Goal: Information Seeking & Learning: Check status

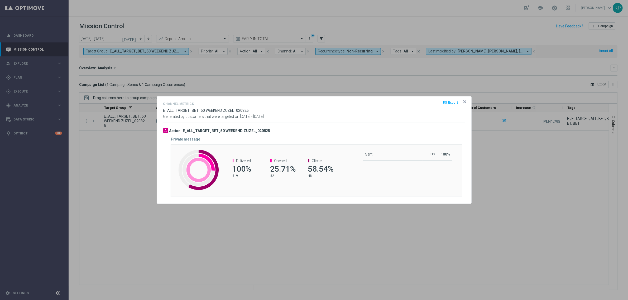
click at [160, 84] on div at bounding box center [314, 150] width 628 height 300
click at [86, 122] on div at bounding box center [314, 150] width 628 height 300
click at [464, 102] on icon "icon" at bounding box center [464, 101] width 3 height 3
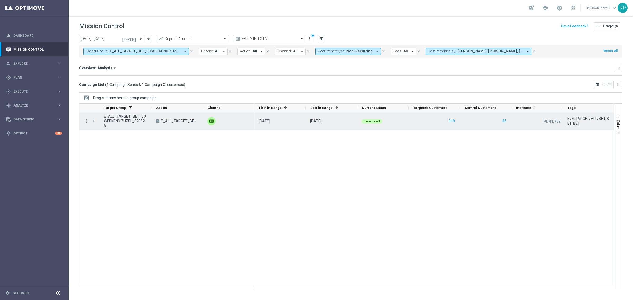
click at [85, 120] on icon "more_vert" at bounding box center [86, 121] width 5 height 5
click at [103, 133] on span "Campaign Metrics" at bounding box center [109, 132] width 27 height 4
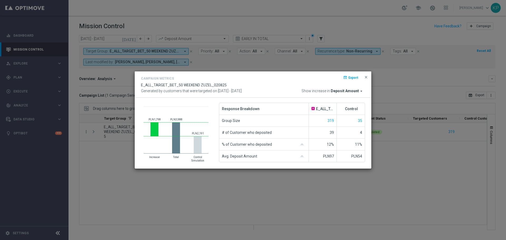
drag, startPoint x: 105, startPoint y: 91, endPoint x: 112, endPoint y: 88, distance: 7.1
click at [106, 91] on modal-container "Campaign Metrics open_in_browser Export E_ALL_TARGET_BET_50 WEEKEND ZUZEL_02082…" at bounding box center [253, 120] width 506 height 240
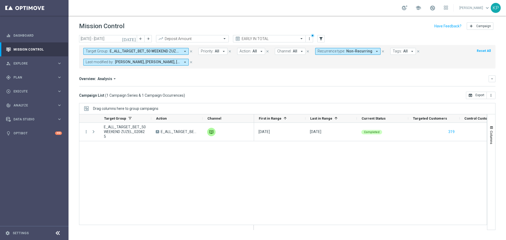
click at [139, 51] on span "E_ALL_TARGET_BET_50 WEEKEND ZUZEL_020825" at bounding box center [145, 51] width 71 height 4
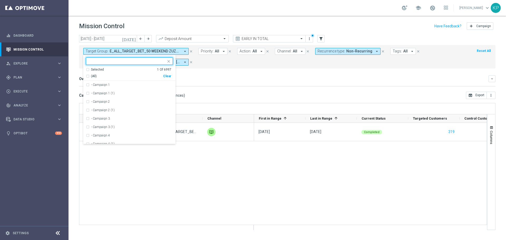
click at [104, 70] on div "Selected 1 Of 6997" at bounding box center [128, 69] width 85 height 4
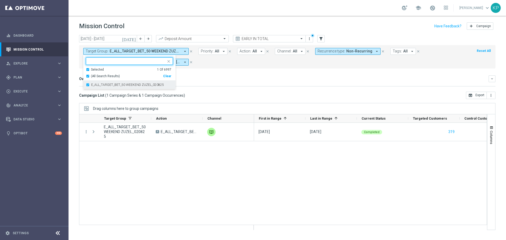
click at [100, 85] on label "E_ALL_TARGET_BET_50 WEEKEND ZUZEL_020825" at bounding box center [127, 84] width 73 height 3
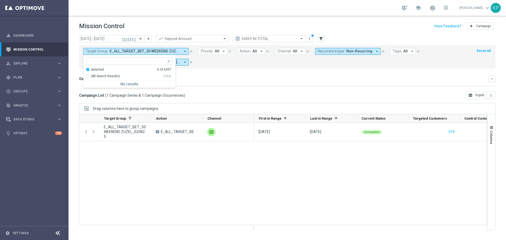
click at [98, 71] on div "Selected" at bounding box center [97, 69] width 13 height 4
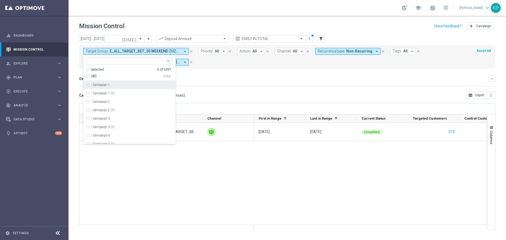
click at [99, 60] on input "text" at bounding box center [127, 61] width 77 height 4
paste input "E_ALL_TARGET_OFFER_PLANSZA SIATKOWKA_020825"
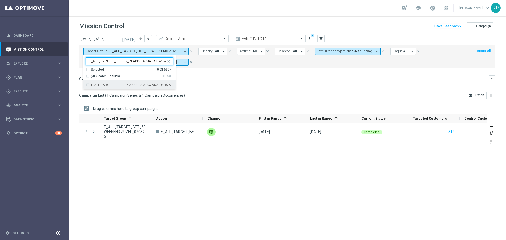
scroll to position [0, 13]
click at [98, 81] on div "E_ALL_TARGET_OFFER_PLANSZA SIATKOWKA_020825" at bounding box center [129, 85] width 87 height 8
type input "E_ALL_TARGET_OFFER_PLANSZA SIATKOWKA_020825"
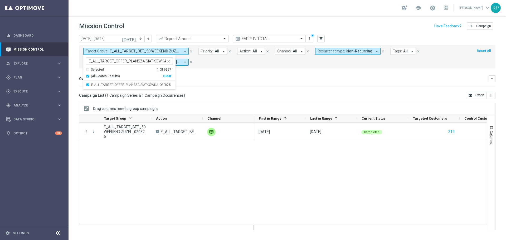
click at [210, 65] on form "Target Group: E_ALL_TARGET_BET_50 WEEKEND ZUZEL_020825 arrow_drop_down E_ALL_TA…" at bounding box center [275, 57] width 385 height 18
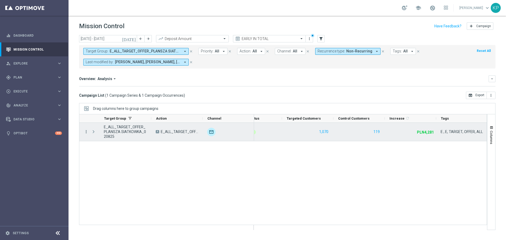
click at [88, 132] on icon "more_vert" at bounding box center [86, 131] width 5 height 5
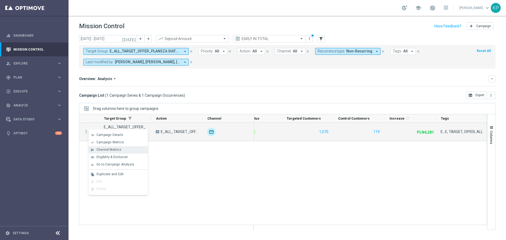
click at [106, 150] on span "Channel Metrics" at bounding box center [108, 150] width 25 height 4
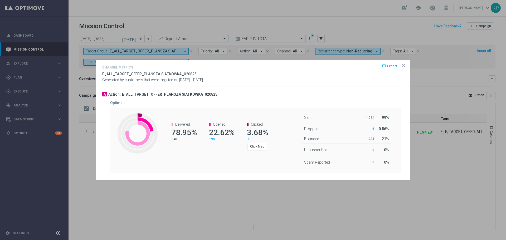
click at [403, 63] on icon "icon" at bounding box center [403, 65] width 5 height 5
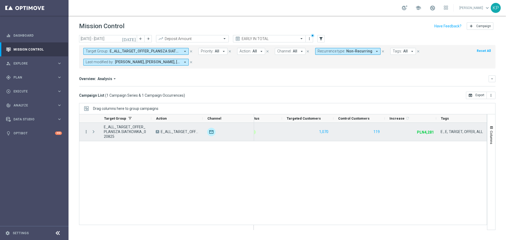
click at [87, 132] on icon "more_vert" at bounding box center [86, 131] width 5 height 5
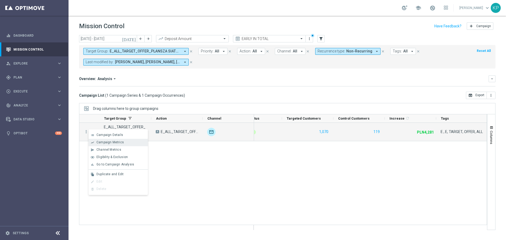
click at [94, 143] on icon "show_chart" at bounding box center [93, 143] width 4 height 4
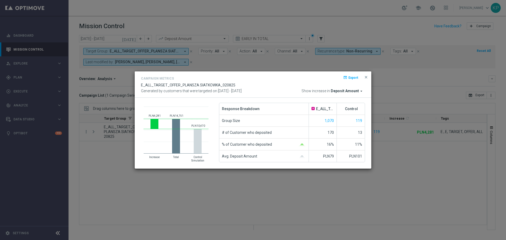
click at [124, 148] on modal-container "Campaign Metrics open_in_browser Export E_ALL_TARGET_OFFER_PLANSZA SIATKOWKA_02…" at bounding box center [253, 120] width 506 height 240
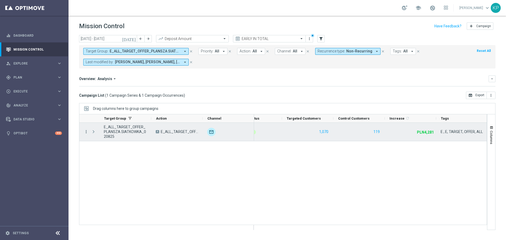
click at [88, 132] on icon "more_vert" at bounding box center [86, 131] width 5 height 5
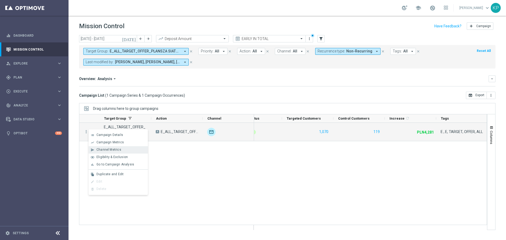
click at [98, 147] on div "send Channel Metrics" at bounding box center [118, 149] width 59 height 7
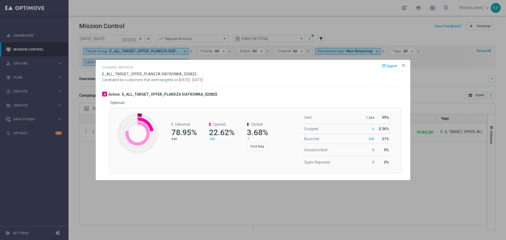
click at [84, 106] on div at bounding box center [253, 120] width 506 height 240
click at [112, 52] on div at bounding box center [253, 120] width 506 height 240
click at [404, 62] on opti-dialog-container "Channel Metrics open_in_browser Export E_ALL_TARGET_OFFER_PLANSZA SIATKOWKA_020…" at bounding box center [253, 120] width 314 height 120
click at [403, 64] on icon "icon" at bounding box center [403, 65] width 5 height 5
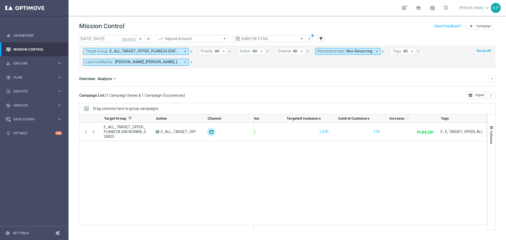
click at [161, 52] on span "E_ALL_TARGET_OFFER_PLANSZA SIATKOWKA_020825" at bounding box center [145, 51] width 71 height 4
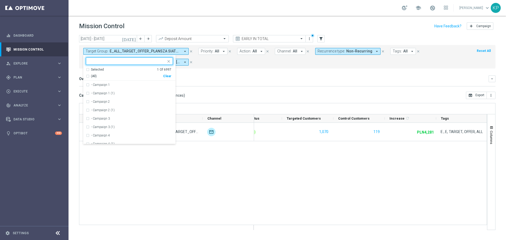
click at [101, 69] on div "Selected" at bounding box center [97, 69] width 13 height 4
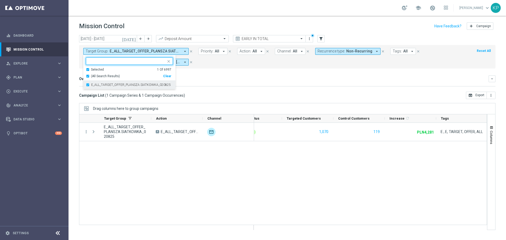
click at [99, 82] on div "E_ALL_TARGET_OFFER_PLANSZA SIATKOWKA_020825" at bounding box center [129, 85] width 87 height 8
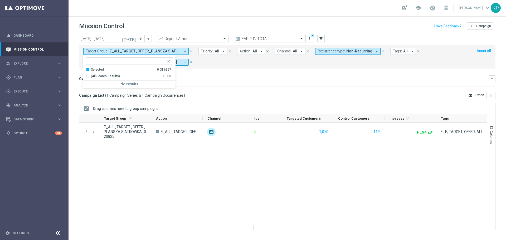
click at [98, 71] on div "Selected" at bounding box center [97, 69] width 13 height 4
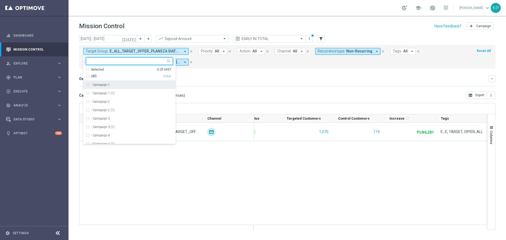
click at [103, 60] on input "text" at bounding box center [127, 61] width 77 height 4
paste input "E_ALL_TARGET_OFFER_PLANSZA EP_050825"
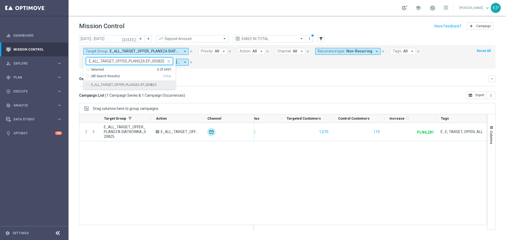
click at [109, 84] on label "E_ALL_TARGET_OFFER_PLANSZA EP_050825" at bounding box center [123, 84] width 65 height 3
type input "E_ALL_TARGET_OFFER_PLANSZA EP_050825"
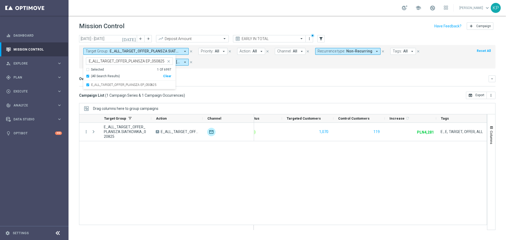
click at [269, 94] on div "Campaign List ( 1 Campaign Series & 1 Campaign Occurrences ) open_in_browser Ex…" at bounding box center [287, 95] width 416 height 7
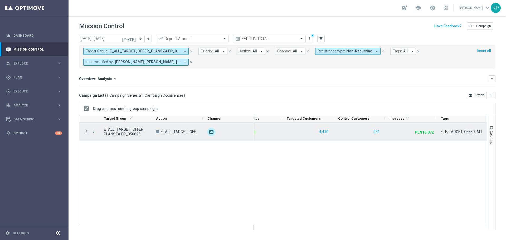
click at [86, 132] on icon "more_vert" at bounding box center [86, 131] width 5 height 5
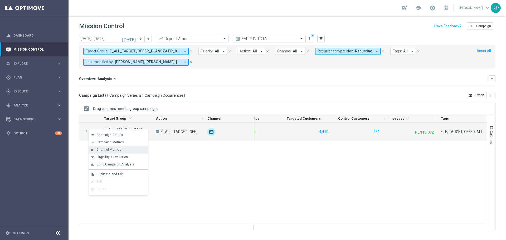
click at [96, 149] on span "Channel Metrics" at bounding box center [108, 150] width 25 height 4
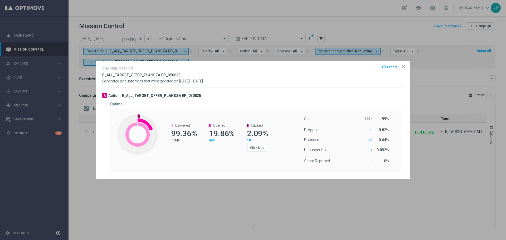
click at [90, 170] on div at bounding box center [253, 120] width 506 height 240
click at [404, 67] on icon "icon" at bounding box center [403, 66] width 5 height 5
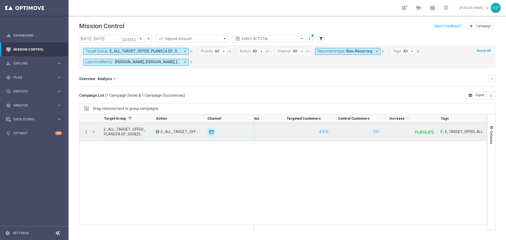
click at [87, 130] on icon "more_vert" at bounding box center [86, 131] width 5 height 5
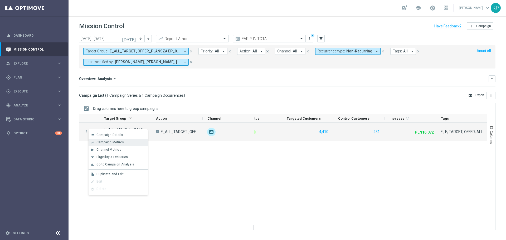
click at [110, 143] on span "Campaign Metrics" at bounding box center [109, 142] width 27 height 4
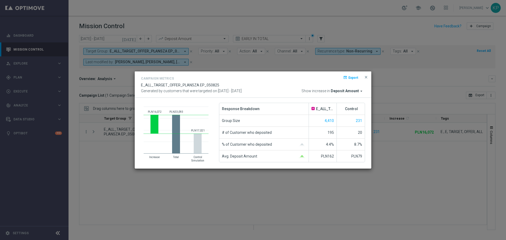
click at [143, 66] on modal-container "Campaign Metrics open_in_browser Export E_ALL_TARGET_OFFER_PLANSZA EP_050825 Ge…" at bounding box center [253, 120] width 506 height 240
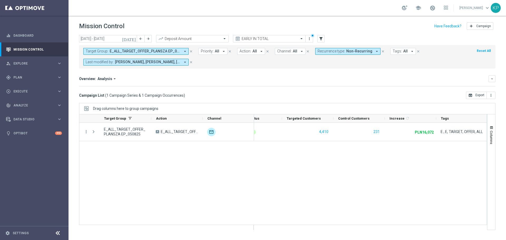
click at [144, 52] on span "E_ALL_TARGET_OFFER_PLANSZA EP_050825" at bounding box center [145, 51] width 71 height 4
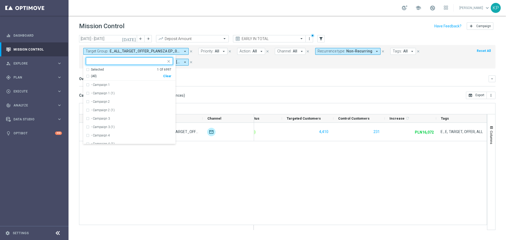
click at [98, 67] on div "Selected" at bounding box center [97, 69] width 13 height 4
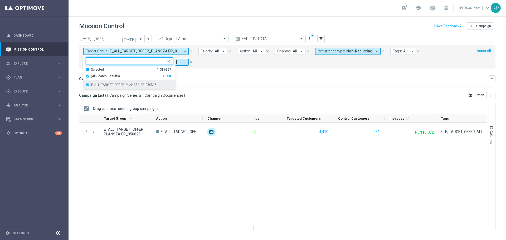
click at [96, 84] on label "E_ALL_TARGET_OFFER_PLANSZA EP_050825" at bounding box center [123, 84] width 65 height 3
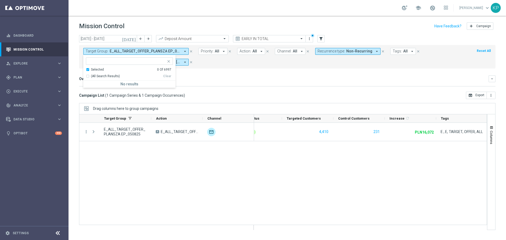
click at [97, 72] on div "(All Search Results) Clear" at bounding box center [128, 75] width 85 height 7
click at [96, 67] on ng-select "Selected 0 Of 6997 (All Search Results) Clear No results" at bounding box center [129, 72] width 92 height 30
click at [93, 69] on div "Selected" at bounding box center [97, 69] width 13 height 4
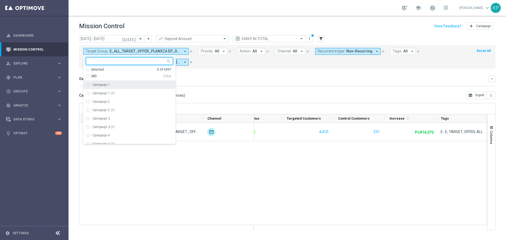
click at [95, 62] on input "text" at bounding box center [127, 61] width 77 height 4
paste input "REACQ_ALL_TARGET_OFFER_PLANSZA EP_050825"
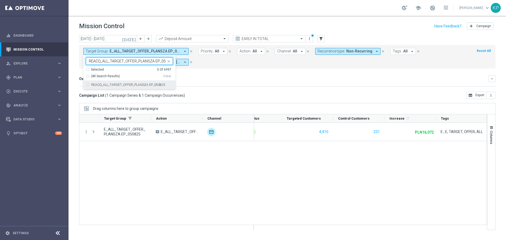
scroll to position [0, 7]
click at [100, 83] on div "REACQ_ALL_TARGET_OFFER_PLANSZA EP_050825" at bounding box center [129, 85] width 87 height 8
type input "REACQ_ALL_TARGET_OFFER_PLANSZA EP_050825"
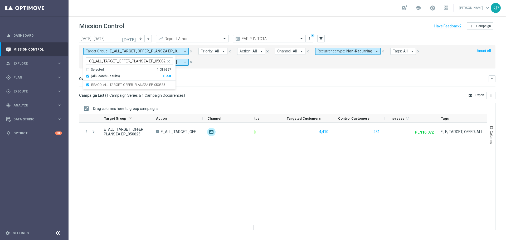
scroll to position [0, 0]
click at [234, 77] on div "Overview: Analysis arrow_drop_down" at bounding box center [284, 78] width 410 height 5
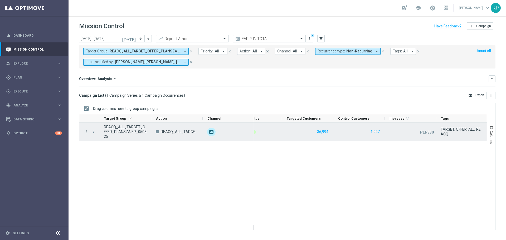
click at [85, 132] on icon "more_vert" at bounding box center [86, 131] width 5 height 5
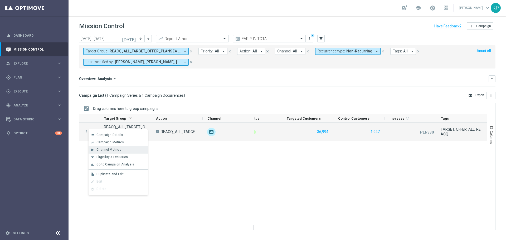
click at [107, 150] on span "Channel Metrics" at bounding box center [108, 150] width 25 height 4
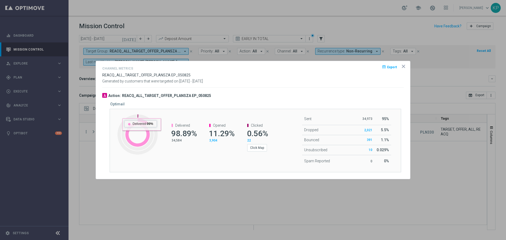
drag, startPoint x: 173, startPoint y: 50, endPoint x: 169, endPoint y: 50, distance: 3.2
click at [173, 50] on div at bounding box center [253, 120] width 506 height 240
click at [160, 50] on div at bounding box center [253, 120] width 506 height 240
click at [154, 50] on div at bounding box center [253, 120] width 506 height 240
click at [405, 65] on icon "icon" at bounding box center [403, 66] width 3 height 3
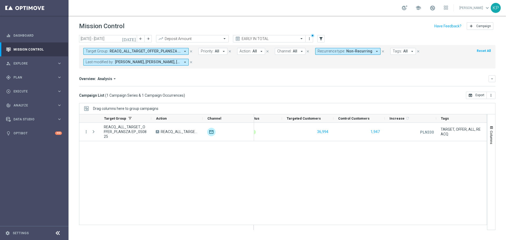
click at [158, 50] on span "REACQ_ALL_TARGET_OFFER_PLANSZA EP_050825" at bounding box center [145, 51] width 71 height 4
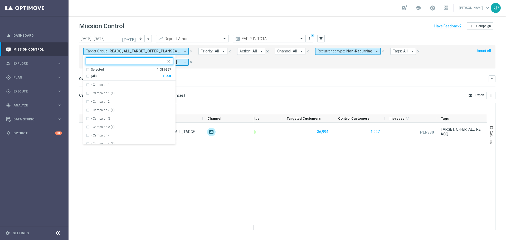
click at [98, 67] on ng-select "REACQ_ALL_TARGET_OFFER_PLANSZA EP_050825 Selected 1 Of 6997 (All) Clear - Campa…" at bounding box center [129, 100] width 92 height 87
click at [97, 63] on input "text" at bounding box center [127, 61] width 77 height 4
paste input "E_ALL_TARGET_OFFER_PLANSZA SIATKOWKA_020825"
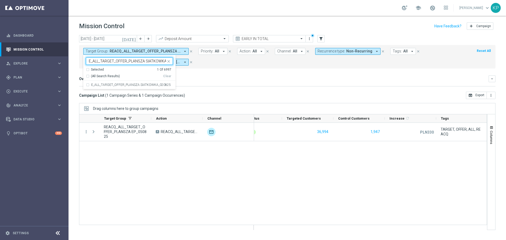
scroll to position [0, 13]
drag, startPoint x: 102, startPoint y: 84, endPoint x: 219, endPoint y: 87, distance: 116.6
click at [102, 84] on label "E_ALL_TARGET_OFFER_PLANSZA SIATKOWKA_020825" at bounding box center [131, 84] width 80 height 3
type input "E_ALL_TARGET_OFFER_PLANSZA SIATKOWKA_020825"
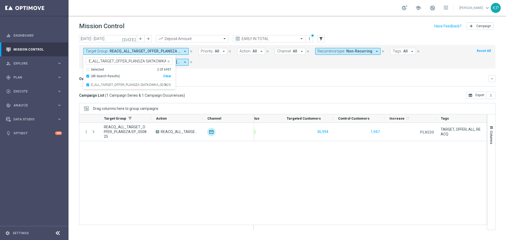
click at [257, 87] on mini-dashboard "Overview: Analysis arrow_drop_down keyboard_arrow_down Increase In Deposit Amou…" at bounding box center [287, 80] width 416 height 23
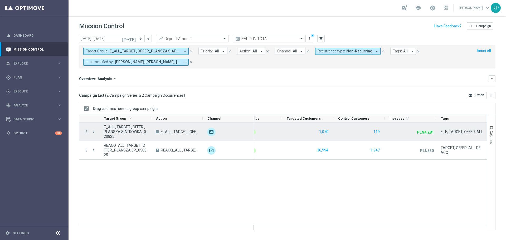
click at [86, 133] on icon "more_vert" at bounding box center [86, 131] width 5 height 5
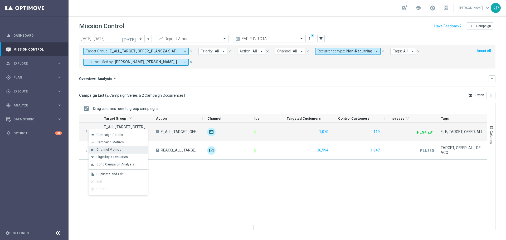
click at [98, 147] on div "send Channel Metrics" at bounding box center [118, 149] width 59 height 7
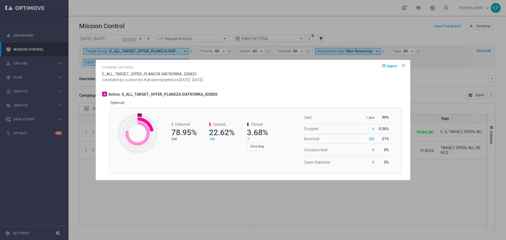
click at [403, 64] on icon "icon" at bounding box center [403, 65] width 3 height 3
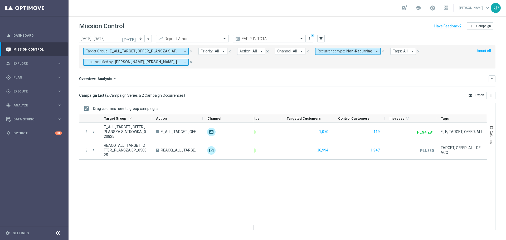
click at [197, 83] on div "Overview: Analysis arrow_drop_down keyboard_arrow_down Increase In Deposit Amou…" at bounding box center [287, 80] width 416 height 11
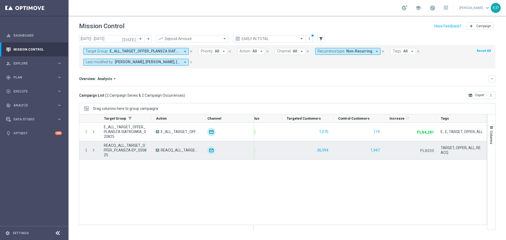
click at [86, 149] on icon "more_vert" at bounding box center [86, 150] width 5 height 5
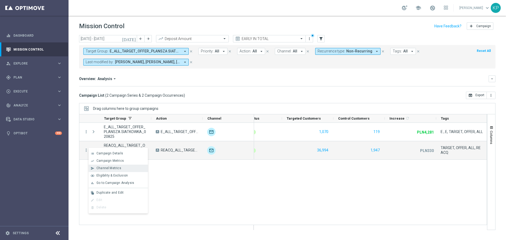
click at [112, 166] on div "send Channel Metrics" at bounding box center [118, 168] width 59 height 7
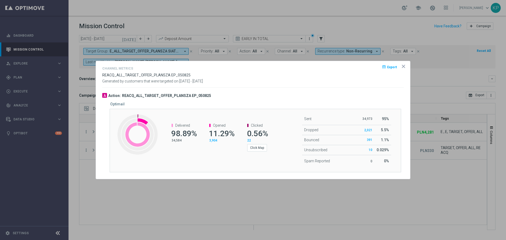
click at [405, 66] on icon "icon" at bounding box center [403, 66] width 5 height 5
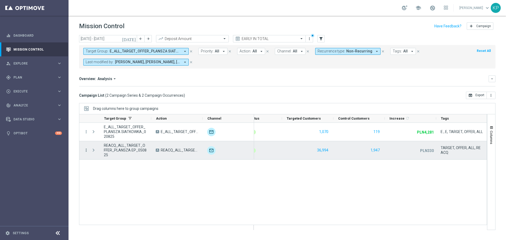
click at [87, 151] on icon "more_vert" at bounding box center [86, 150] width 5 height 5
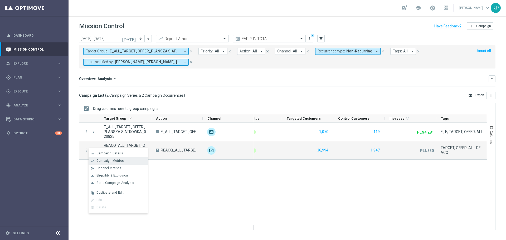
click at [100, 161] on span "Campaign Metrics" at bounding box center [109, 161] width 27 height 4
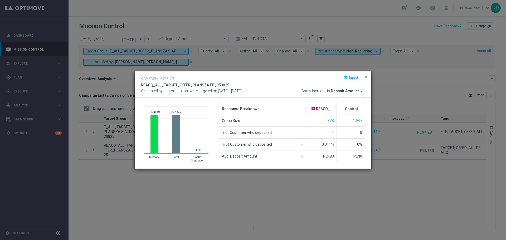
click at [157, 74] on div "Campaign Metrics open_in_browser Export REACQ_ALL_TARGET_OFFER_PLANSZA EP_05082…" at bounding box center [253, 84] width 237 height 27
click at [158, 71] on modal-container "Campaign Metrics open_in_browser Export REACQ_ALL_TARGET_OFFER_PLANSZA EP_05082…" at bounding box center [253, 120] width 506 height 240
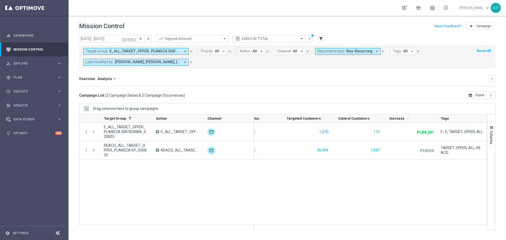
click at [146, 53] on span "E_ALL_TARGET_OFFER_PLANSZA SIATKOWKA_020825, REACQ_ALL_TARGET_OFFER_PLANSZA EP_…" at bounding box center [145, 51] width 71 height 4
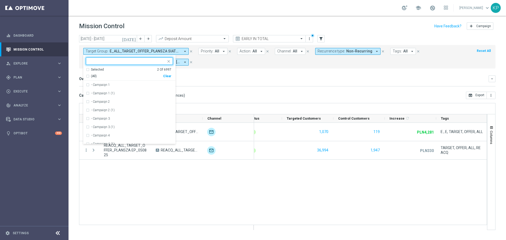
click at [89, 69] on div "Selected 2 Of 6997" at bounding box center [128, 69] width 85 height 4
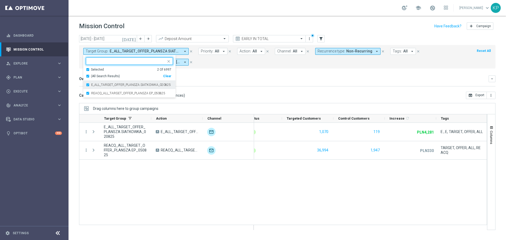
click at [90, 83] on div "E_ALL_TARGET_OFFER_PLANSZA SIATKOWKA_020825" at bounding box center [129, 85] width 87 height 8
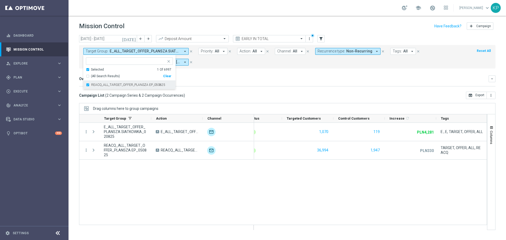
click at [91, 85] on div "REACQ_ALL_TARGET_OFFER_PLANSZA EP_050825" at bounding box center [129, 85] width 87 height 8
click at [91, 71] on div "Selected" at bounding box center [97, 69] width 13 height 4
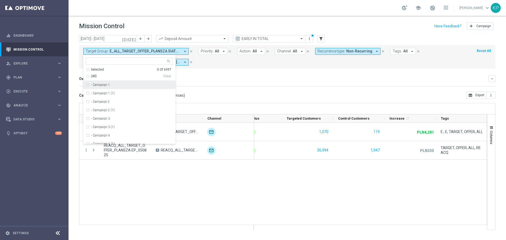
click at [93, 63] on input "text" at bounding box center [127, 61] width 77 height 4
paste input "REACQ_ALL_TARGET_OFFER_PLANSZA LECH_060825"
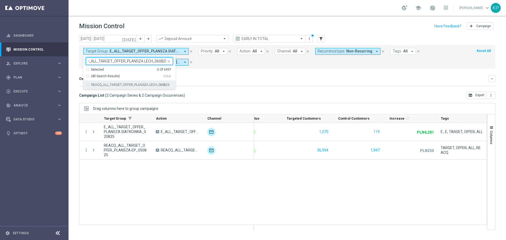
click at [98, 84] on label "REACQ_ALL_TARGET_OFFER_PLANSZA LECH_060825" at bounding box center [130, 84] width 78 height 3
type input "REACQ_ALL_TARGET_OFFER_PLANSZA LECH_060825"
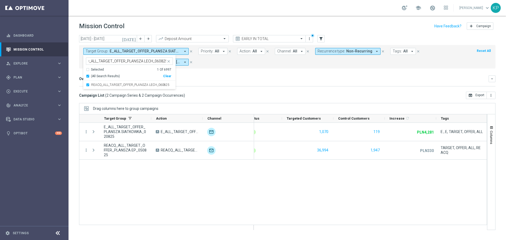
scroll to position [0, 0]
click at [216, 84] on div "Overview: Analysis arrow_drop_down keyboard_arrow_down Increase In Deposit Amou…" at bounding box center [287, 80] width 416 height 11
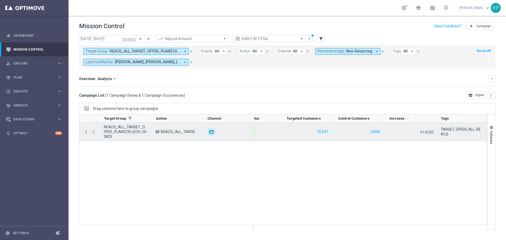
click at [88, 132] on icon "more_vert" at bounding box center [86, 131] width 5 height 5
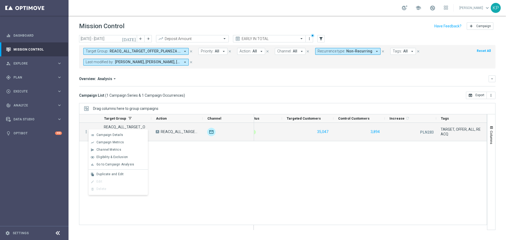
click at [186, 100] on div "[DATE] [DATE] - [DATE] arrow_back arrow_forward Deposit Amount trending_up EARL…" at bounding box center [288, 135] width 438 height 200
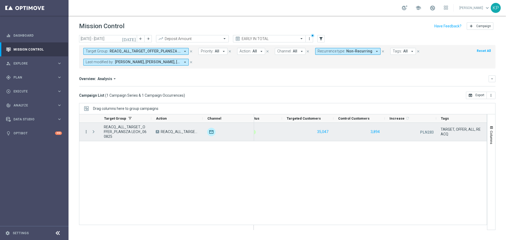
click at [88, 133] on icon "more_vert" at bounding box center [86, 131] width 5 height 5
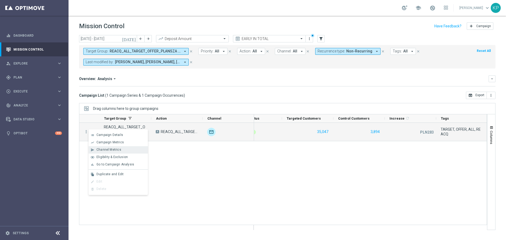
click at [97, 147] on div "send Channel Metrics" at bounding box center [118, 149] width 59 height 7
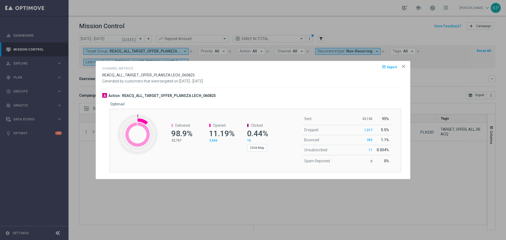
click at [87, 131] on div at bounding box center [253, 120] width 506 height 240
click at [85, 131] on div at bounding box center [253, 120] width 506 height 240
click at [402, 67] on icon "icon" at bounding box center [403, 66] width 5 height 5
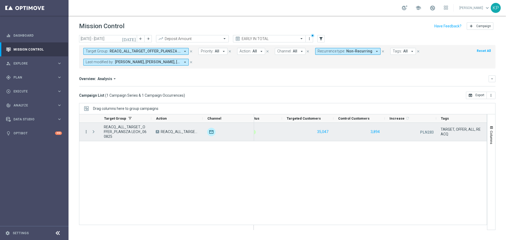
click at [86, 133] on icon "more_vert" at bounding box center [86, 131] width 5 height 5
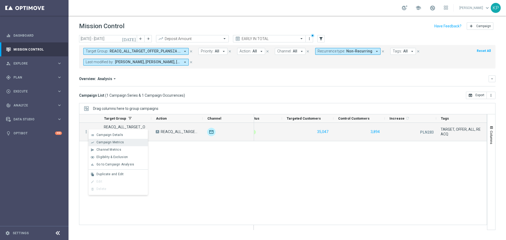
click at [99, 142] on span "Campaign Metrics" at bounding box center [109, 142] width 27 height 4
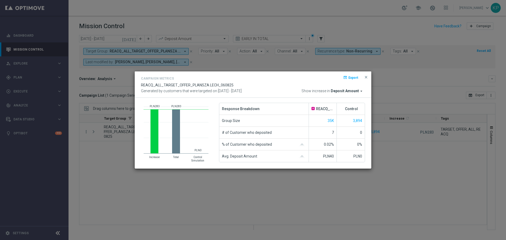
drag, startPoint x: 366, startPoint y: 76, endPoint x: 336, endPoint y: 76, distance: 30.3
click at [366, 76] on span "close" at bounding box center [366, 77] width 4 height 4
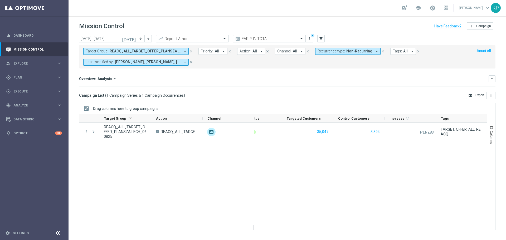
click at [156, 51] on span "REACQ_ALL_TARGET_OFFER_PLANSZA LECH_060825" at bounding box center [145, 51] width 71 height 4
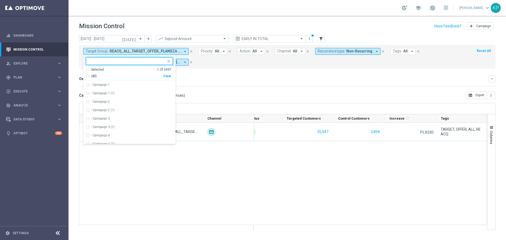
click at [99, 69] on div "Selected" at bounding box center [97, 69] width 13 height 4
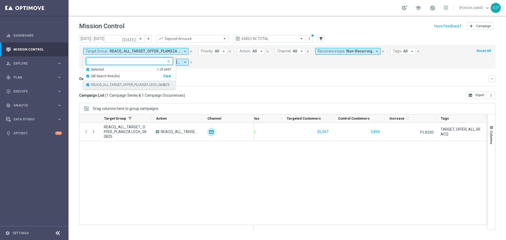
drag, startPoint x: 96, startPoint y: 85, endPoint x: 97, endPoint y: 75, distance: 10.0
click at [96, 84] on label "REACQ_ALL_TARGET_OFFER_PLANSZA LECH_060825" at bounding box center [130, 84] width 78 height 3
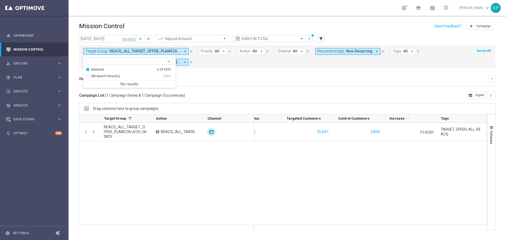
click at [97, 69] on div "Selected" at bounding box center [97, 69] width 13 height 4
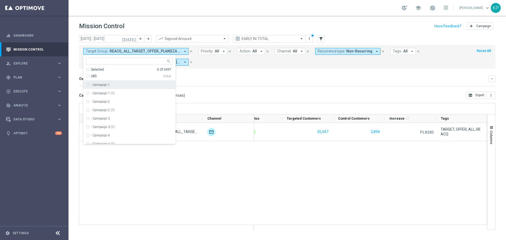
click at [99, 62] on input "text" at bounding box center [127, 61] width 77 height 4
paste input "E_ALL_TARGET_OFFER_PLANSZA LECH CRVENA _060825"
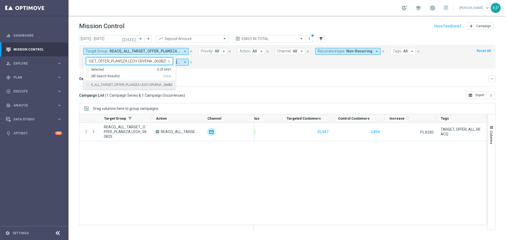
click at [115, 82] on div "E_ALL_TARGET_OFFER_PLANSZA LECH CRVENA _060825" at bounding box center [129, 85] width 87 height 8
type input "E_ALL_TARGET_OFFER_PLANSZA LECH CRVENA _060825"
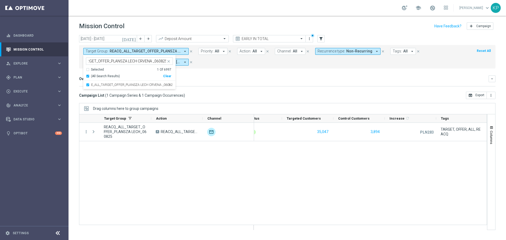
scroll to position [0, 0]
click at [228, 78] on div "Overview: Analysis arrow_drop_down" at bounding box center [284, 78] width 410 height 5
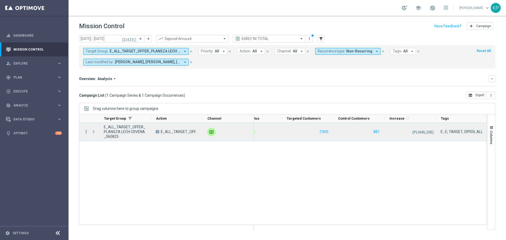
click at [85, 130] on icon "more_vert" at bounding box center [86, 131] width 5 height 5
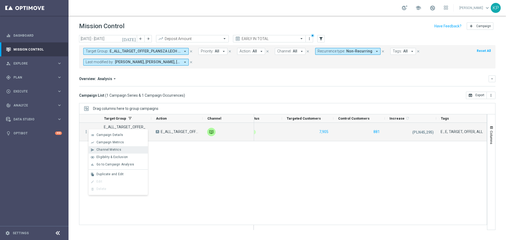
click at [107, 151] on span "Channel Metrics" at bounding box center [108, 150] width 25 height 4
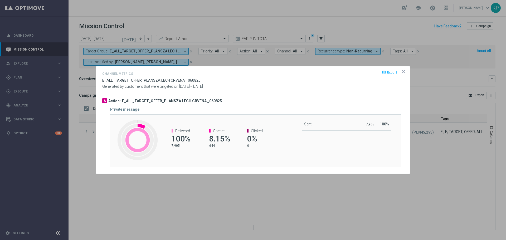
click at [404, 73] on icon "icon" at bounding box center [403, 71] width 5 height 5
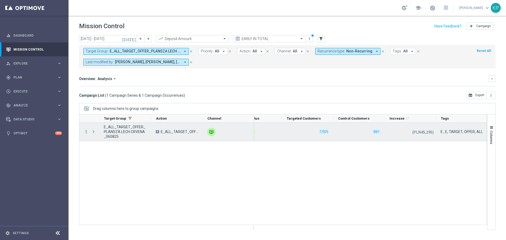
click at [84, 130] on icon "more_vert" at bounding box center [86, 131] width 5 height 5
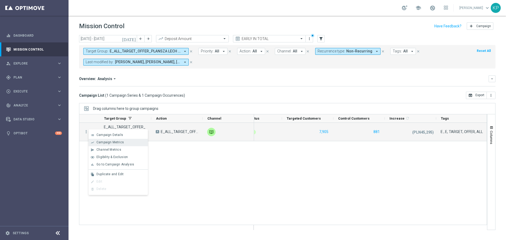
click at [101, 143] on span "Campaign Metrics" at bounding box center [109, 142] width 27 height 4
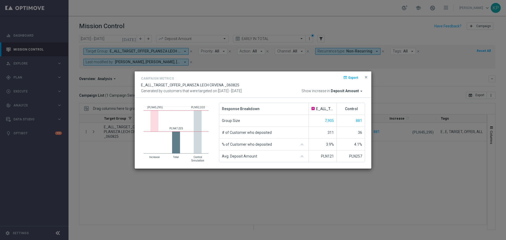
click at [173, 63] on modal-container "Campaign Metrics open_in_browser Export E_ALL_TARGET_OFFER_PLANSZA LECH CRVENA …" at bounding box center [253, 120] width 506 height 240
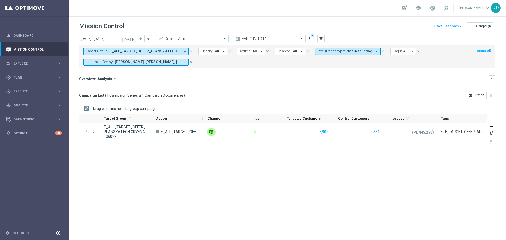
click at [162, 54] on span "E_ALL_TARGET_OFFER_PLANSZA LECH CRVENA _060825" at bounding box center [145, 51] width 71 height 4
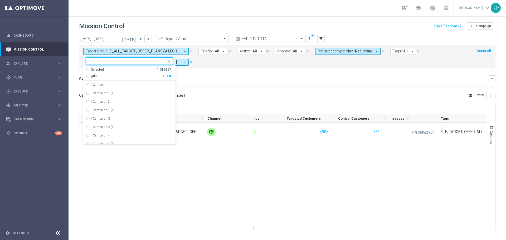
click at [99, 70] on div "Selected" at bounding box center [97, 69] width 13 height 4
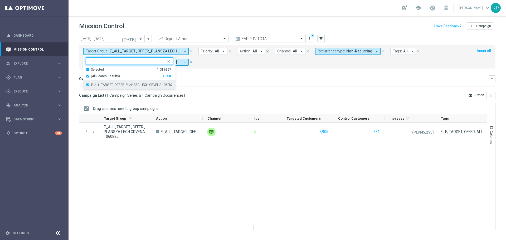
click at [99, 85] on label "E_ALL_TARGET_OFFER_PLANSZA LECH CRVENA _060825" at bounding box center [132, 84] width 82 height 3
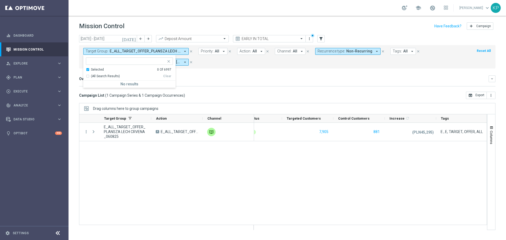
click at [96, 72] on div "(All Search Results) Clear" at bounding box center [128, 75] width 85 height 7
click at [96, 70] on div "Selected" at bounding box center [97, 69] width 13 height 4
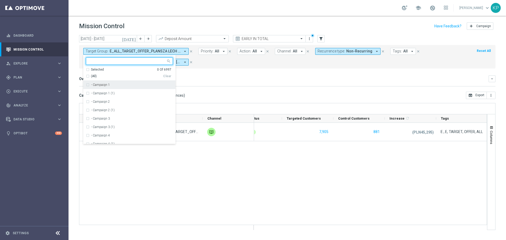
click at [97, 62] on input "text" at bounding box center [127, 61] width 77 height 4
paste input "E_ALL_TARGET_OFFER_PLANSZA ESA_080825"
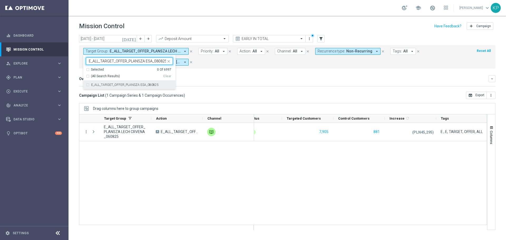
click at [101, 85] on label "E_ALL_TARGET_OFFER_PLANSZA ESA_080825" at bounding box center [124, 84] width 67 height 3
type input "E_ALL_TARGET_OFFER_PLANSZA ESA_080825"
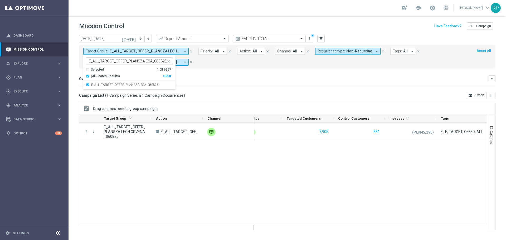
click at [239, 83] on div "Overview: Analysis arrow_drop_down keyboard_arrow_down Increase In Deposit Amou…" at bounding box center [287, 80] width 416 height 11
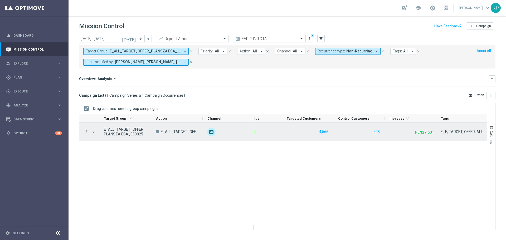
click at [88, 131] on icon "more_vert" at bounding box center [86, 131] width 5 height 5
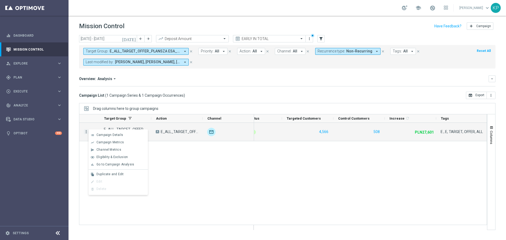
click at [88, 133] on icon "more_vert" at bounding box center [86, 131] width 5 height 5
click at [97, 147] on div "send Channel Metrics" at bounding box center [118, 149] width 59 height 7
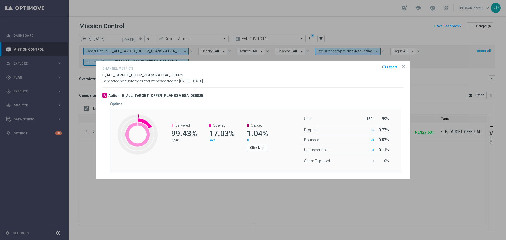
drag, startPoint x: 403, startPoint y: 69, endPoint x: 386, endPoint y: 71, distance: 17.2
click at [403, 69] on div "open_in_browser Export" at bounding box center [396, 69] width 16 height 8
click at [313, 76] on div "Channel Metrics open_in_browser Export E_ALL_TARGET_OFFER_PLANSZA ESA_080825 Ge…" at bounding box center [253, 74] width 302 height 18
click at [403, 64] on opti-dialog-container "Channel Metrics open_in_browser Export E_ALL_TARGET_OFFER_PLANSZA ESA_080825 Ge…" at bounding box center [253, 120] width 314 height 118
click at [405, 68] on icon "icon" at bounding box center [403, 66] width 3 height 3
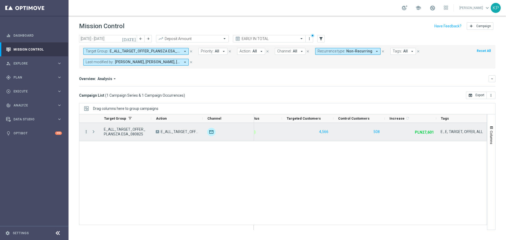
click at [86, 130] on icon "more_vert" at bounding box center [86, 131] width 5 height 5
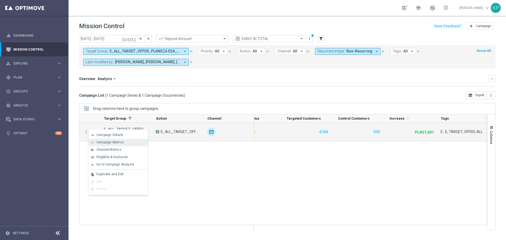
click at [103, 144] on span "Campaign Metrics" at bounding box center [109, 142] width 27 height 4
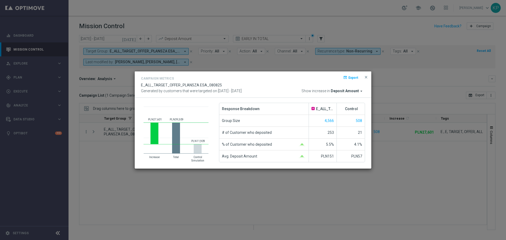
drag, startPoint x: 103, startPoint y: 113, endPoint x: 125, endPoint y: 99, distance: 26.6
click at [103, 113] on modal-container "Campaign Metrics open_in_browser Export E_ALL_TARGET_OFFER_PLANSZA ESA_080825 G…" at bounding box center [253, 120] width 506 height 240
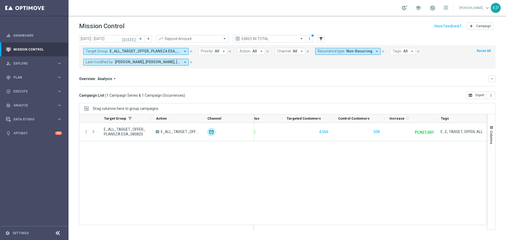
click at [144, 52] on span "E_ALL_TARGET_OFFER_PLANSZA ESA_080825" at bounding box center [145, 51] width 71 height 4
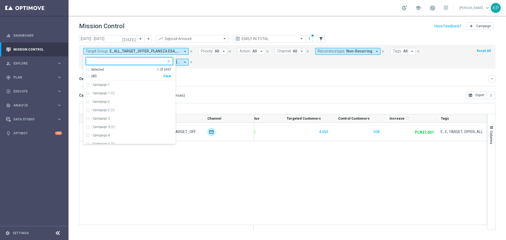
drag, startPoint x: 101, startPoint y: 69, endPoint x: 100, endPoint y: 71, distance: 2.7
click at [101, 69] on div "Selected" at bounding box center [97, 69] width 13 height 4
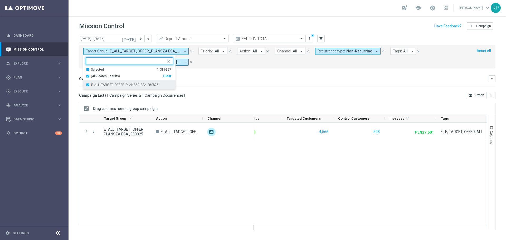
click at [96, 83] on div "E_ALL_TARGET_OFFER_PLANSZA ESA_080825" at bounding box center [129, 85] width 87 height 8
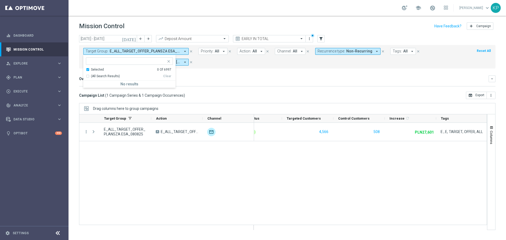
click at [94, 70] on div "Selected" at bounding box center [97, 69] width 13 height 4
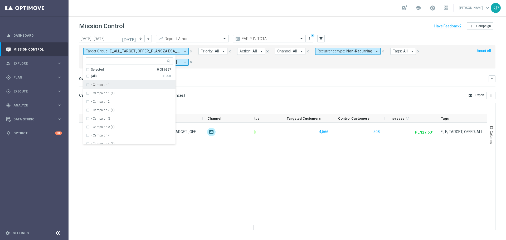
click at [98, 63] on input "text" at bounding box center [127, 61] width 77 height 4
paste input "E_ALL_TARGET_OFFER PLANSZA I CASHBACK REM_080825"
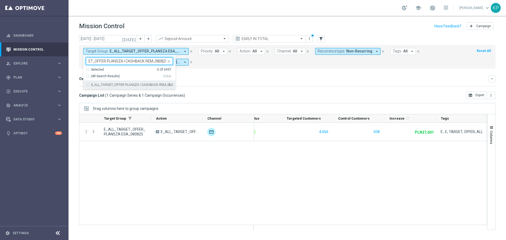
click at [105, 85] on label "E_ALL_TARGET_OFFER PLANSZA I CASHBACK REM_080825" at bounding box center [132, 84] width 82 height 3
type input "E_ALL_TARGET_OFFER PLANSZA I CASHBACK REM_080825"
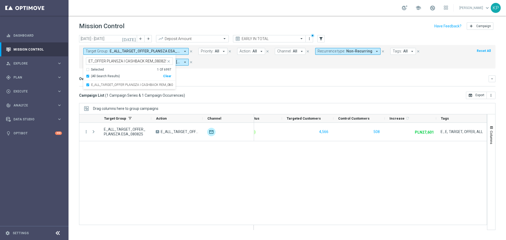
scroll to position [0, 0]
click at [216, 83] on div "Overview: Analysis arrow_drop_down keyboard_arrow_down Increase In Deposit Amou…" at bounding box center [287, 80] width 416 height 11
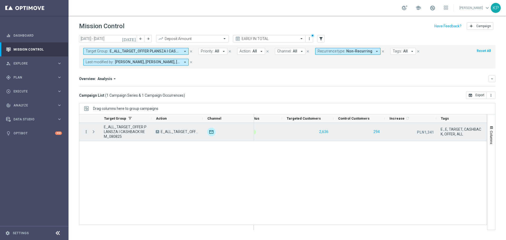
click at [85, 130] on icon "more_vert" at bounding box center [86, 131] width 5 height 5
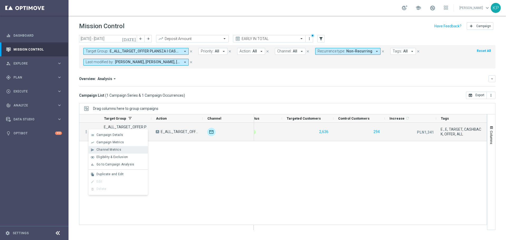
click at [97, 148] on span "Channel Metrics" at bounding box center [108, 150] width 25 height 4
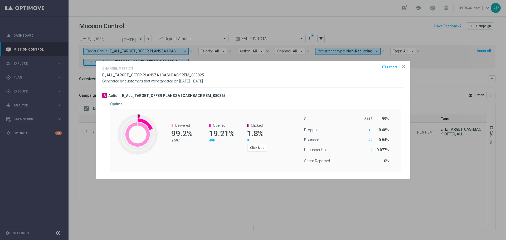
click at [402, 65] on icon "icon" at bounding box center [403, 66] width 3 height 3
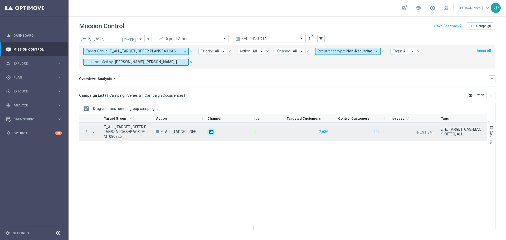
click at [87, 132] on icon "more_vert" at bounding box center [86, 131] width 5 height 5
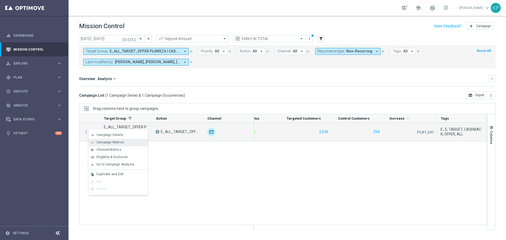
click at [93, 145] on div "show_chart Campaign Metrics" at bounding box center [118, 142] width 59 height 7
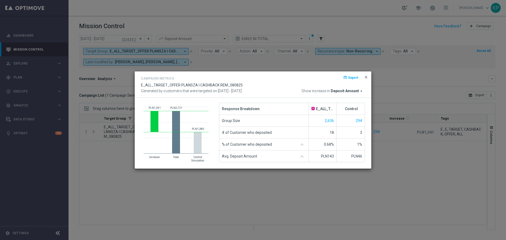
click at [365, 76] on span "close" at bounding box center [366, 77] width 4 height 4
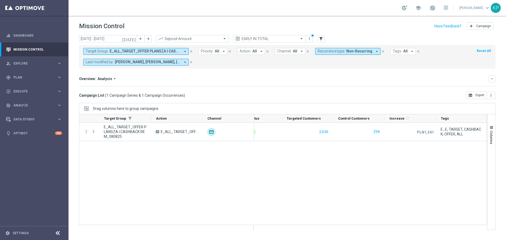
click at [166, 46] on div "Target Group: E_ALL_TARGET_OFFER PLANSZA I CASHBACK REM_080825 arrow_drop_down …" at bounding box center [287, 56] width 416 height 23
click at [163, 47] on div "Target Group: E_ALL_TARGET_OFFER PLANSZA I CASHBACK REM_080825 arrow_drop_down …" at bounding box center [287, 56] width 416 height 23
click at [103, 50] on span "Target Group:" at bounding box center [97, 51] width 23 height 4
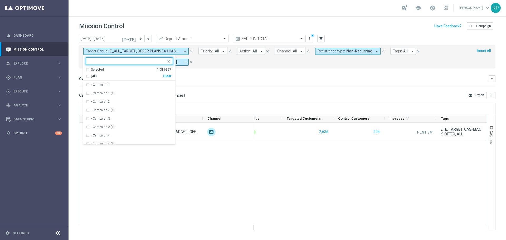
click at [88, 67] on ng-select "E_ALL_TARGET_OFFER PLANSZA I CASHBACK REM_080825 Selected 1 Of 6997 (All) Clear…" at bounding box center [129, 100] width 92 height 87
click at [88, 70] on div "Selected 1 Of 6997" at bounding box center [128, 69] width 85 height 4
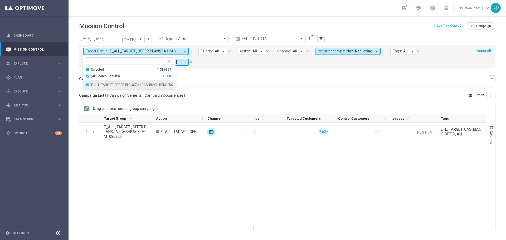
click at [88, 84] on div "E_ALL_TARGET_OFFER PLANSZA I CASHBACK REM_080825" at bounding box center [129, 85] width 87 height 8
click at [87, 70] on div "Selected 0 Of 6997" at bounding box center [128, 69] width 85 height 4
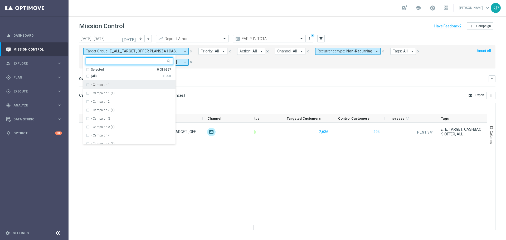
click at [95, 63] on input "text" at bounding box center [127, 61] width 77 height 4
paste input "E_ALL_TARGET_DEPO_3DEPO 25 DO 100 PREV MONTH A_080825"
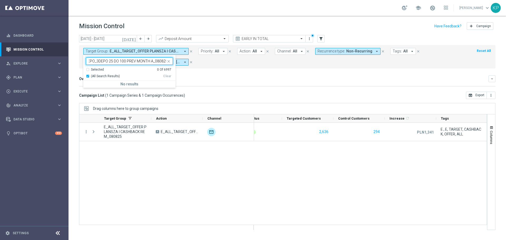
type input "E_ALL_TARGET_DEPO_3DEPO 25 DO 100 PREV MONTH A_080825"
click at [205, 68] on div "Target Group: E_ALL_TARGET_OFFER PLANSZA I CASHBACK REM_080825 arrow_drop_down …" at bounding box center [287, 56] width 416 height 23
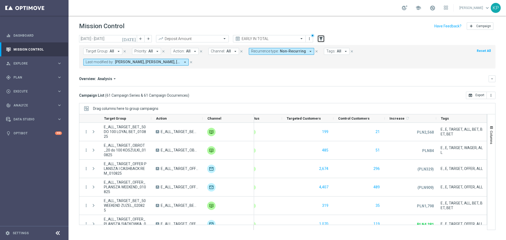
click at [321, 37] on icon "filter_alt" at bounding box center [321, 38] width 5 height 5
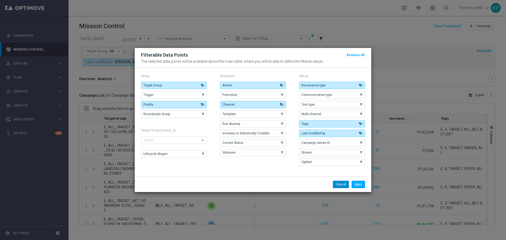
click at [346, 185] on button "Cancel" at bounding box center [341, 184] width 16 height 7
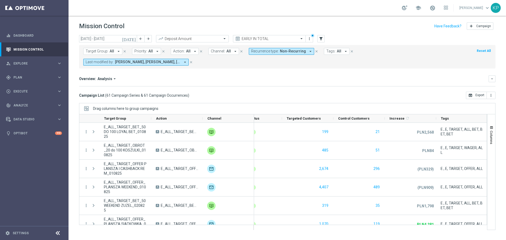
click at [186, 51] on span "All" at bounding box center [188, 51] width 4 height 4
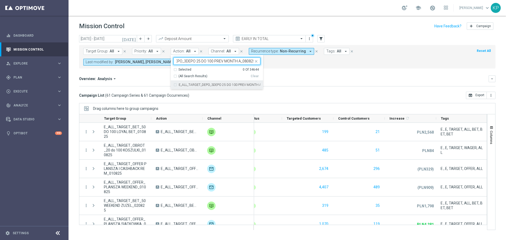
click at [188, 86] on label "E_ALL_TARGET_DEPO_3DEPO 25 DO 100 PREV MONTH A_080825" at bounding box center [220, 84] width 82 height 3
type input "E_ALL_TARGET_DEPO_3DEPO 25 DO 100 PREV MONTH A_080825"
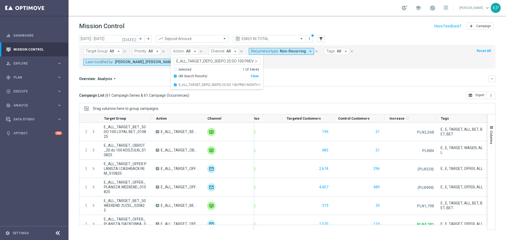
click at [288, 75] on div "Overview: Analysis arrow_drop_down keyboard_arrow_down Increase In Deposit Amou…" at bounding box center [287, 80] width 416 height 11
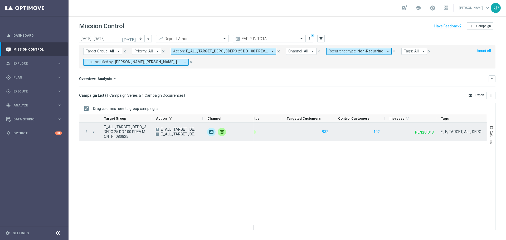
click at [123, 130] on span "E_ALL_TARGET_DEPO_3DEPO 25 DO 100 PREV MONTH_080825" at bounding box center [125, 132] width 43 height 14
click at [84, 130] on icon "more_vert" at bounding box center [86, 131] width 5 height 5
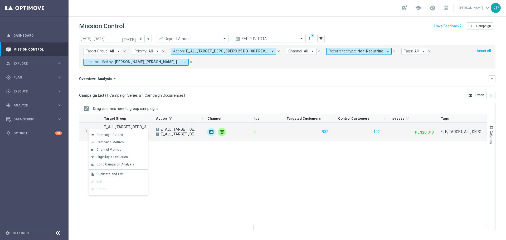
click at [174, 89] on mini-dashboard "Overview: Analysis arrow_drop_down keyboard_arrow_down Increase In Deposit Amou…" at bounding box center [287, 80] width 416 height 23
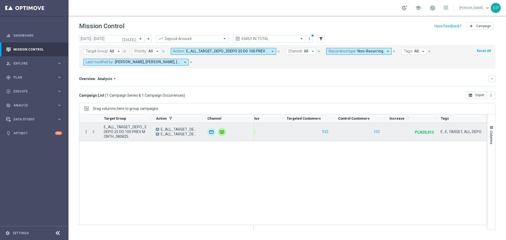
click at [86, 133] on icon "more_vert" at bounding box center [86, 131] width 5 height 5
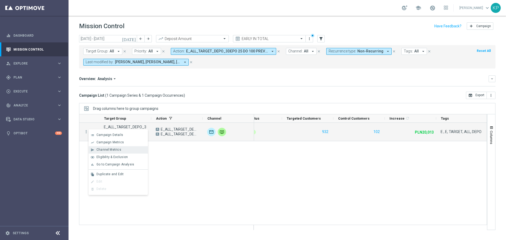
click at [101, 149] on span "Channel Metrics" at bounding box center [108, 150] width 25 height 4
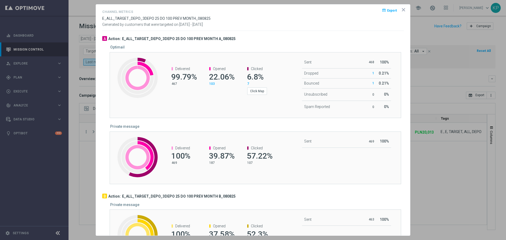
click at [429, 98] on div at bounding box center [253, 120] width 506 height 240
click at [401, 9] on icon "icon" at bounding box center [403, 9] width 5 height 5
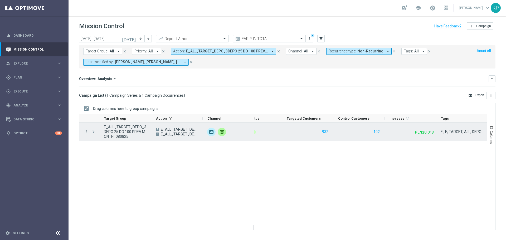
click at [87, 131] on icon "more_vert" at bounding box center [86, 131] width 5 height 5
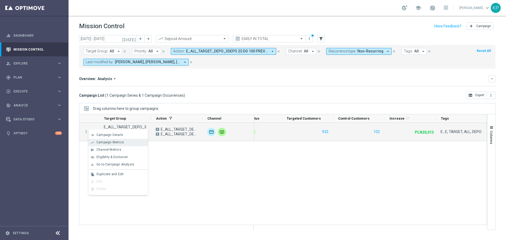
click at [99, 144] on span "Campaign Metrics" at bounding box center [109, 142] width 27 height 4
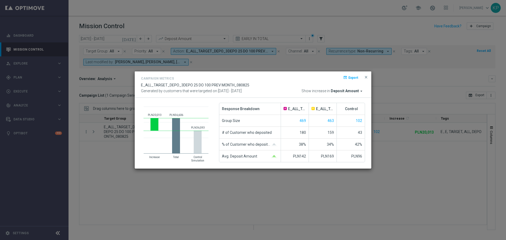
click at [428, 168] on modal-container "Campaign Metrics open_in_browser Export E_ALL_TARGET_DEPO_3DEPO 25 DO 100 PREV …" at bounding box center [253, 120] width 506 height 240
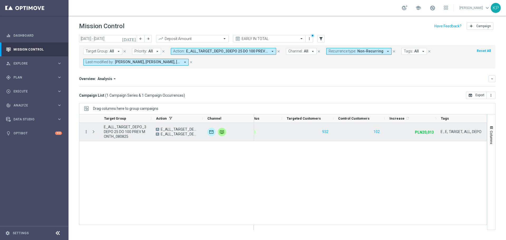
click at [87, 133] on icon "more_vert" at bounding box center [86, 131] width 5 height 5
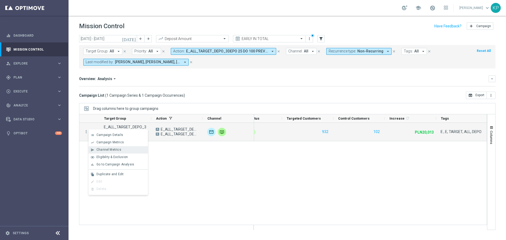
click at [100, 148] on span "Channel Metrics" at bounding box center [108, 150] width 25 height 4
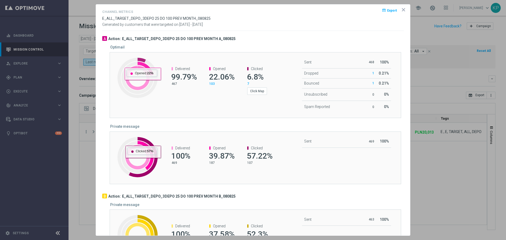
click at [145, 21] on div "E_ALL_TARGET_DEPO_3DEPO 25 DO 100 PREV MONTH_080825" at bounding box center [156, 18] width 108 height 4
copy div "E_ALL_TARGET_DEPO_3DEPO 25 DO 100 PREV MONTH_080825"
click at [401, 10] on icon "icon" at bounding box center [403, 9] width 5 height 5
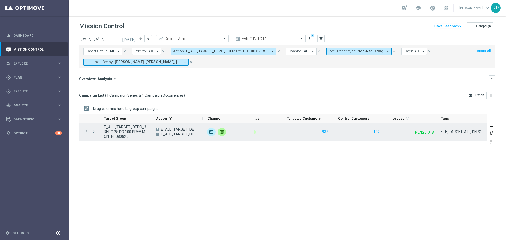
click at [86, 130] on icon "more_vert" at bounding box center [86, 131] width 5 height 5
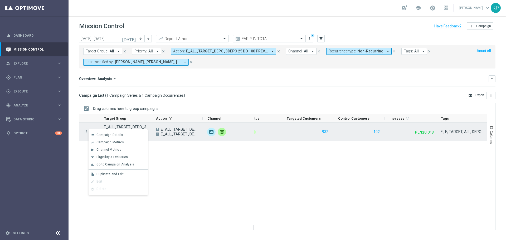
click at [86, 130] on icon "more_vert" at bounding box center [86, 131] width 5 height 5
click at [99, 143] on span "Campaign Metrics" at bounding box center [109, 142] width 27 height 4
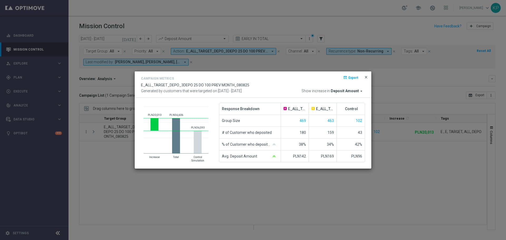
click at [366, 77] on span "close" at bounding box center [366, 77] width 4 height 4
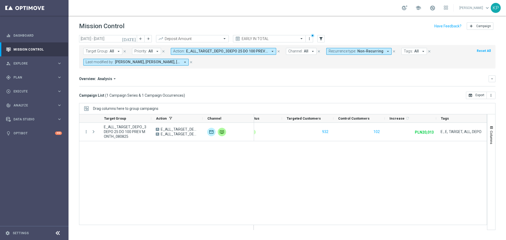
click at [177, 52] on span "Action:" at bounding box center [179, 51] width 12 height 4
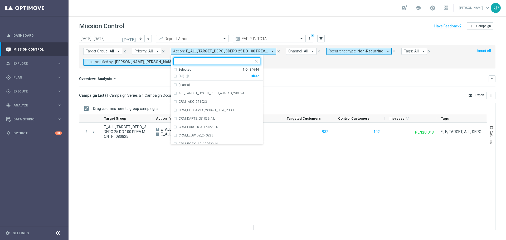
click at [182, 71] on div "Selected" at bounding box center [184, 69] width 13 height 4
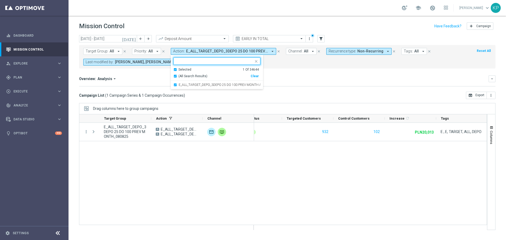
click at [184, 84] on label "E_ALL_TARGET_DEPO_3DEPO 25 DO 100 PREV MONTH A_080825" at bounding box center [220, 84] width 82 height 3
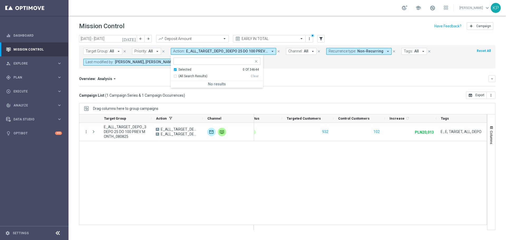
click at [184, 70] on div "Selected" at bounding box center [184, 69] width 13 height 4
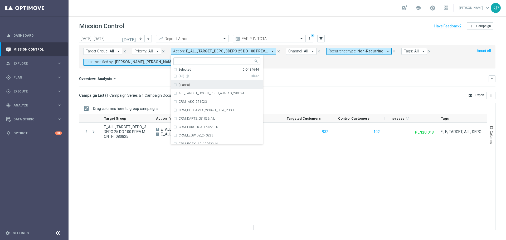
click at [187, 63] on input "text" at bounding box center [214, 61] width 77 height 4
paste input "E_ALL_TARGET_ZBR_2DEPO 100 PLN PREV MONTH A_080825"
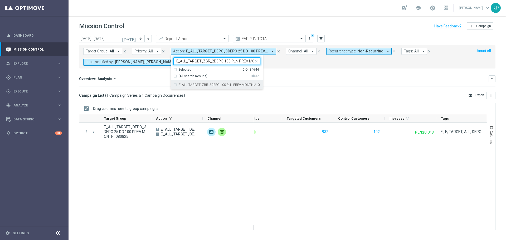
scroll to position [0, 25]
click at [187, 84] on label "E_ALL_TARGET_ZBR_2DEPO 100 PLN PREV MONTH A_080825" at bounding box center [220, 84] width 82 height 3
type input "E_ALL_TARGET_ZBR_2DEPO 100 PLN PREV MONTH A_080825"
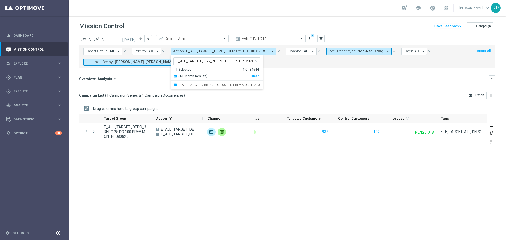
click at [279, 80] on div "Overview: Analysis arrow_drop_down" at bounding box center [284, 78] width 410 height 5
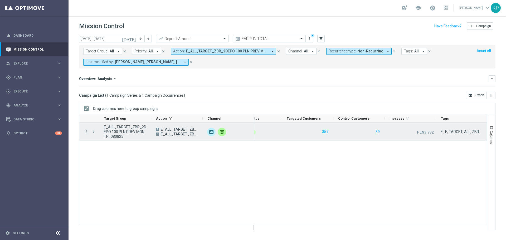
click at [87, 132] on icon "more_vert" at bounding box center [86, 131] width 5 height 5
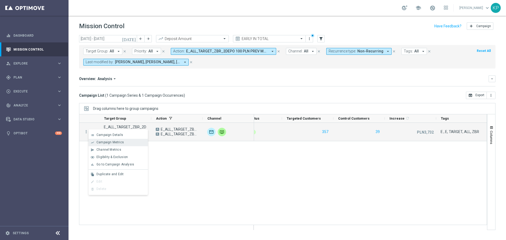
click at [106, 143] on span "Campaign Metrics" at bounding box center [109, 142] width 27 height 4
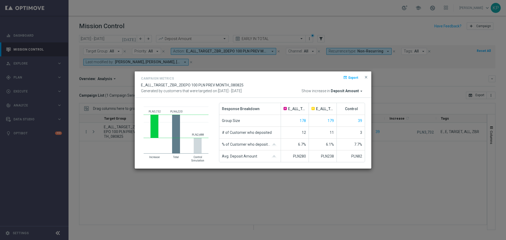
click at [369, 76] on div "Campaign Metrics open_in_browser Export E_ALL_TARGET_ZBR_2DEPO 100 PLN PREV MON…" at bounding box center [253, 84] width 237 height 27
drag, startPoint x: 368, startPoint y: 76, endPoint x: 305, endPoint y: 85, distance: 63.9
click at [367, 76] on span "close" at bounding box center [366, 77] width 4 height 4
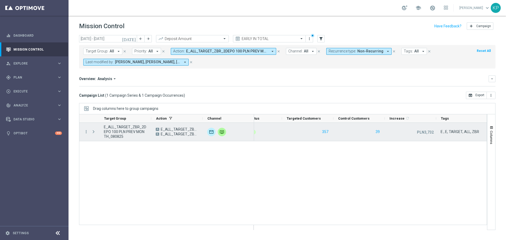
click at [132, 124] on div "E_ALL_TARGET_ZBR_2DEPO 100 PLN PREV MONTH_080825" at bounding box center [125, 132] width 52 height 18
click at [86, 131] on icon "more_vert" at bounding box center [86, 131] width 5 height 5
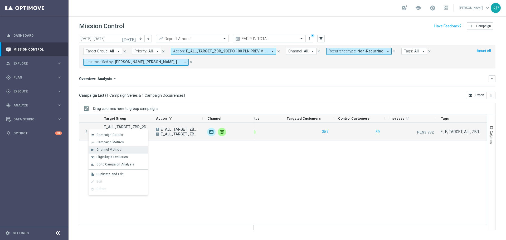
click at [95, 149] on div "send" at bounding box center [93, 150] width 8 height 4
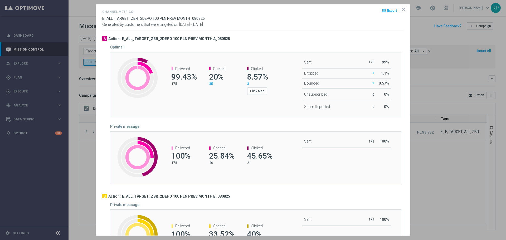
click at [144, 19] on span "E_ALL_TARGET_ZBR_2DEPO 100 PLN PREV MONTH_080825" at bounding box center [153, 18] width 103 height 4
copy div "E_ALL_TARGET_ZBR_2DEPO 100 PLN PREV MONTH_080825"
click at [402, 11] on icon "icon" at bounding box center [403, 9] width 3 height 3
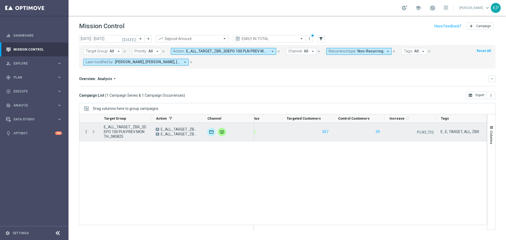
click at [86, 132] on icon "more_vert" at bounding box center [86, 131] width 5 height 5
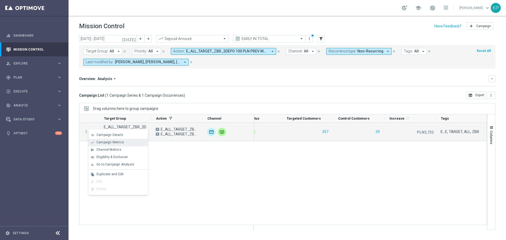
click at [95, 143] on div "show_chart" at bounding box center [93, 143] width 8 height 4
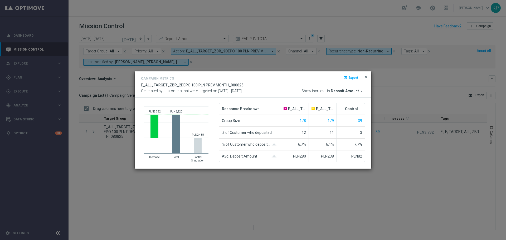
click at [365, 76] on span "close" at bounding box center [366, 77] width 4 height 4
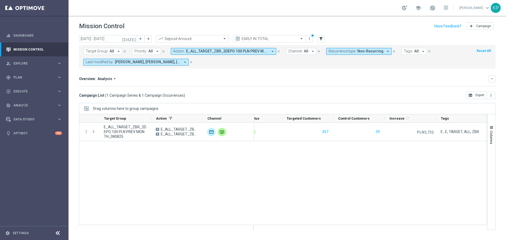
click at [242, 49] on button "Action: E_ALL_TARGET_ZBR_2DEPO 100 PLN PREV MONTH A_080825 arrow_drop_down" at bounding box center [223, 51] width 105 height 7
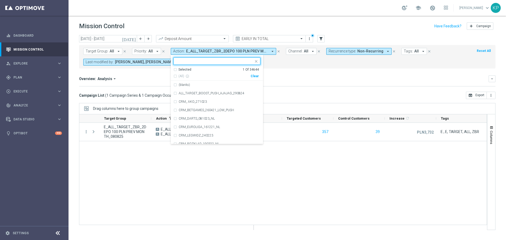
click at [179, 71] on div "Selected" at bounding box center [184, 69] width 13 height 4
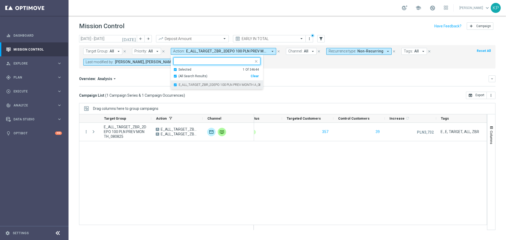
click at [179, 85] on label "E_ALL_TARGET_ZBR_2DEPO 100 PLN PREV MONTH A_080825" at bounding box center [220, 84] width 82 height 3
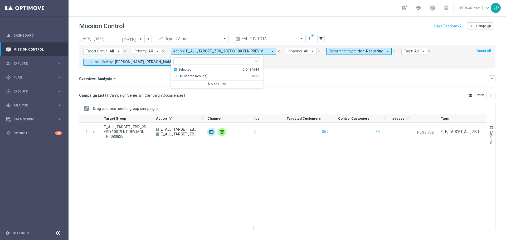
click at [180, 70] on div "Selected" at bounding box center [184, 69] width 13 height 4
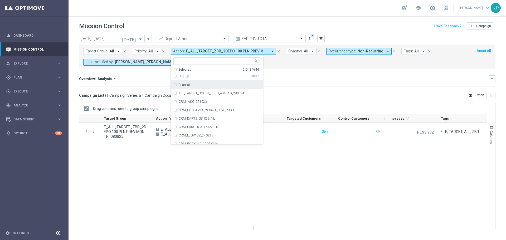
click at [183, 62] on input "text" at bounding box center [214, 61] width 77 height 4
paste input "E_ALL_TARGET_OFFER_1-2DEPO 1207 PEAK TENIS_110825"
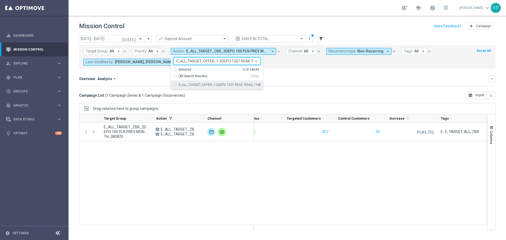
scroll to position [0, 20]
click at [186, 84] on label "E_ALL_TARGET_OFFER_1-2DEPO 1207 PEAK TENIS_110825" at bounding box center [220, 84] width 82 height 3
type input "E_ALL_TARGET_OFFER_1-2DEPO 1207 PEAK TENIS_110825"
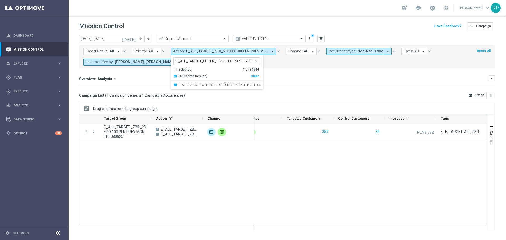
click at [308, 82] on div "Overview: Analysis arrow_drop_down keyboard_arrow_down" at bounding box center [287, 78] width 416 height 7
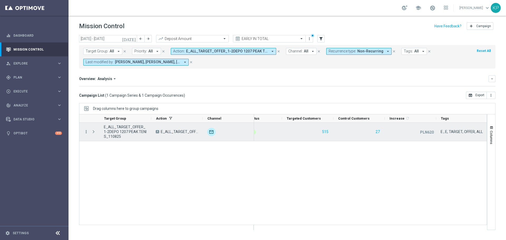
click at [85, 133] on icon "more_vert" at bounding box center [86, 131] width 5 height 5
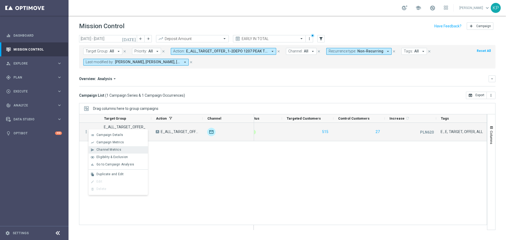
click at [104, 147] on div "send Channel Metrics" at bounding box center [118, 149] width 59 height 7
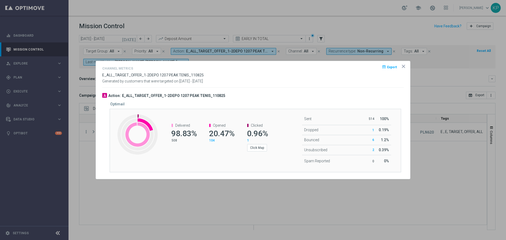
drag, startPoint x: 401, startPoint y: 67, endPoint x: 371, endPoint y: 64, distance: 30.8
click at [401, 67] on icon "icon" at bounding box center [403, 66] width 5 height 5
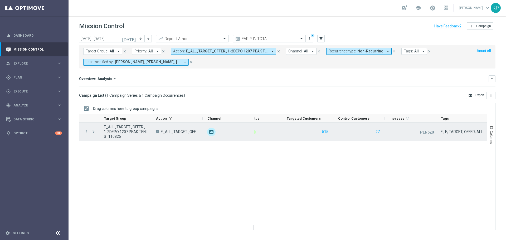
click at [83, 132] on div "more_vert" at bounding box center [83, 132] width 9 height 18
click at [84, 132] on icon "more_vert" at bounding box center [86, 131] width 5 height 5
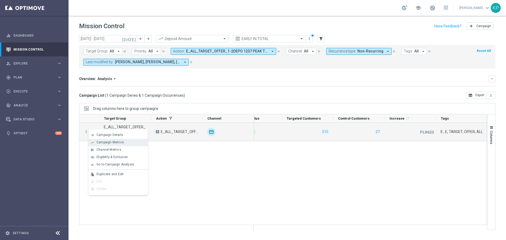
click at [103, 143] on span "Campaign Metrics" at bounding box center [109, 142] width 27 height 4
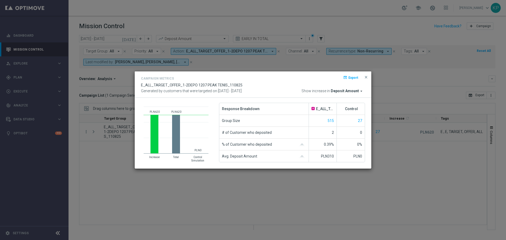
click at [368, 76] on button "close" at bounding box center [365, 77] width 5 height 6
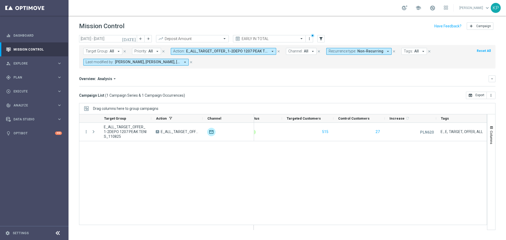
click at [253, 53] on span "E_ALL_TARGET_OFFER_1-2DEPO 1207 PEAK TENIS_110825" at bounding box center [227, 51] width 82 height 4
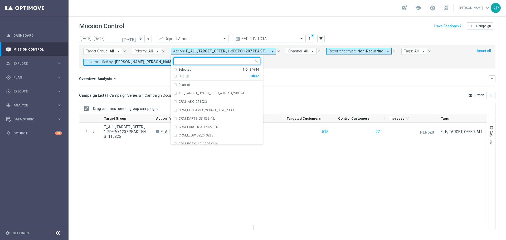
click at [189, 69] on div "Selected 1 Of 34644" at bounding box center [215, 69] width 85 height 4
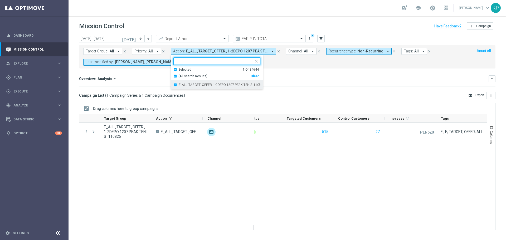
click at [189, 84] on label "E_ALL_TARGET_OFFER_1-2DEPO 1207 PEAK TENIS_110825" at bounding box center [220, 84] width 82 height 3
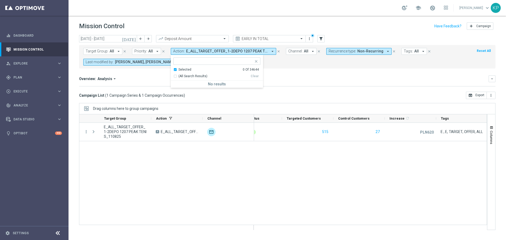
click at [184, 71] on div "Selected" at bounding box center [184, 69] width 13 height 4
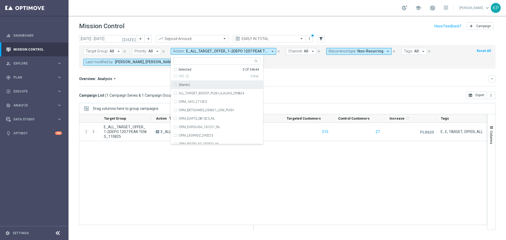
click at [185, 63] on input "text" at bounding box center [214, 61] width 77 height 4
paste input "E_ALL_TARGET_OFFER_PLANSZA EP_120825"
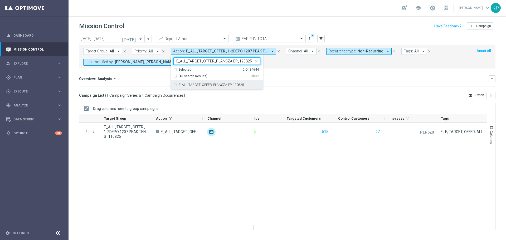
click at [189, 81] on div "E_ALL_TARGET_OFFER_PLANSZA EP_120825" at bounding box center [216, 85] width 87 height 8
type input "E_ALL_TARGET_OFFER_PLANSZA EP_120825"
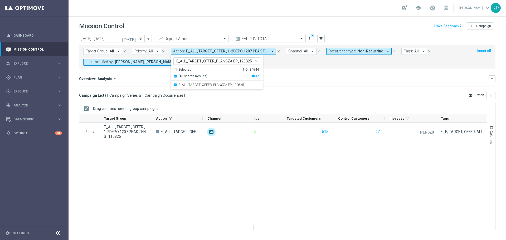
click at [298, 74] on mini-dashboard "Overview: Analysis arrow_drop_down keyboard_arrow_down Increase In Deposit Amou…" at bounding box center [287, 80] width 416 height 23
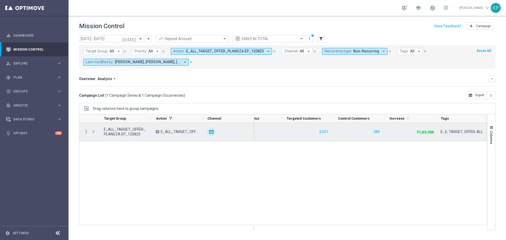
click at [87, 130] on icon "more_vert" at bounding box center [86, 131] width 5 height 5
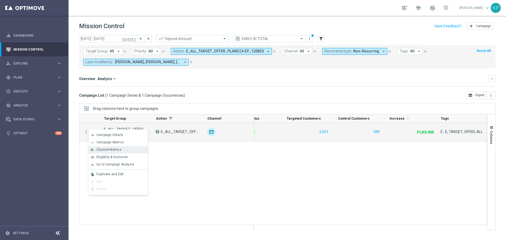
click at [102, 147] on div "send Channel Metrics" at bounding box center [118, 149] width 59 height 7
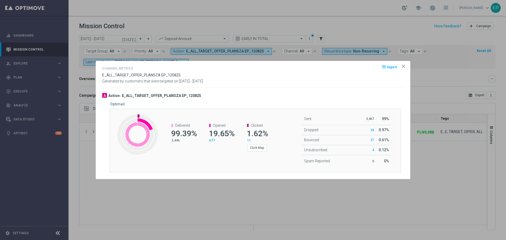
click at [405, 65] on icon "icon" at bounding box center [403, 66] width 5 height 5
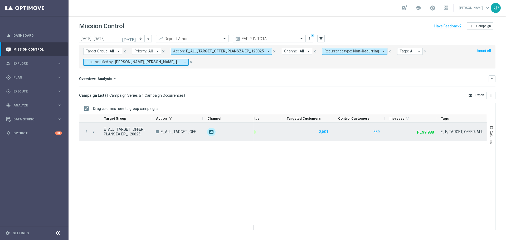
click at [89, 132] on div "Press SPACE to select this row." at bounding box center [94, 132] width 11 height 18
click at [88, 132] on icon "more_vert" at bounding box center [86, 131] width 5 height 5
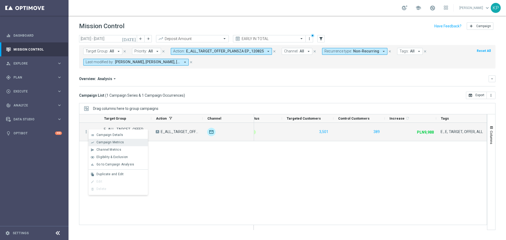
click at [95, 143] on div "show_chart" at bounding box center [93, 143] width 8 height 4
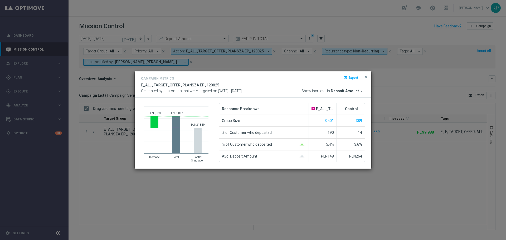
drag, startPoint x: 366, startPoint y: 76, endPoint x: 354, endPoint y: 76, distance: 11.9
click at [366, 76] on span "close" at bounding box center [366, 77] width 4 height 4
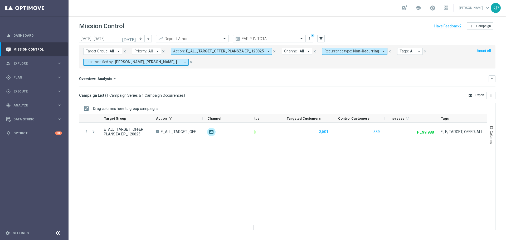
click at [233, 55] on form "Target Group: All arrow_drop_down close Priority: All arrow_drop_down close Act…" at bounding box center [275, 57] width 385 height 18
click at [205, 53] on span "E_ALL_TARGET_OFFER_PLANSZA EP_120825" at bounding box center [225, 51] width 78 height 4
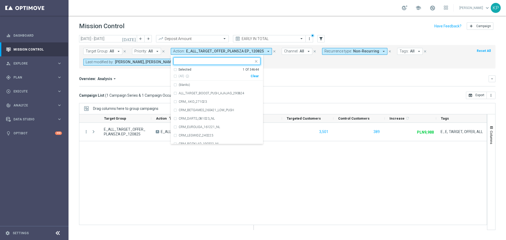
click at [184, 69] on div "Selected" at bounding box center [184, 69] width 13 height 4
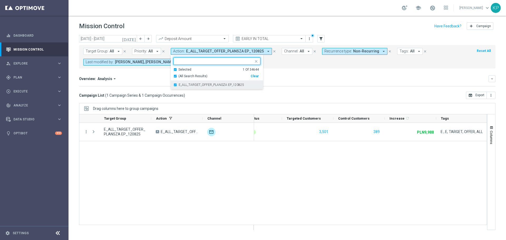
drag, startPoint x: 183, startPoint y: 82, endPoint x: 183, endPoint y: 74, distance: 8.2
click at [183, 82] on div "E_ALL_TARGET_OFFER_PLANSZA EP_120825" at bounding box center [216, 85] width 87 height 8
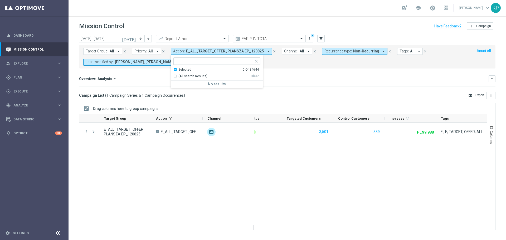
click at [181, 69] on div "Selected" at bounding box center [184, 69] width 13 height 4
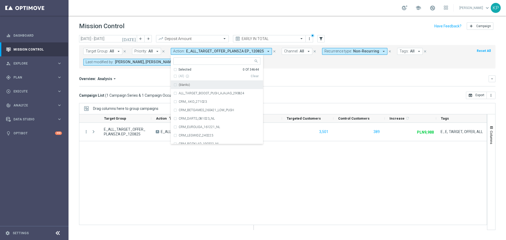
click at [185, 61] on input "text" at bounding box center [214, 61] width 77 height 4
paste input "E_ALL_TARGET_OFFER_PSG TOTTENHAM_130825"
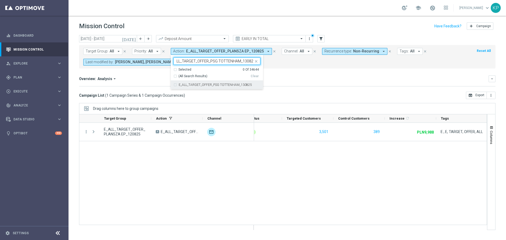
click at [190, 84] on label "E_ALL_TARGET_OFFER_PSG TOTTENHAM_130825" at bounding box center [215, 84] width 73 height 3
type input "E_ALL_TARGET_OFFER_PSG TOTTENHAM_130825"
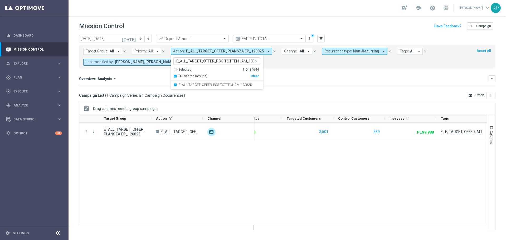
click at [310, 81] on div "Overview: Analysis arrow_drop_down keyboard_arrow_down" at bounding box center [287, 78] width 416 height 7
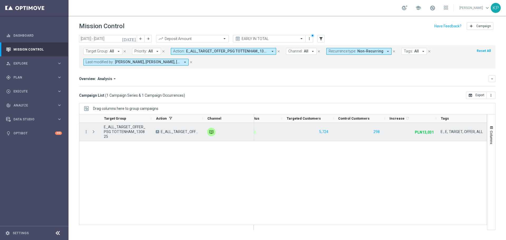
click at [110, 133] on span "E_ALL_TARGET_OFFER_PSG TOTTENHAM_130825" at bounding box center [125, 132] width 43 height 14
click at [85, 131] on icon "more_vert" at bounding box center [86, 131] width 5 height 5
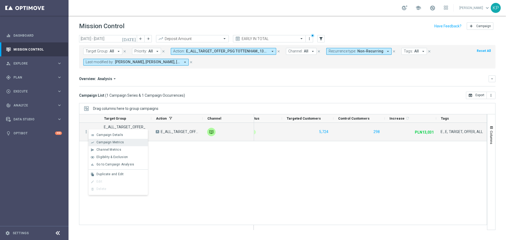
click at [99, 142] on span "Campaign Metrics" at bounding box center [109, 142] width 27 height 4
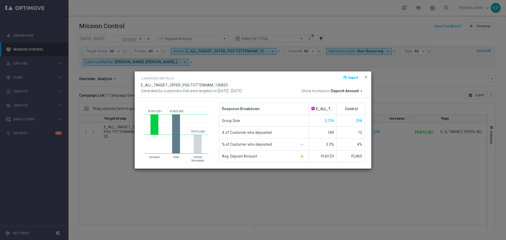
click at [365, 75] on span "close" at bounding box center [366, 77] width 4 height 4
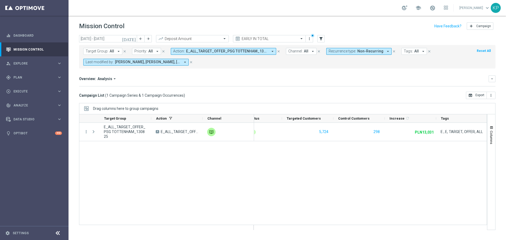
click at [247, 49] on span "E_ALL_TARGET_OFFER_PSG TOTTENHAM_130825" at bounding box center [227, 51] width 82 height 4
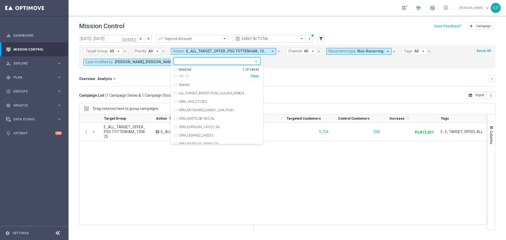
click at [187, 68] on div "Selected 1 Of 34644" at bounding box center [215, 69] width 85 height 4
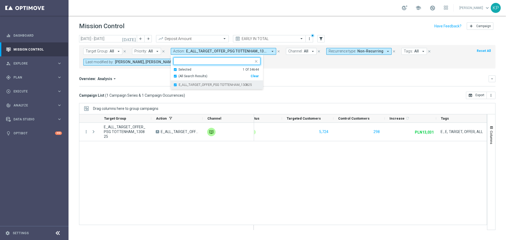
click at [185, 82] on div "E_ALL_TARGET_OFFER_PSG TOTTENHAM_130825" at bounding box center [216, 85] width 87 height 8
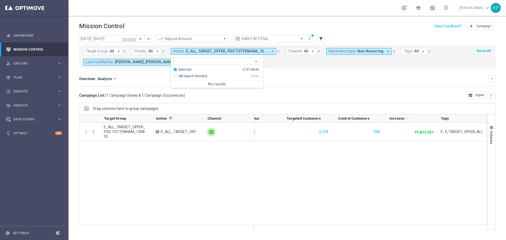
click at [184, 72] on div "(All Search Results) Clear" at bounding box center [215, 75] width 85 height 7
click at [182, 68] on div "Selected" at bounding box center [184, 69] width 13 height 4
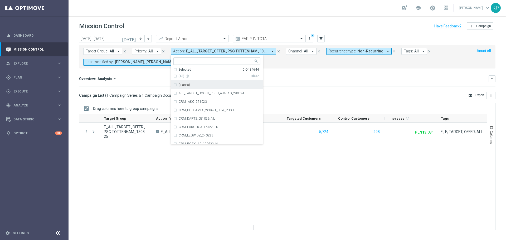
click at [183, 61] on input "text" at bounding box center [214, 61] width 77 height 4
paste input "E_ALL_TARGET_OBROT_20 do 100 KOSZULKI_140825"
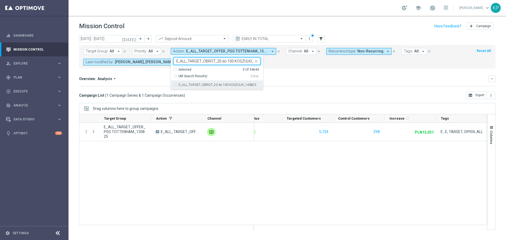
scroll to position [0, 11]
drag, startPoint x: 184, startPoint y: 84, endPoint x: 198, endPoint y: 84, distance: 13.4
click at [184, 84] on label "E_ALL_TARGET_OBROT_20 do 100 KOSZULKI_140825" at bounding box center [218, 84] width 78 height 3
type input "E_ALL_TARGET_OBROT_20 do 100 KOSZULKI_140825"
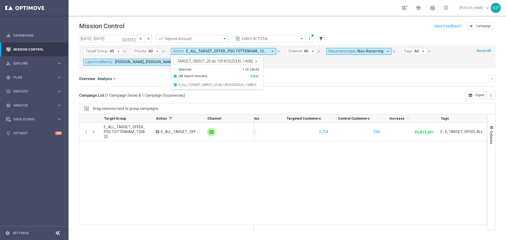
scroll to position [0, 0]
click at [303, 84] on div "Overview: Analysis arrow_drop_down keyboard_arrow_down Increase In Deposit Amou…" at bounding box center [287, 80] width 416 height 11
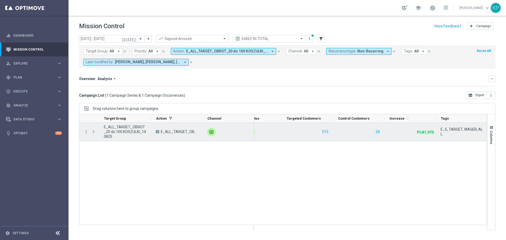
click at [84, 131] on div "more_vert" at bounding box center [83, 132] width 9 height 18
click at [86, 132] on icon "more_vert" at bounding box center [86, 131] width 5 height 5
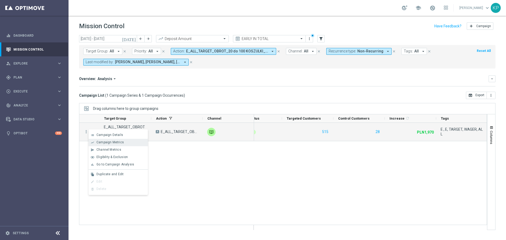
click at [98, 141] on span "Campaign Metrics" at bounding box center [109, 142] width 27 height 4
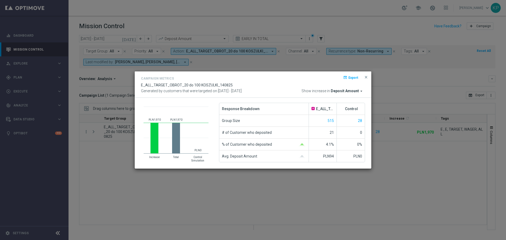
drag, startPoint x: 117, startPoint y: 118, endPoint x: 98, endPoint y: 125, distance: 20.6
click at [116, 119] on modal-container "Campaign Metrics open_in_browser Export E_ALL_TARGET_OBROT_20 do 100 KOSZULKI_1…" at bounding box center [253, 120] width 506 height 240
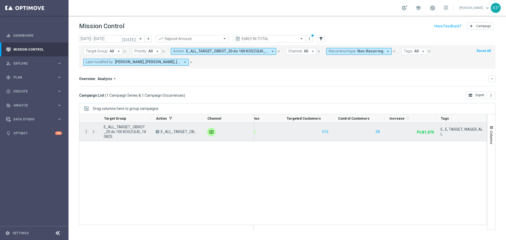
click at [88, 131] on icon "more_vert" at bounding box center [86, 131] width 5 height 5
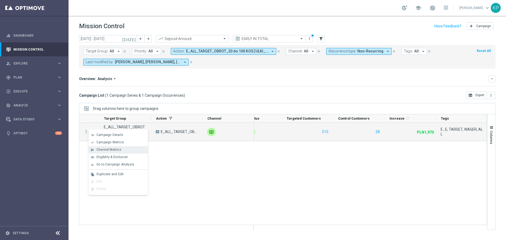
click at [104, 149] on span "Channel Metrics" at bounding box center [108, 150] width 25 height 4
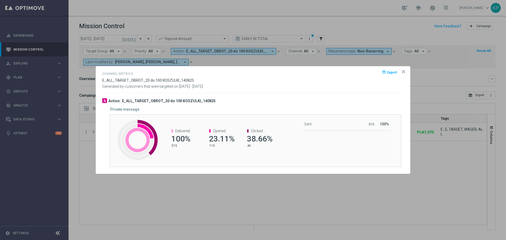
drag, startPoint x: 93, startPoint y: 121, endPoint x: 122, endPoint y: 123, distance: 28.5
click at [93, 122] on div at bounding box center [253, 120] width 506 height 240
click at [404, 70] on icon "icon" at bounding box center [403, 71] width 5 height 5
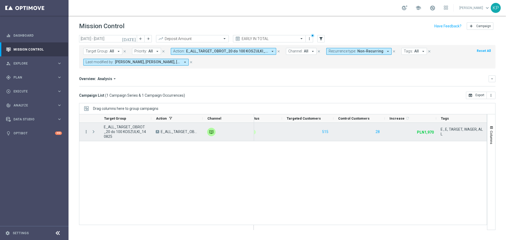
click at [87, 131] on icon "more_vert" at bounding box center [86, 131] width 5 height 5
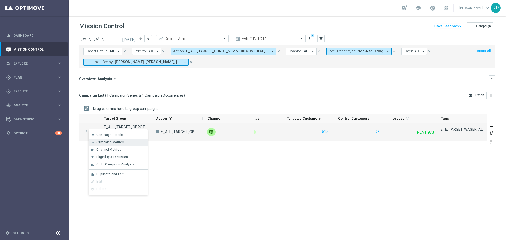
click at [97, 143] on span "Campaign Metrics" at bounding box center [109, 142] width 27 height 4
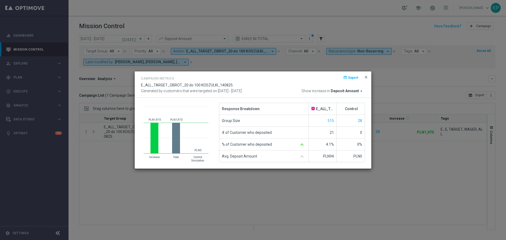
click at [364, 78] on span "close" at bounding box center [366, 77] width 4 height 4
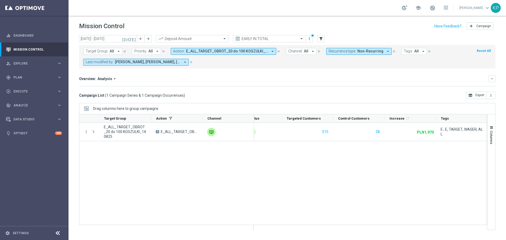
click at [194, 51] on span "E_ALL_TARGET_OBROT_20 do 100 KOSZULKI_140825" at bounding box center [227, 51] width 82 height 4
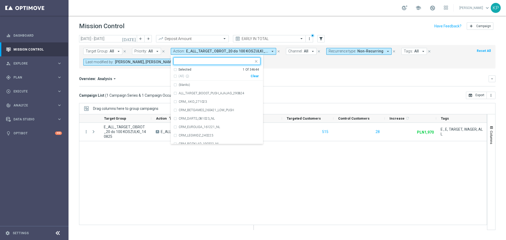
click at [178, 69] on div "Selected" at bounding box center [184, 69] width 13 height 4
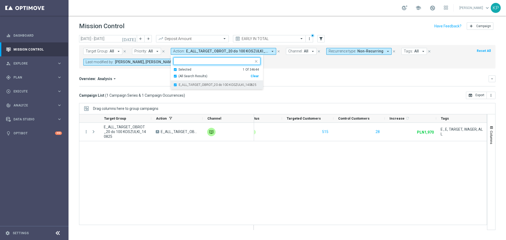
click at [177, 83] on div "E_ALL_TARGET_OBROT_20 do 100 KOSZULKI_140825" at bounding box center [216, 85] width 87 height 8
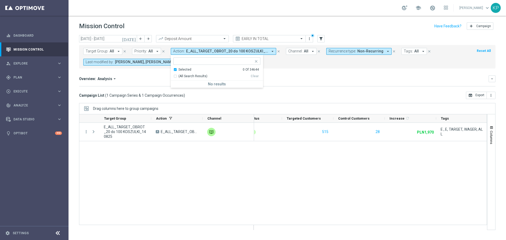
click at [177, 70] on div "Selected 0 Of 34644" at bounding box center [215, 69] width 85 height 4
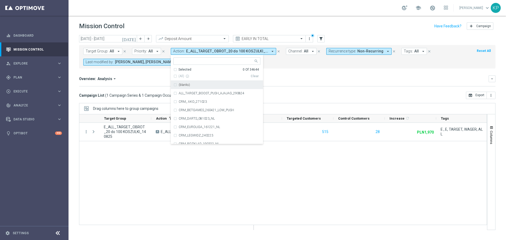
click at [178, 63] on input "text" at bounding box center [214, 61] width 77 height 4
paste input "E_ALL_TARGET_DEPO_3DEPO 25 DO 200 PREV MONTH_140825"
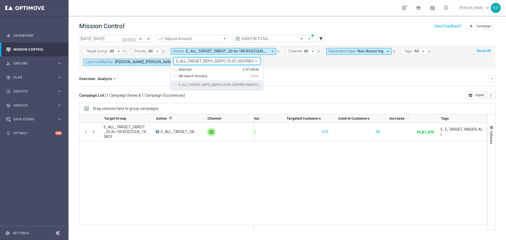
scroll to position [0, 27]
click at [182, 85] on label "E_ALL_TARGET_DEPO_3DEPO 25 DO 200 PREV MONTH_140825" at bounding box center [220, 84] width 82 height 3
type input "E_ALL_TARGET_DEPO_3DEPO 25 DO 200 PREV MONTH_140825"
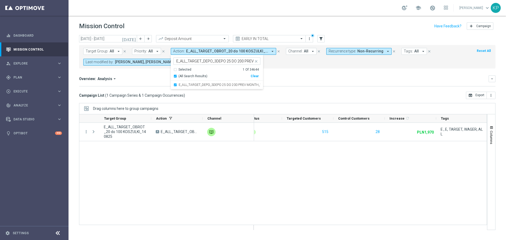
click at [269, 81] on div "Overview: Analysis arrow_drop_down" at bounding box center [284, 78] width 410 height 5
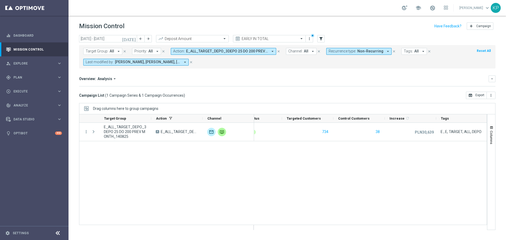
click at [195, 52] on span "E_ALL_TARGET_DEPO_3DEPO 25 DO 200 PREV MONTH_140825" at bounding box center [227, 51] width 82 height 4
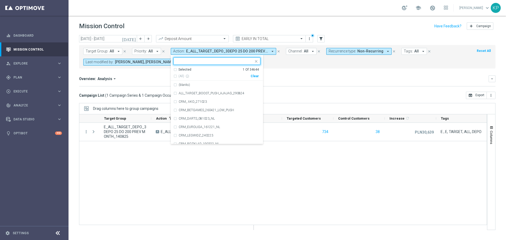
click at [384, 76] on div "Overview: Analysis arrow_drop_down keyboard_arrow_down" at bounding box center [287, 78] width 416 height 7
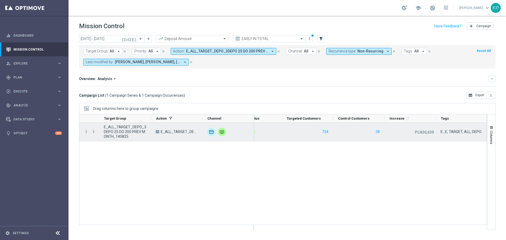
click at [134, 129] on span "E_ALL_TARGET_DEPO_3DEPO 25 DO 200 PREV MONTH_140825" at bounding box center [125, 132] width 43 height 14
click at [128, 126] on span "E_ALL_TARGET_DEPO_3DEPO 25 DO 200 PREV MONTH_140825" at bounding box center [125, 132] width 43 height 14
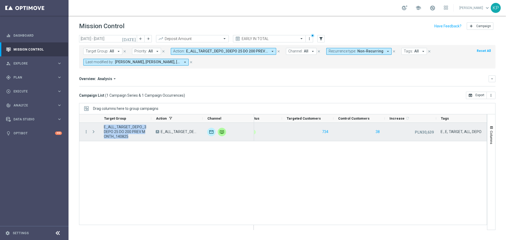
click at [128, 126] on span "E_ALL_TARGET_DEPO_3DEPO 25 DO 200 PREV MONTH_140825" at bounding box center [125, 132] width 43 height 14
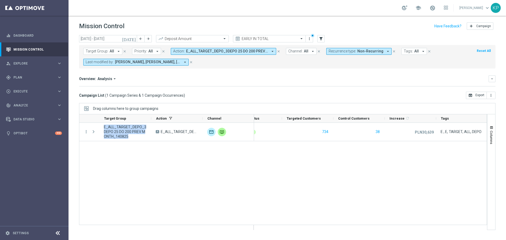
click at [114, 132] on span "E_ALL_TARGET_DEPO_3DEPO 25 DO 200 PREV MONTH_140825" at bounding box center [125, 132] width 43 height 14
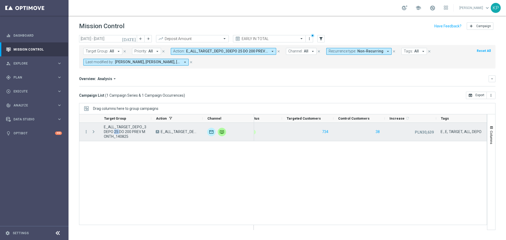
click at [114, 132] on span "E_ALL_TARGET_DEPO_3DEPO 25 DO 200 PREV MONTH_140825" at bounding box center [125, 132] width 43 height 14
click at [87, 132] on icon "more_vert" at bounding box center [86, 131] width 5 height 5
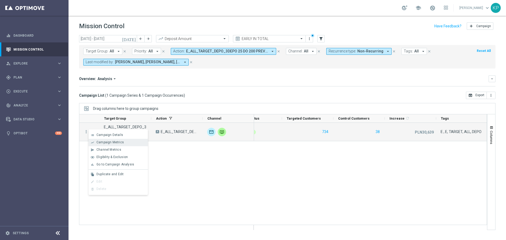
click at [106, 140] on div "show_chart Campaign Metrics" at bounding box center [118, 142] width 59 height 7
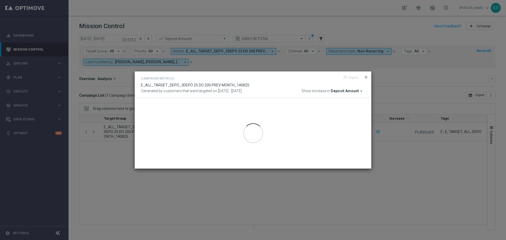
click at [363, 78] on div "open_in_browser Export" at bounding box center [357, 79] width 16 height 6
click at [366, 77] on span "close" at bounding box center [366, 77] width 4 height 4
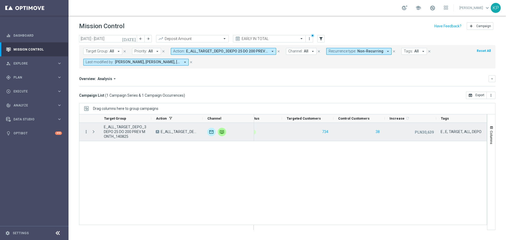
click at [86, 131] on icon "more_vert" at bounding box center [86, 131] width 5 height 5
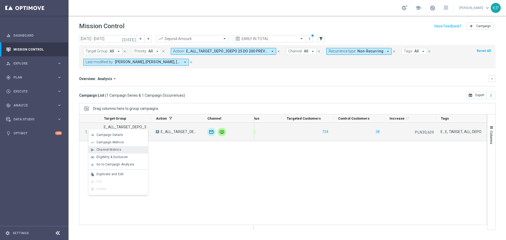
click at [100, 149] on span "Channel Metrics" at bounding box center [108, 150] width 25 height 4
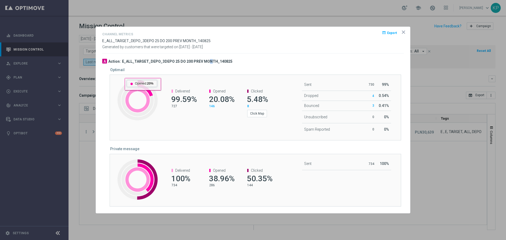
click at [208, 60] on h3 "E_ALL_TARGET_DEPO_3DEPO 25 DO 200 PREV MONTH_140825" at bounding box center [177, 61] width 110 height 5
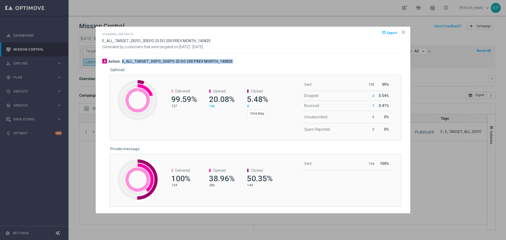
click at [208, 60] on h3 "E_ALL_TARGET_DEPO_3DEPO 25 DO 200 PREV MONTH_140825" at bounding box center [177, 61] width 110 height 5
copy div "E_ALL_TARGET_DEPO_3DEPO 25 DO 200 PREV MONTH_140825"
click at [402, 32] on icon "icon" at bounding box center [403, 32] width 5 height 5
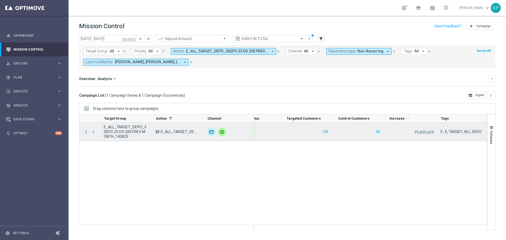
click at [87, 131] on icon "more_vert" at bounding box center [86, 131] width 5 height 5
click at [93, 134] on icon "list" at bounding box center [93, 135] width 4 height 4
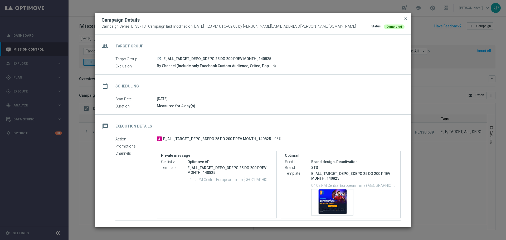
click at [404, 19] on span "close" at bounding box center [406, 19] width 4 height 4
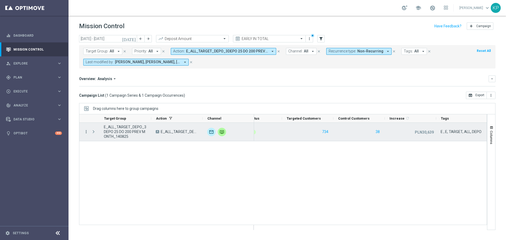
click at [86, 131] on icon "more_vert" at bounding box center [86, 131] width 5 height 5
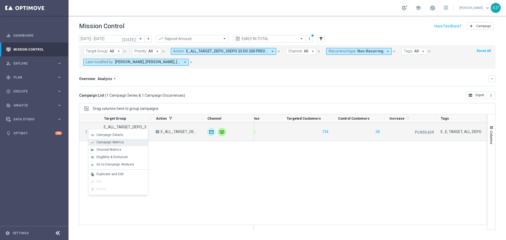
click at [107, 144] on div "show_chart Campaign Metrics" at bounding box center [118, 142] width 59 height 7
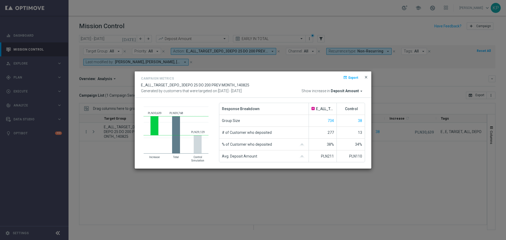
click at [364, 75] on span "close" at bounding box center [366, 77] width 4 height 4
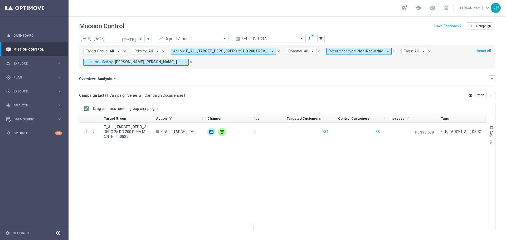
click at [235, 54] on button "Action: E_ALL_TARGET_DEPO_3DEPO 25 DO 200 PREV MONTH_140825 arrow_drop_down" at bounding box center [223, 51] width 105 height 7
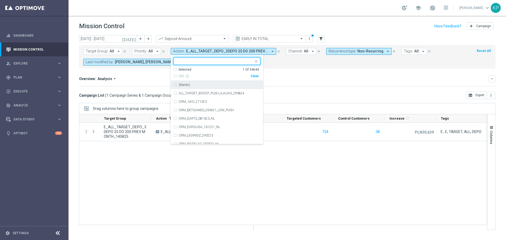
click at [173, 68] on div "Selected 1 Of 34644" at bounding box center [215, 69] width 85 height 4
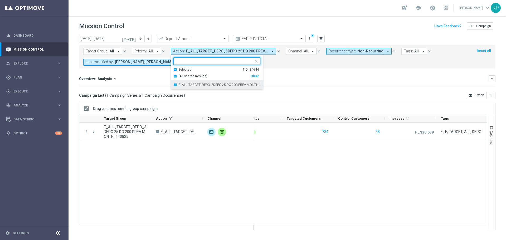
click at [173, 83] on div "E_ALL_TARGET_DEPO_3DEPO 25 DO 200 PREV MONTH_140825" at bounding box center [216, 85] width 87 height 8
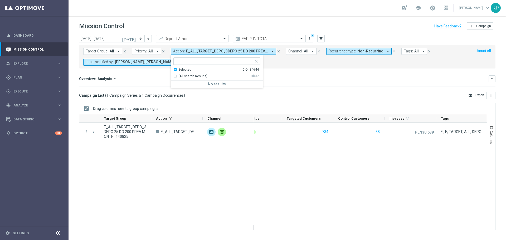
click at [173, 70] on div "Selected 0 Of 34644" at bounding box center [215, 69] width 85 height 4
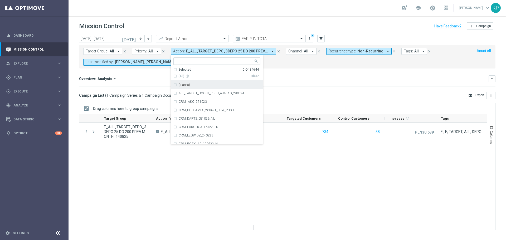
click at [180, 62] on input "text" at bounding box center [214, 61] width 77 height 4
paste input "E_ALL_TARGET_ZBR_2DEPO 100 PLN PREV MONTH_140825"
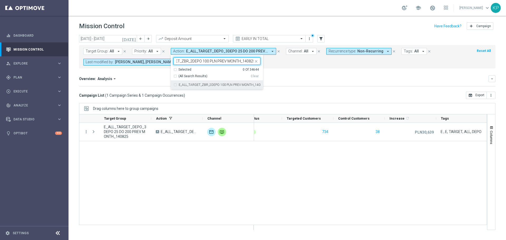
click at [176, 83] on div "E_ALL_TARGET_ZBR_2DEPO 100 PLN PREV MONTH_140825" at bounding box center [216, 85] width 87 height 8
type input "E_ALL_TARGET_ZBR_2DEPO 100 PLN PREV MONTH_140825"
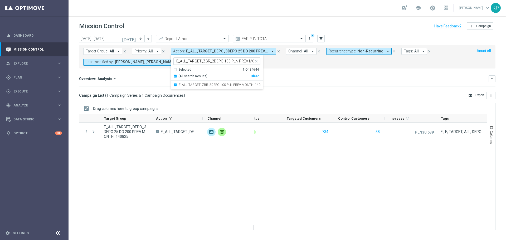
click at [299, 84] on div "Overview: Analysis arrow_drop_down keyboard_arrow_down Increase In Deposit Amou…" at bounding box center [287, 80] width 416 height 11
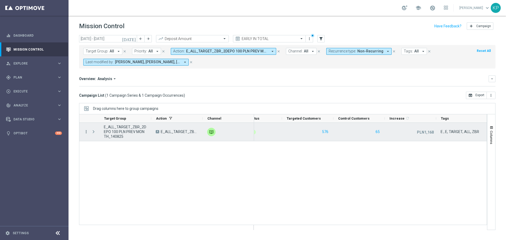
click at [87, 129] on div "more_vert" at bounding box center [83, 132] width 9 height 18
click at [87, 130] on icon "more_vert" at bounding box center [86, 131] width 5 height 5
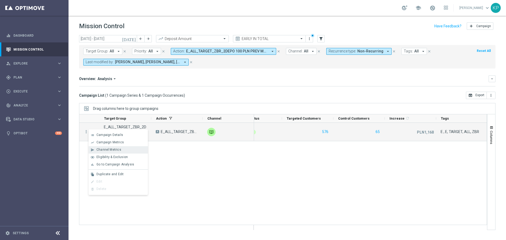
click at [104, 149] on span "Channel Metrics" at bounding box center [108, 150] width 25 height 4
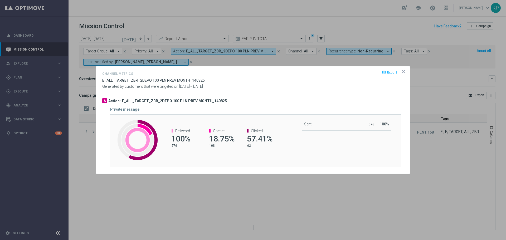
click at [401, 72] on opti-dialog-container "Channel Metrics open_in_browser Export E_ALL_TARGET_ZBR_2DEPO 100 PLN PREV MONT…" at bounding box center [253, 119] width 314 height 107
click at [404, 73] on icon "icon" at bounding box center [403, 71] width 5 height 5
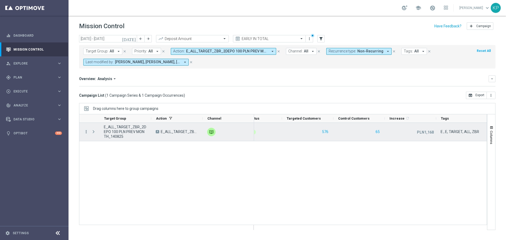
click at [87, 131] on icon "more_vert" at bounding box center [86, 131] width 5 height 5
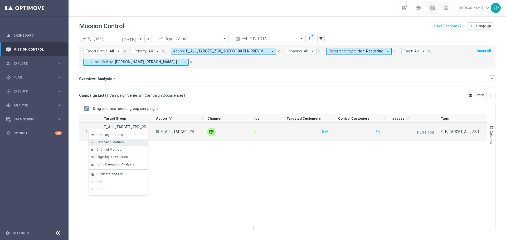
click at [100, 141] on span "Campaign Metrics" at bounding box center [109, 142] width 27 height 4
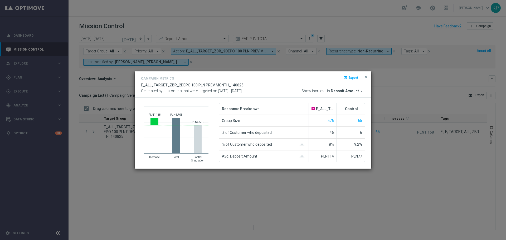
click at [369, 75] on div "Campaign Metrics open_in_browser Export E_ALL_TARGET_ZBR_2DEPO 100 PLN PREV MON…" at bounding box center [253, 84] width 237 height 27
click at [366, 76] on span "close" at bounding box center [366, 77] width 4 height 4
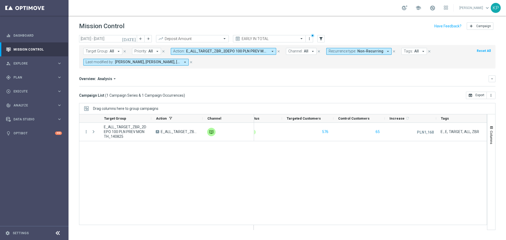
click at [240, 52] on span "E_ALL_TARGET_ZBR_2DEPO 100 PLN PREV MONTH_140825" at bounding box center [227, 51] width 82 height 4
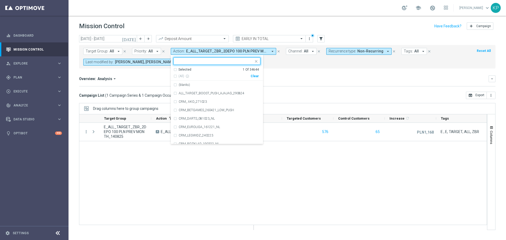
click at [176, 69] on div "Selected 1 Of 34644" at bounding box center [215, 69] width 85 height 4
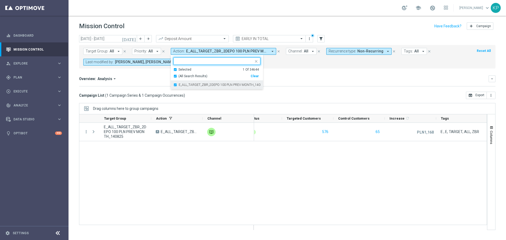
click at [179, 84] on label "E_ALL_TARGET_ZBR_2DEPO 100 PLN PREV MONTH_140825" at bounding box center [220, 84] width 82 height 3
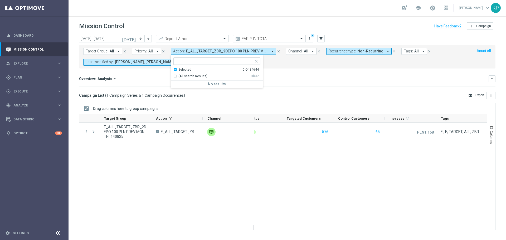
click at [175, 69] on div "Selected 0 Of 34644" at bounding box center [215, 69] width 85 height 4
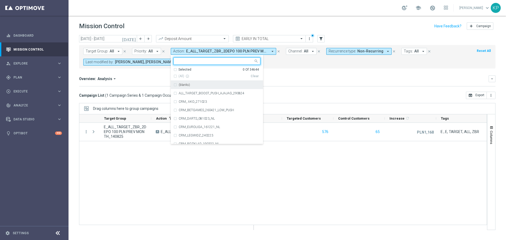
click at [178, 62] on input "text" at bounding box center [214, 61] width 77 height 4
paste input "E_ALL_TARGET_ZBR_1DEPO 100 PLN PREV MONTH_140825"
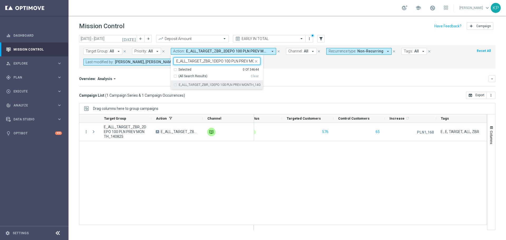
scroll to position [0, 22]
click at [184, 85] on label "E_ALL_TARGET_ZBR_1DEPO 100 PLN PREV MONTH_140825" at bounding box center [220, 84] width 82 height 3
type input "E_ALL_TARGET_ZBR_1DEPO 100 PLN PREV MONTH_140825"
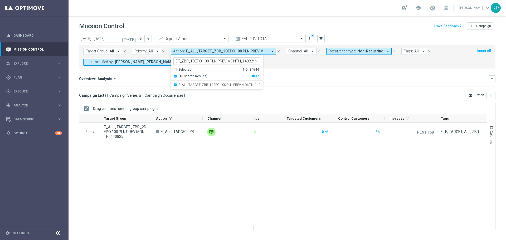
scroll to position [0, 0]
click at [272, 79] on div "Overview: Analysis arrow_drop_down" at bounding box center [284, 78] width 410 height 5
click at [200, 88] on mini-dashboard "Overview: Analysis arrow_drop_down keyboard_arrow_down Increase In Deposit Amou…" at bounding box center [287, 80] width 416 height 23
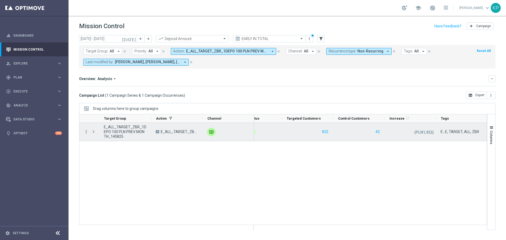
click at [88, 131] on icon "more_vert" at bounding box center [86, 131] width 5 height 5
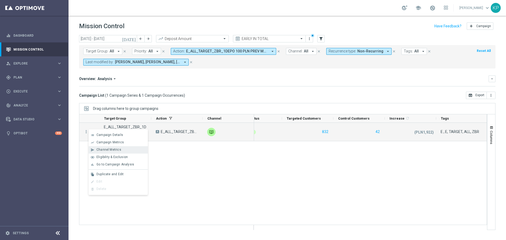
click at [97, 147] on div "send Channel Metrics" at bounding box center [118, 149] width 59 height 7
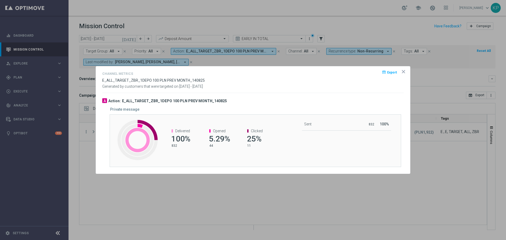
click at [402, 70] on icon "icon" at bounding box center [403, 71] width 5 height 5
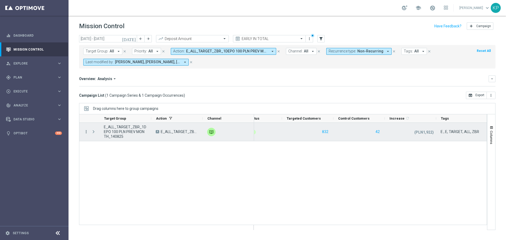
click at [87, 132] on icon "more_vert" at bounding box center [86, 131] width 5 height 5
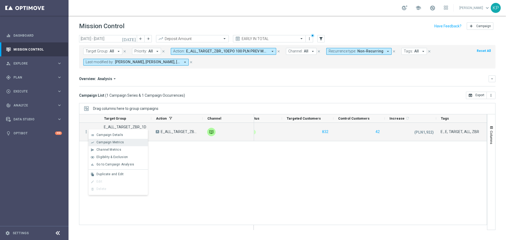
click at [101, 143] on span "Campaign Metrics" at bounding box center [109, 142] width 27 height 4
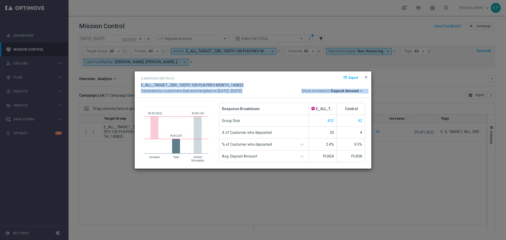
click at [368, 76] on div "Campaign Metrics open_in_browser Export E_ALL_TARGET_ZBR_1DEPO 100 PLN PREV MON…" at bounding box center [253, 84] width 237 height 27
click at [366, 77] on span "close" at bounding box center [366, 77] width 4 height 4
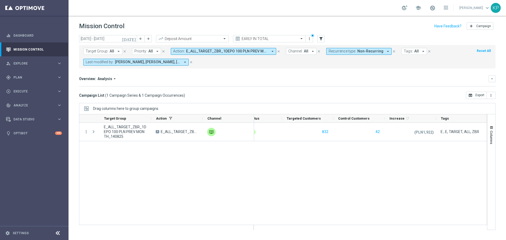
click at [257, 53] on span "E_ALL_TARGET_ZBR_1DEPO 100 PLN PREV MONTH_140825" at bounding box center [227, 51] width 82 height 4
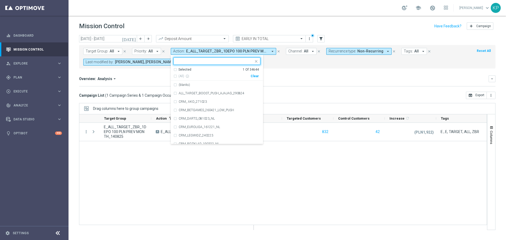
click at [194, 72] on div "(All) info_outline Clear" at bounding box center [215, 75] width 85 height 7
click at [186, 69] on div "Selected" at bounding box center [184, 69] width 13 height 4
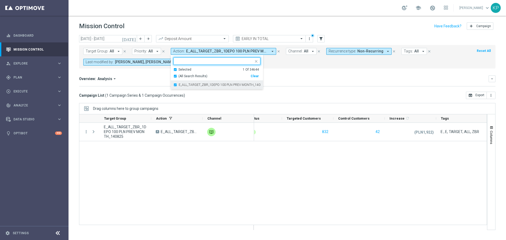
click at [189, 86] on label "E_ALL_TARGET_ZBR_1DEPO 100 PLN PREV MONTH_140825" at bounding box center [220, 84] width 82 height 3
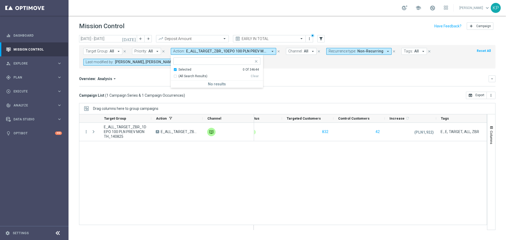
click at [183, 71] on div "Selected" at bounding box center [184, 69] width 13 height 4
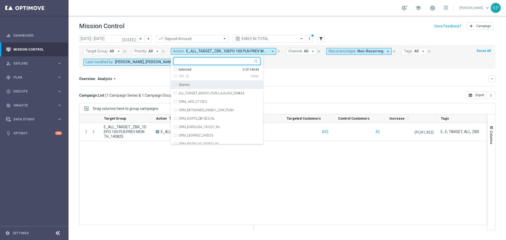
click at [186, 64] on div at bounding box center [215, 61] width 78 height 5
paste input "E_ALL_TARGET_OFFER_POWROT LIG_150825"
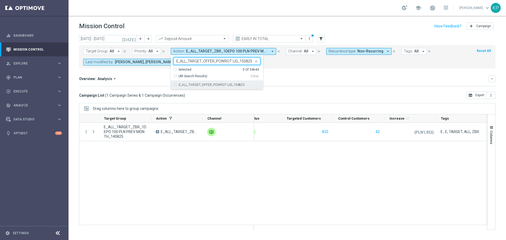
click at [189, 83] on div "E_ALL_TARGET_OFFER_POWROT LIG_150825" at bounding box center [216, 85] width 87 height 8
type input "E_ALL_TARGET_OFFER_POWROT LIG_150825"
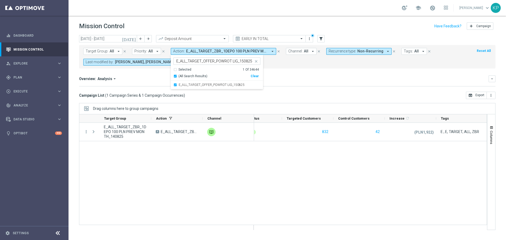
click at [303, 79] on div "Overview: Analysis arrow_drop_down" at bounding box center [284, 78] width 410 height 5
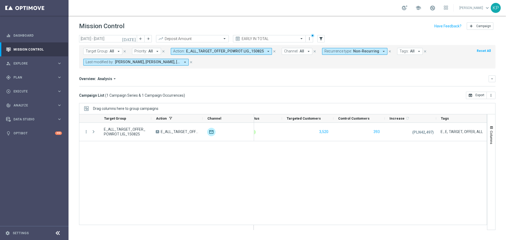
click at [217, 107] on div "Drag columns here to group campaigns" at bounding box center [287, 108] width 416 height 11
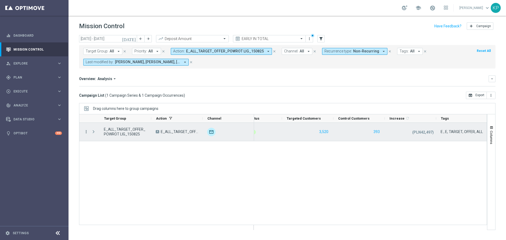
click at [88, 132] on icon "more_vert" at bounding box center [86, 131] width 5 height 5
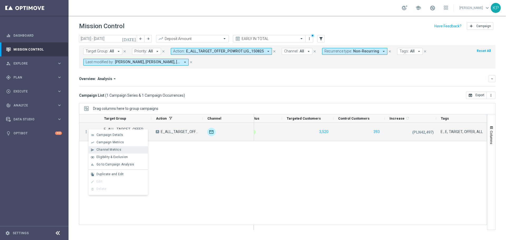
click at [99, 150] on span "Channel Metrics" at bounding box center [108, 150] width 25 height 4
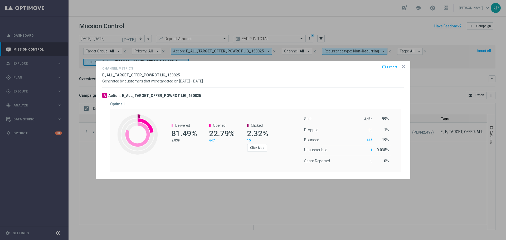
click at [405, 66] on icon "icon" at bounding box center [403, 66] width 3 height 3
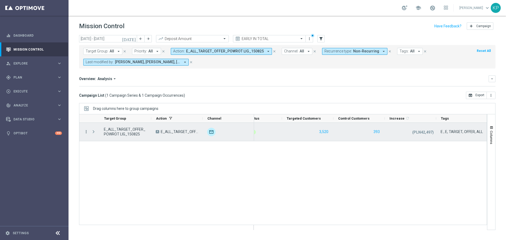
click at [84, 131] on icon "more_vert" at bounding box center [86, 131] width 5 height 5
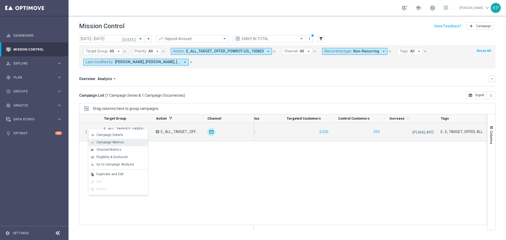
click at [104, 143] on span "Campaign Metrics" at bounding box center [109, 142] width 27 height 4
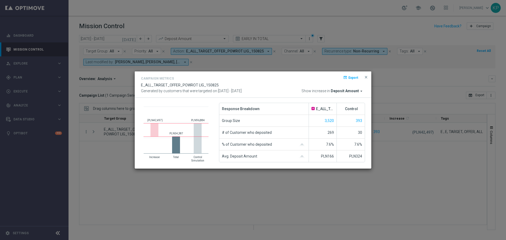
drag, startPoint x: 365, startPoint y: 75, endPoint x: 336, endPoint y: 76, distance: 29.3
click at [365, 75] on span "close" at bounding box center [366, 77] width 4 height 4
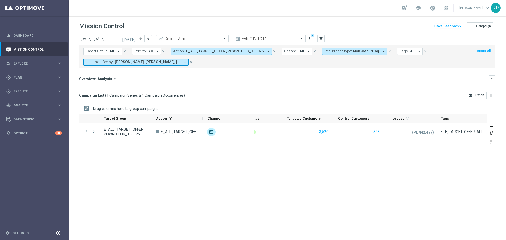
click at [243, 54] on button "Action: E_ALL_TARGET_OFFER_POWROT LIG_150825 arrow_drop_down" at bounding box center [221, 51] width 101 height 7
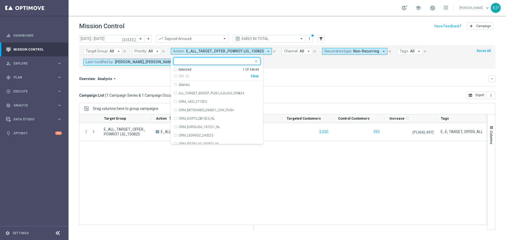
click at [178, 68] on div "Selected" at bounding box center [184, 69] width 13 height 4
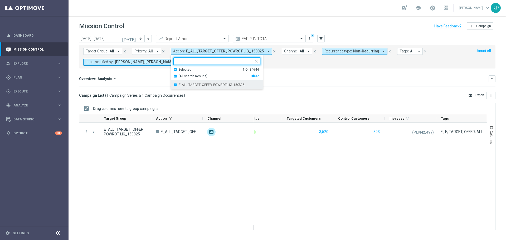
click at [176, 83] on div "E_ALL_TARGET_OFFER_POWROT LIG_150825" at bounding box center [216, 85] width 87 height 8
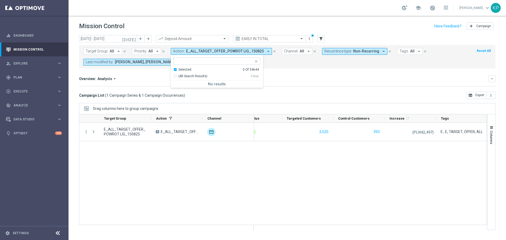
click at [175, 70] on div "Selected 0 Of 34644" at bounding box center [215, 69] width 85 height 4
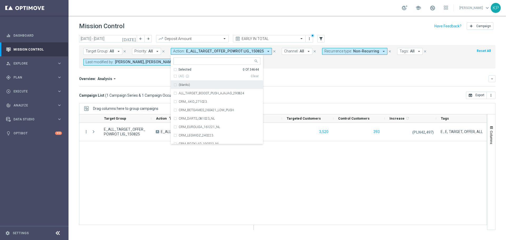
click at [182, 60] on input "text" at bounding box center [214, 61] width 77 height 4
paste input "E_ALL_TARGET_OFFER PLANSZA I CASHBACK REM_150825"
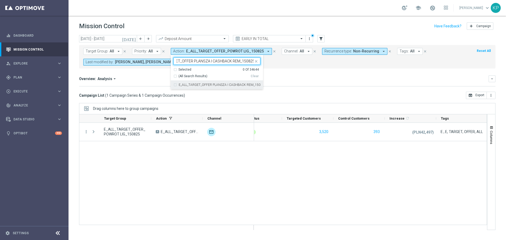
click at [184, 85] on label "E_ALL_TARGET_OFFER PLANSZA I CASHBACK REM_150825" at bounding box center [220, 84] width 82 height 3
type input "E_ALL_TARGET_OFFER PLANSZA I CASHBACK REM_150825"
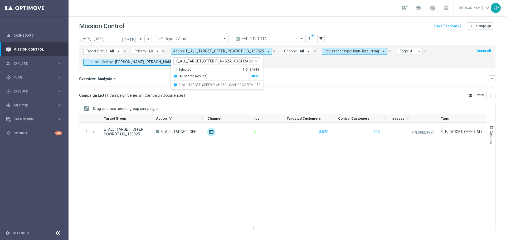
click at [336, 78] on div "Overview: Analysis arrow_drop_down" at bounding box center [284, 78] width 410 height 5
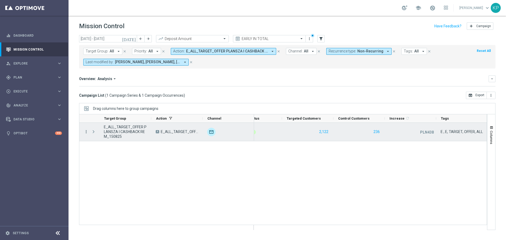
click at [87, 133] on icon "more_vert" at bounding box center [86, 131] width 5 height 5
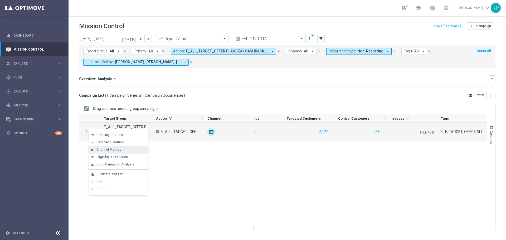
click at [99, 148] on div "send Channel Metrics" at bounding box center [118, 149] width 59 height 7
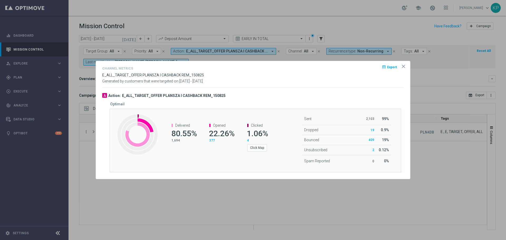
click at [402, 68] on icon "icon" at bounding box center [403, 66] width 5 height 5
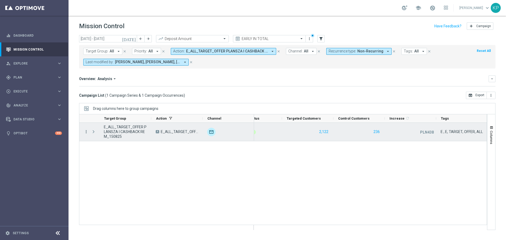
click at [86, 130] on icon "more_vert" at bounding box center [86, 131] width 5 height 5
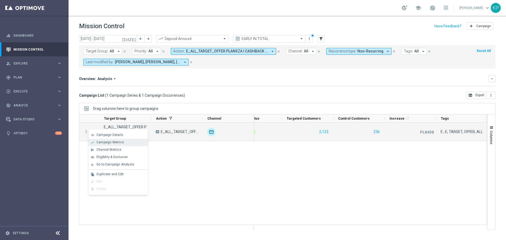
click at [96, 142] on span "Campaign Metrics" at bounding box center [109, 142] width 27 height 4
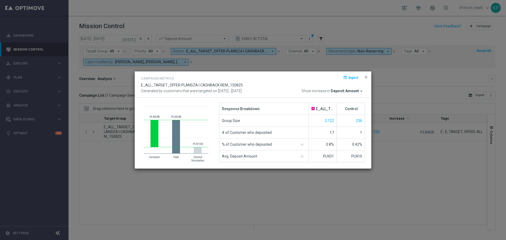
drag, startPoint x: 364, startPoint y: 76, endPoint x: 342, endPoint y: 74, distance: 22.7
click at [364, 76] on span "close" at bounding box center [366, 77] width 4 height 4
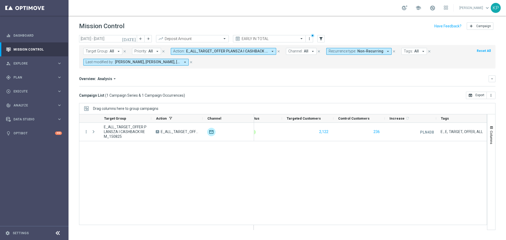
click at [337, 73] on mini-dashboard "Overview: Analysis arrow_drop_down keyboard_arrow_down Increase In Deposit Amou…" at bounding box center [287, 80] width 416 height 23
click at [180, 54] on button "Action: E_ALL_TARGET_OFFER PLANSZA I CASHBACK REM_150825 arrow_drop_down" at bounding box center [223, 51] width 105 height 7
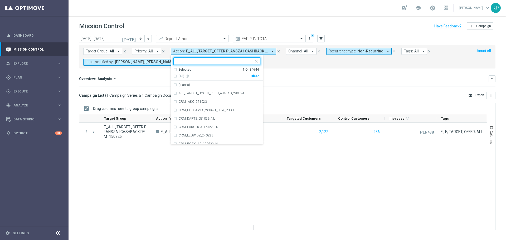
click at [176, 69] on div "Selected 1 Of 34644" at bounding box center [215, 69] width 85 height 4
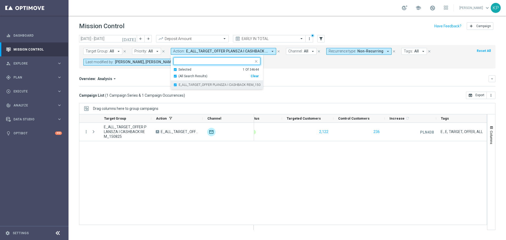
click at [176, 86] on div "E_ALL_TARGET_OFFER PLANSZA I CASHBACK REM_150825" at bounding box center [216, 85] width 87 height 8
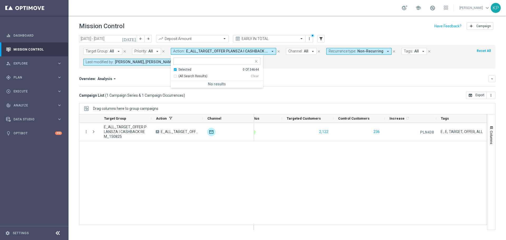
click at [174, 69] on div "Selected 0 Of 34644" at bounding box center [215, 69] width 85 height 4
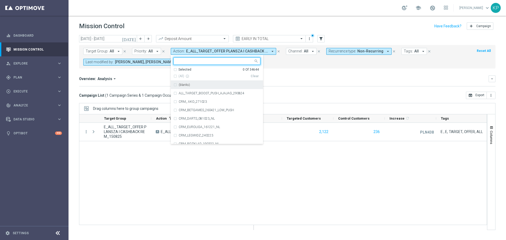
click at [179, 62] on input "text" at bounding box center [214, 61] width 77 height 4
paste input "REACQ_ALL_TARGET_OFFER_POWROT LIG_150825"
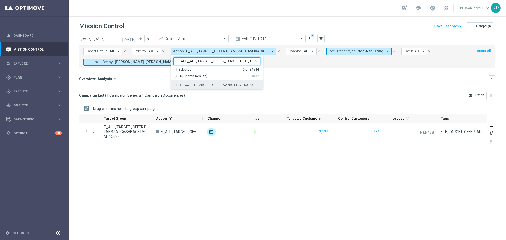
scroll to position [0, 7]
click at [182, 85] on label "REACQ_ALL_TARGET_OFFER_POWROT LIG_150825" at bounding box center [216, 84] width 75 height 3
type input "REACQ_ALL_TARGET_OFFER_POWROT LIG_150825"
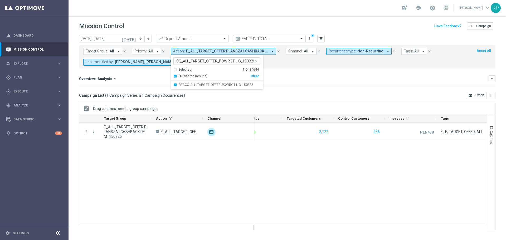
scroll to position [0, 0]
click at [309, 82] on div "Overview: Analysis arrow_drop_down keyboard_arrow_down" at bounding box center [287, 78] width 416 height 7
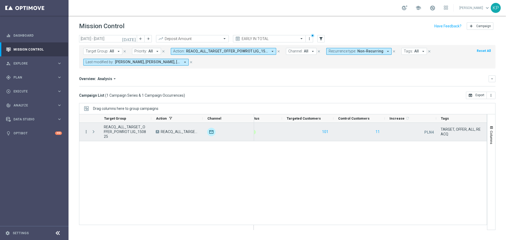
click at [86, 132] on icon "more_vert" at bounding box center [86, 131] width 5 height 5
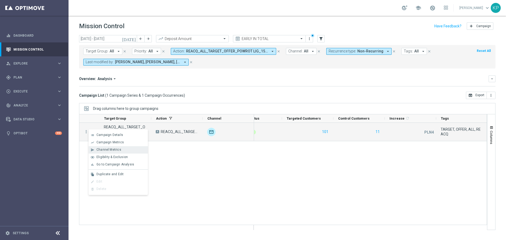
click at [99, 148] on span "Channel Metrics" at bounding box center [108, 150] width 25 height 4
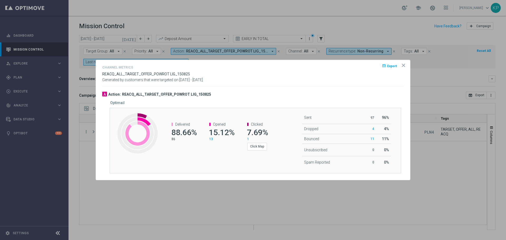
click at [406, 65] on opti-dialog-container "Channel Metrics open_in_browser Export REACQ_ALL_TARGET_OFFER_POWROT LIG_150825…" at bounding box center [253, 120] width 314 height 120
click at [404, 64] on icon "icon" at bounding box center [403, 65] width 5 height 5
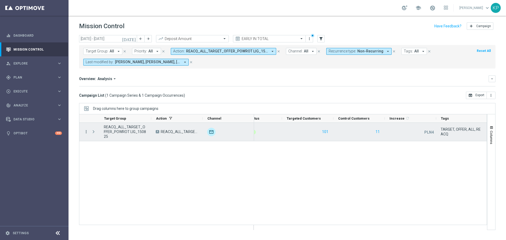
click at [87, 132] on icon "more_vert" at bounding box center [86, 131] width 5 height 5
click at [95, 134] on div "list" at bounding box center [93, 135] width 8 height 4
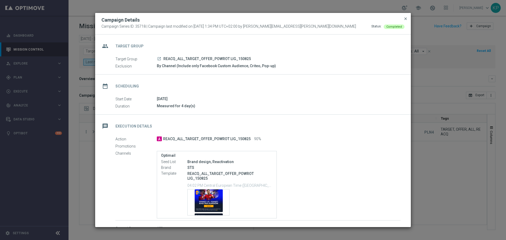
click at [406, 19] on span "close" at bounding box center [406, 19] width 4 height 4
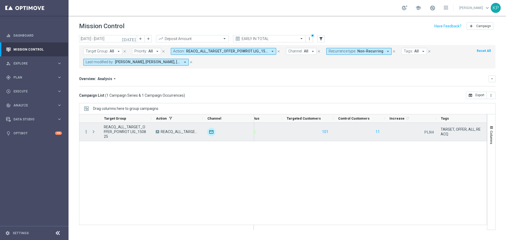
click at [86, 131] on icon "more_vert" at bounding box center [86, 131] width 5 height 5
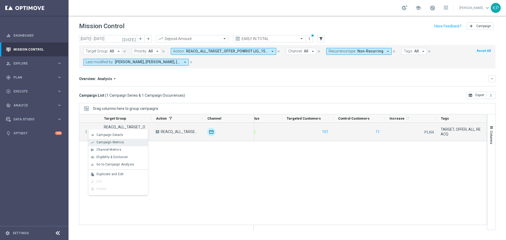
click at [97, 142] on span "Campaign Metrics" at bounding box center [109, 142] width 27 height 4
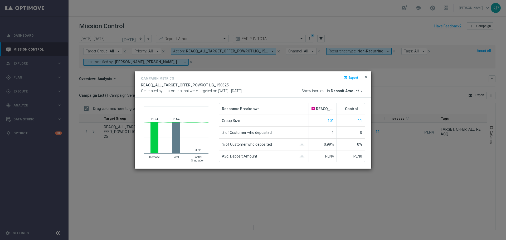
click at [365, 78] on span "close" at bounding box center [366, 77] width 4 height 4
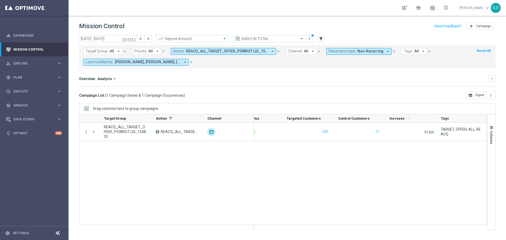
click at [208, 54] on span "REACQ_ALL_TARGET_OFFER_POWROT LIG_150825" at bounding box center [227, 51] width 82 height 4
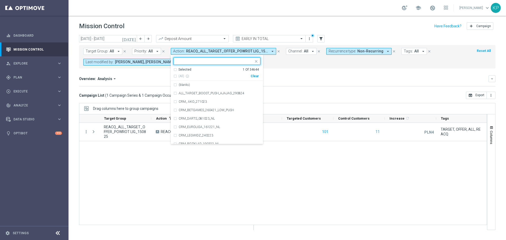
click at [175, 69] on div "Selected 1 Of 34644" at bounding box center [215, 69] width 85 height 4
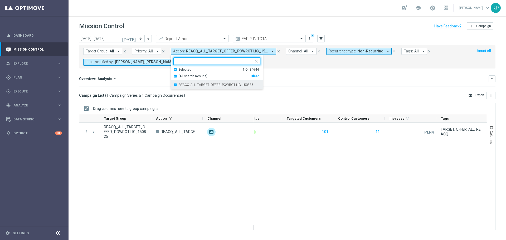
click at [173, 83] on div "REACQ_ALL_TARGET_OFFER_POWROT LIG_150825" at bounding box center [216, 85] width 87 height 8
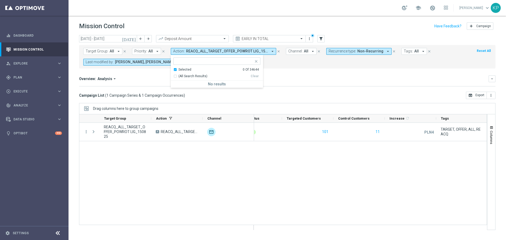
click at [174, 70] on div "Selected 0 Of 34644" at bounding box center [215, 69] width 85 height 4
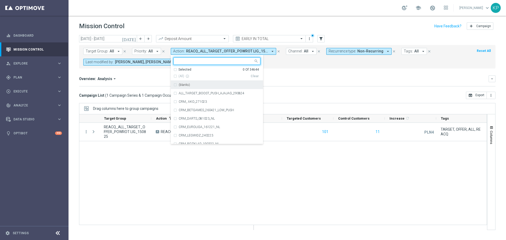
click at [182, 62] on input "text" at bounding box center [214, 61] width 77 height 4
paste input "E_ALL_TARGET_OFFER_SUPERPUCHAR [PERSON_NAME] 1-2DEPO WO_160825"
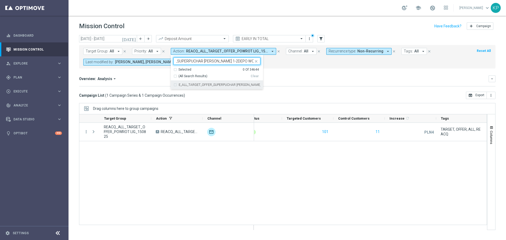
click at [184, 84] on label "E_ALL_TARGET_OFFER_SUPERPUCHAR [PERSON_NAME] 1-2DEPO WO_160825" at bounding box center [220, 84] width 82 height 3
type input "E_ALL_TARGET_OFFER_SUPERPUCHAR [PERSON_NAME] 1-2DEPO WO_160825"
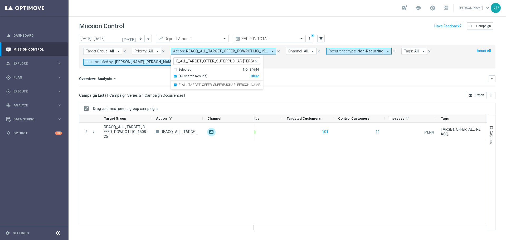
click at [331, 73] on mini-dashboard "Overview: Analysis arrow_drop_down keyboard_arrow_down Increase In Deposit Amou…" at bounding box center [287, 80] width 416 height 23
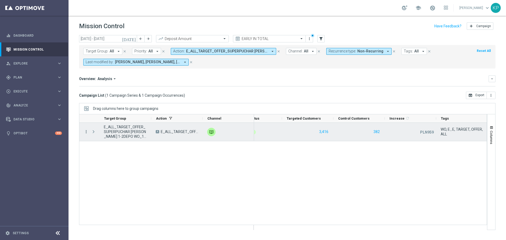
click at [87, 133] on icon "more_vert" at bounding box center [86, 131] width 5 height 5
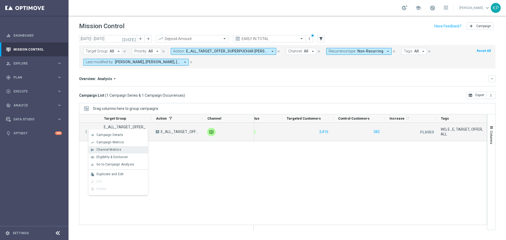
click at [100, 149] on span "Channel Metrics" at bounding box center [108, 150] width 25 height 4
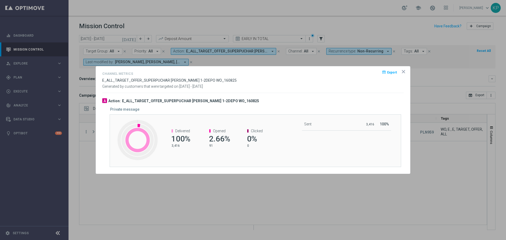
click at [403, 72] on icon "icon" at bounding box center [403, 71] width 3 height 3
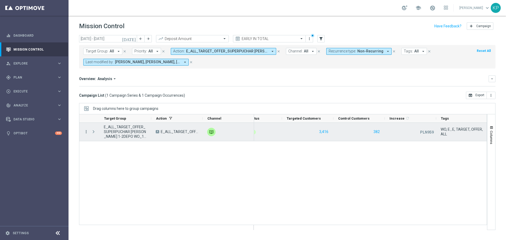
click at [87, 132] on icon "more_vert" at bounding box center [86, 131] width 5 height 5
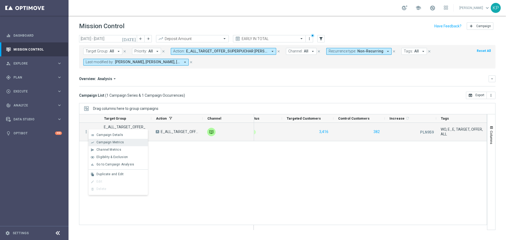
click at [101, 140] on div "show_chart Campaign Metrics" at bounding box center [118, 142] width 59 height 7
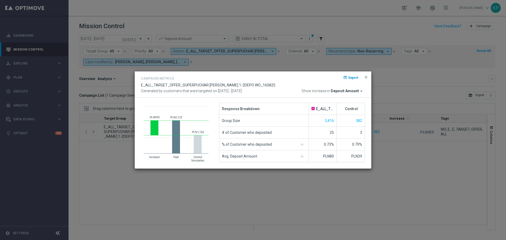
click at [365, 76] on span "close" at bounding box center [366, 77] width 4 height 4
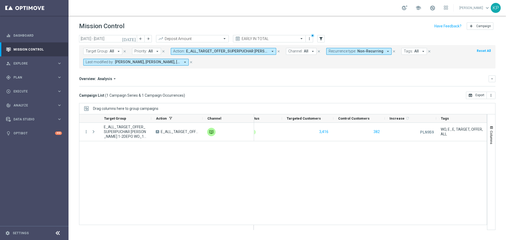
click at [246, 51] on span "E_ALL_TARGET_OFFER_SUPERPUCHAR [PERSON_NAME] 1-2DEPO WO_160825" at bounding box center [227, 51] width 82 height 4
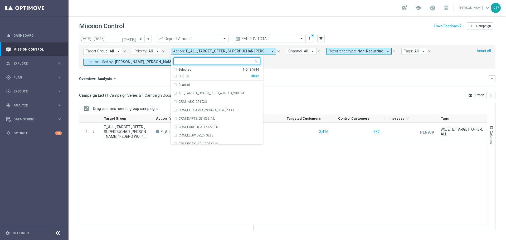
click at [174, 70] on div "Selected 1 Of 34644" at bounding box center [215, 69] width 85 height 4
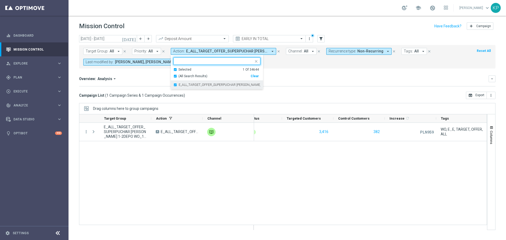
click at [174, 84] on div "E_ALL_TARGET_OFFER_SUPERPUCHAR [PERSON_NAME] 1-2DEPO WO_160825" at bounding box center [216, 85] width 87 height 8
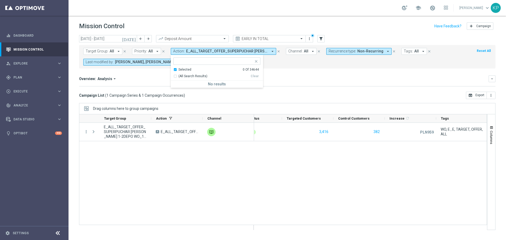
click at [174, 70] on div "Selected 0 Of 34644" at bounding box center [215, 69] width 85 height 4
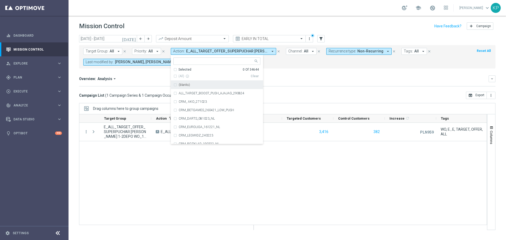
click at [179, 64] on div at bounding box center [215, 61] width 78 height 5
paste input "E_ALL_TARGET_ZBR_1-2DEPO 200 PLN PREV MONTH_180825"
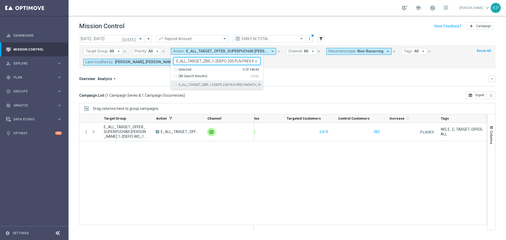
scroll to position [0, 25]
click at [183, 85] on label "E_ALL_TARGET_ZBR_1-2DEPO 200 PLN PREV MONTH_180825" at bounding box center [220, 84] width 82 height 3
type input "E_ALL_TARGET_ZBR_1-2DEPO 200 PLN PREV MONTH_180825"
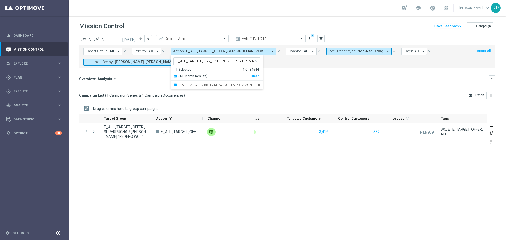
click at [316, 85] on div "Overview: Analysis arrow_drop_down keyboard_arrow_down Increase In Deposit Amou…" at bounding box center [287, 80] width 416 height 11
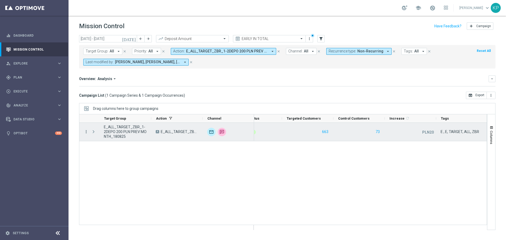
click at [88, 131] on icon "more_vert" at bounding box center [86, 131] width 5 height 5
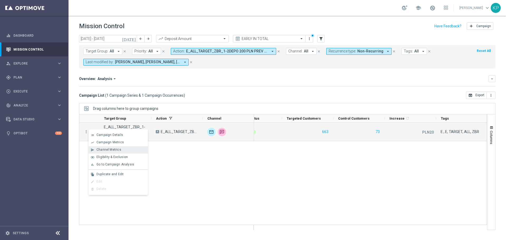
click at [101, 147] on div "send Channel Metrics" at bounding box center [118, 149] width 59 height 7
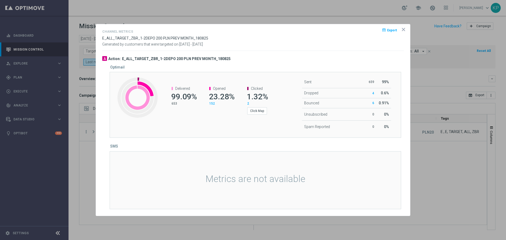
drag, startPoint x: 403, startPoint y: 26, endPoint x: 393, endPoint y: 35, distance: 12.9
click at [403, 26] on opti-dialog-container "Channel Metrics open_in_browser Export E_ALL_TARGET_ZBR_1-2DEPO 200 PLN PREV MO…" at bounding box center [253, 120] width 314 height 192
click at [404, 29] on icon "icon" at bounding box center [403, 29] width 5 height 5
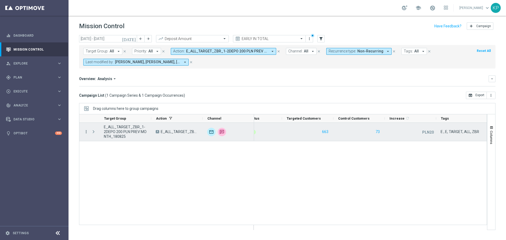
click at [86, 131] on icon "more_vert" at bounding box center [86, 131] width 5 height 5
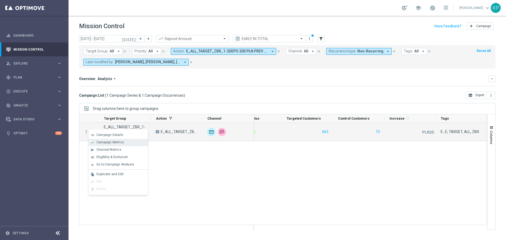
click at [99, 145] on div "show_chart Campaign Metrics" at bounding box center [118, 142] width 59 height 7
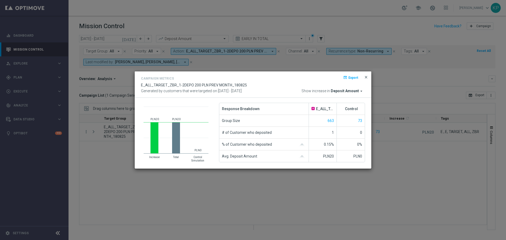
click at [366, 76] on span "close" at bounding box center [366, 77] width 4 height 4
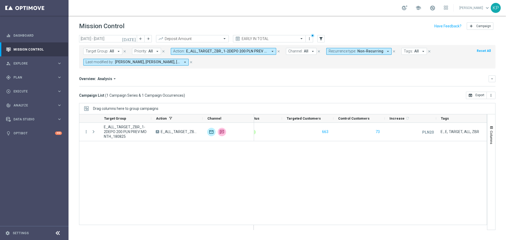
click at [210, 51] on span "E_ALL_TARGET_ZBR_1-2DEPO 200 PLN PREV MONTH_180825" at bounding box center [227, 51] width 82 height 4
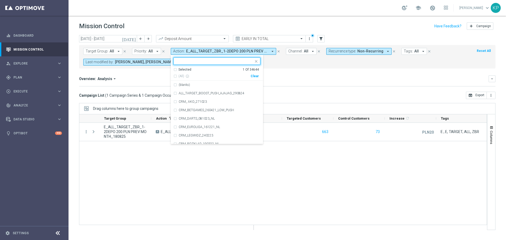
click at [181, 67] on div "Selected" at bounding box center [184, 69] width 13 height 4
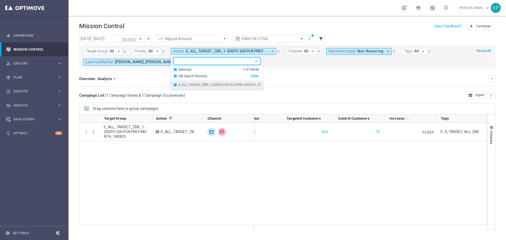
click at [179, 84] on label "E_ALL_TARGET_ZBR_1-2DEPO 200 PLN PREV MONTH_180825" at bounding box center [220, 84] width 82 height 3
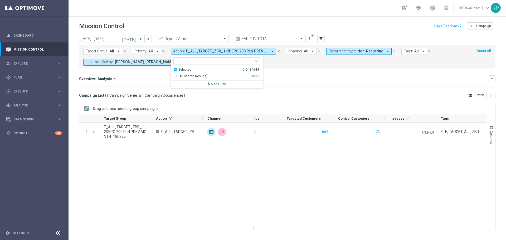
click at [178, 71] on div "Selected" at bounding box center [184, 69] width 13 height 4
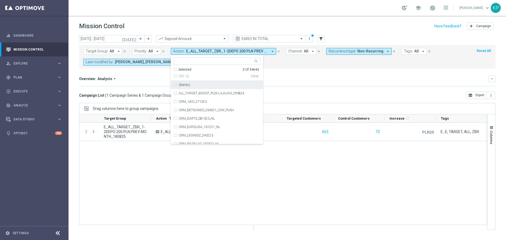
click at [180, 62] on input "text" at bounding box center [214, 61] width 77 height 4
paste input "REACQ_ALL_TARGET_ZBR DO 200 PLN_180825"
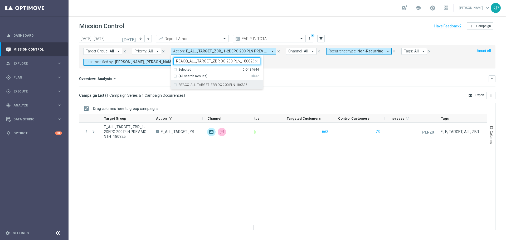
click at [184, 87] on div "REACQ_ALL_TARGET_ZBR DO 200 PLN_180825" at bounding box center [216, 85] width 87 height 8
type input "REACQ_ALL_TARGET_ZBR DO 200 PLN_180825"
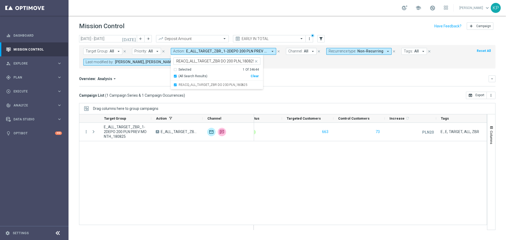
click at [315, 89] on mini-dashboard "Overview: Analysis arrow_drop_down keyboard_arrow_down Increase In Deposit Amou…" at bounding box center [287, 80] width 416 height 23
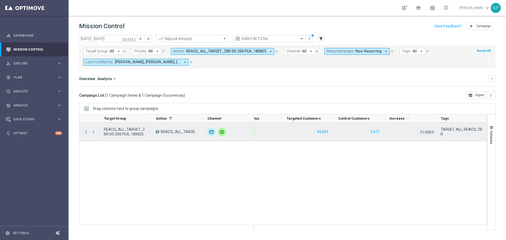
click at [86, 129] on icon "more_vert" at bounding box center [86, 131] width 5 height 5
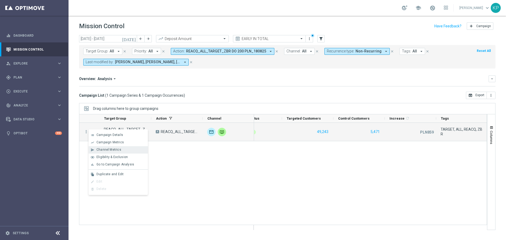
click at [100, 147] on div "send Channel Metrics" at bounding box center [118, 149] width 59 height 7
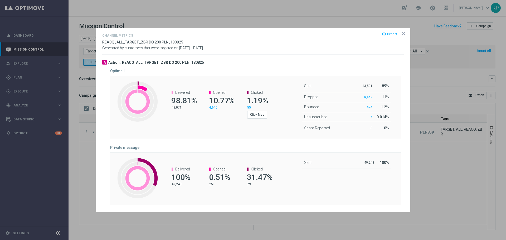
click at [404, 33] on icon "icon" at bounding box center [403, 33] width 3 height 3
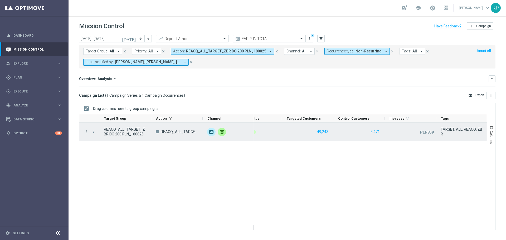
click at [87, 133] on icon "more_vert" at bounding box center [86, 131] width 5 height 5
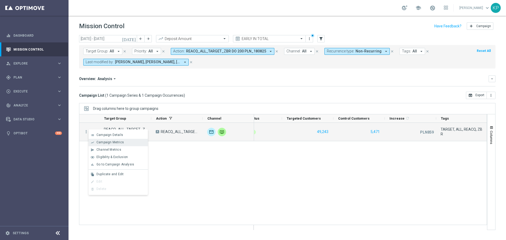
click at [106, 142] on span "Campaign Metrics" at bounding box center [109, 142] width 27 height 4
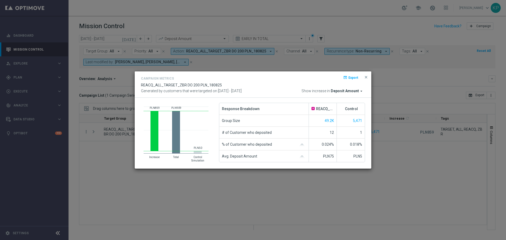
drag, startPoint x: 366, startPoint y: 77, endPoint x: 351, endPoint y: 75, distance: 14.3
click at [366, 77] on span "close" at bounding box center [366, 77] width 4 height 4
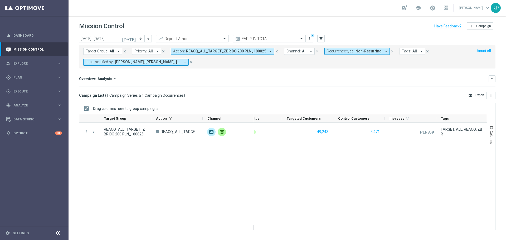
click at [189, 52] on span "REACQ_ALL_TARGET_ZBR DO 200 PLN_180825" at bounding box center [226, 51] width 80 height 4
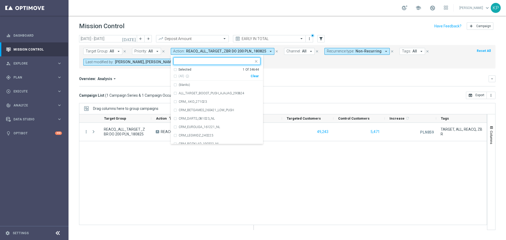
click at [184, 71] on div "Selected" at bounding box center [184, 69] width 13 height 4
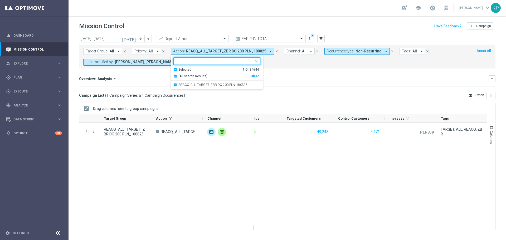
drag, startPoint x: 182, startPoint y: 85, endPoint x: 182, endPoint y: 76, distance: 9.0
click at [182, 84] on label "REACQ_ALL_TARGET_ZBR DO 200 PLN_180825" at bounding box center [213, 84] width 69 height 3
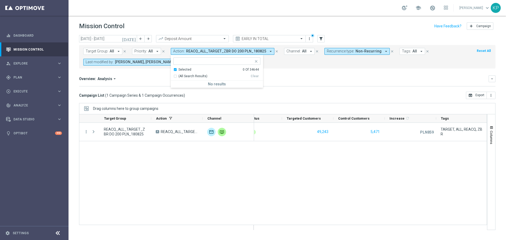
click at [179, 69] on div "Selected" at bounding box center [184, 69] width 13 height 4
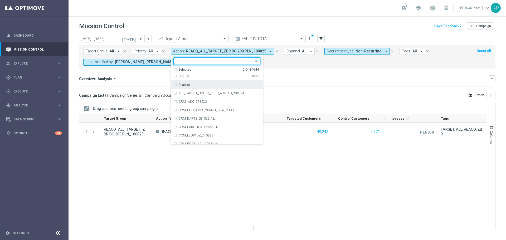
click at [182, 62] on input "text" at bounding box center [214, 61] width 77 height 4
paste input "REACQ_ALL_TARGET_OFFER_PLANSZA EP_ZBR_REM_190825"
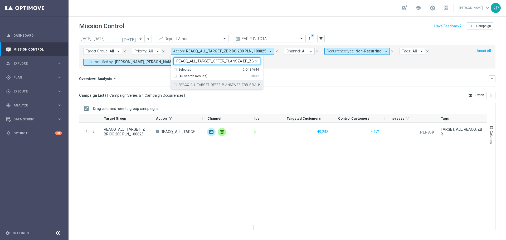
scroll to position [0, 24]
click at [189, 85] on label "REACQ_ALL_TARGET_OFFER_PLANSZA EP_ZBR_REM_190825" at bounding box center [220, 84] width 82 height 3
type input "REACQ_ALL_TARGET_OFFER_PLANSZA EP_ZBR_REM_190825"
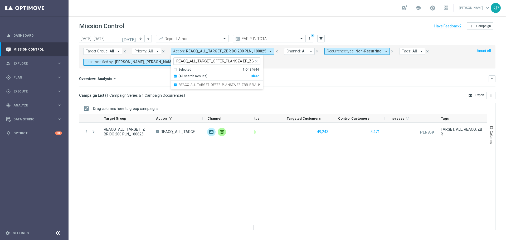
click at [305, 84] on div "Overview: Analysis arrow_drop_down keyboard_arrow_down Increase In Deposit Amou…" at bounding box center [287, 80] width 416 height 11
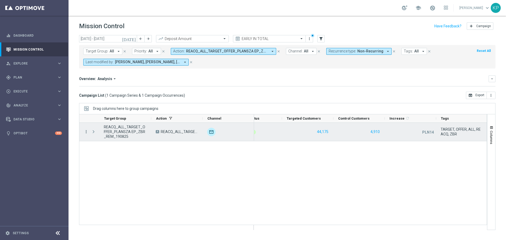
click at [87, 133] on icon "more_vert" at bounding box center [86, 131] width 5 height 5
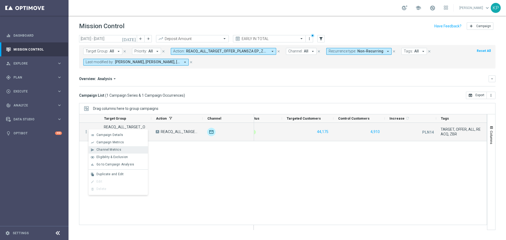
click at [96, 147] on div "send Channel Metrics" at bounding box center [118, 149] width 59 height 7
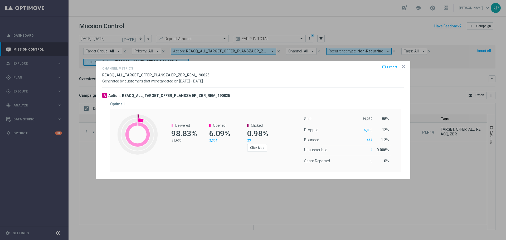
click at [406, 67] on opti-dialog-container "Channel Metrics open_in_browser Export REACQ_ALL_TARGET_OFFER_PLANSZA EP_ZBR_RE…" at bounding box center [253, 120] width 314 height 118
click at [404, 66] on icon "icon" at bounding box center [403, 66] width 3 height 3
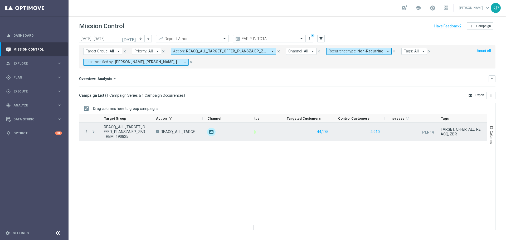
click at [89, 131] on div "Press SPACE to select this row." at bounding box center [94, 132] width 11 height 18
click at [88, 132] on icon "more_vert" at bounding box center [86, 131] width 5 height 5
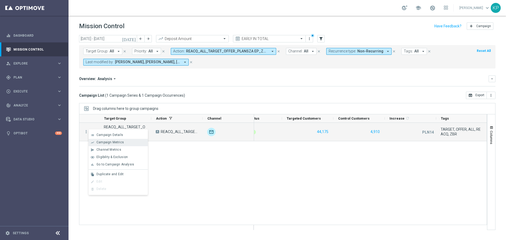
click at [106, 142] on span "Campaign Metrics" at bounding box center [109, 142] width 27 height 4
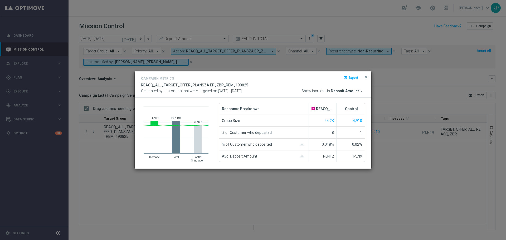
drag, startPoint x: 365, startPoint y: 77, endPoint x: 344, endPoint y: 72, distance: 21.8
click at [365, 77] on span "close" at bounding box center [366, 77] width 4 height 4
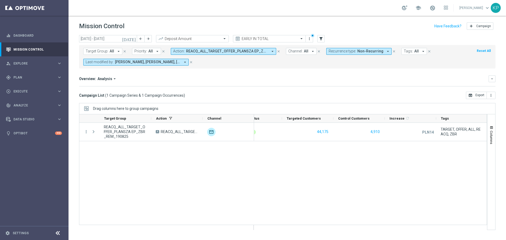
click at [250, 55] on form "Target Group: All arrow_drop_down close Priority: All arrow_drop_down close Act…" at bounding box center [275, 57] width 385 height 18
click at [237, 52] on span "REACQ_ALL_TARGET_OFFER_PLANSZA EP_ZBR_REM_190825" at bounding box center [227, 51] width 82 height 4
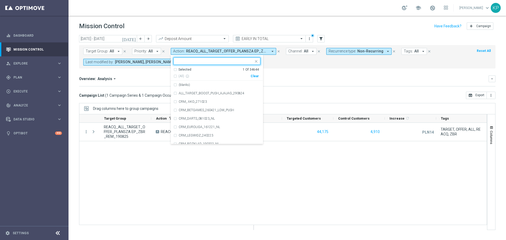
click at [183, 69] on div "Selected" at bounding box center [184, 69] width 13 height 4
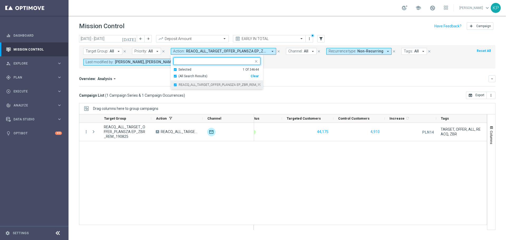
click at [179, 83] on label "REACQ_ALL_TARGET_OFFER_PLANSZA EP_ZBR_REM_190825" at bounding box center [220, 84] width 82 height 3
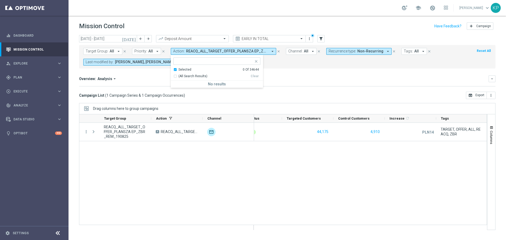
click at [177, 72] on div "(All Search Results) Clear" at bounding box center [215, 75] width 85 height 7
click at [178, 71] on div "Selected" at bounding box center [184, 69] width 13 height 4
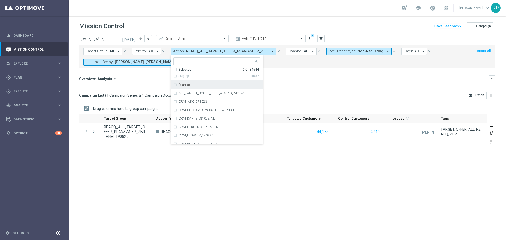
click at [178, 69] on div "Selected" at bounding box center [184, 69] width 13 height 4
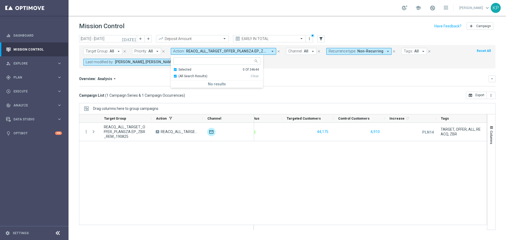
click at [178, 67] on div "Selected" at bounding box center [184, 69] width 13 height 4
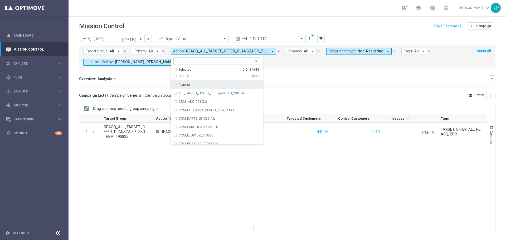
click at [182, 61] on input "text" at bounding box center [214, 61] width 77 height 4
paste input "E_ALL_TARGET_OFFER_PLANSZA EP_190825"
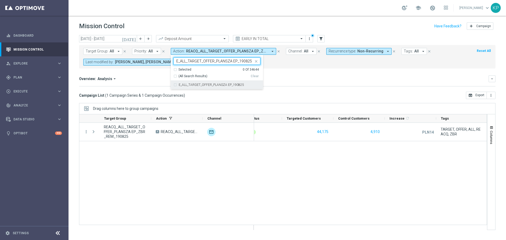
click at [185, 83] on div "E_ALL_TARGET_OFFER_PLANSZA EP_190825" at bounding box center [216, 85] width 87 height 8
type input "E_ALL_TARGET_OFFER_PLANSZA EP_190825"
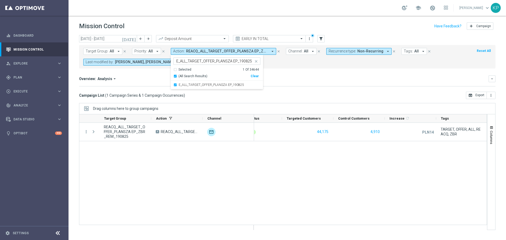
click at [316, 80] on div "Overview: Analysis arrow_drop_down" at bounding box center [284, 78] width 410 height 5
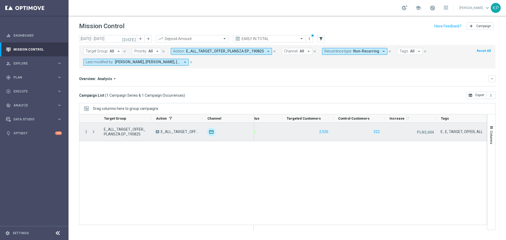
click at [86, 133] on icon "more_vert" at bounding box center [86, 131] width 5 height 5
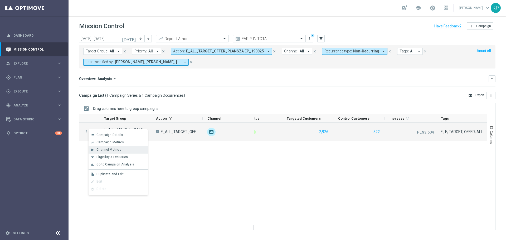
click at [103, 148] on span "Channel Metrics" at bounding box center [108, 150] width 25 height 4
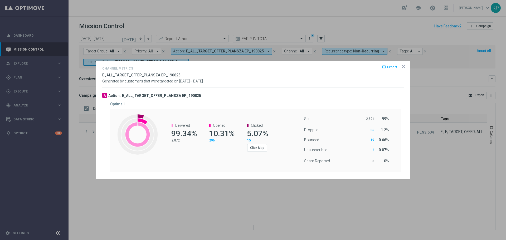
click at [407, 66] on opti-dialog-container "Channel Metrics open_in_browser Export E_ALL_TARGET_OFFER_PLANSZA EP_190825 Gen…" at bounding box center [253, 120] width 314 height 118
click at [405, 66] on icon "icon" at bounding box center [403, 66] width 5 height 5
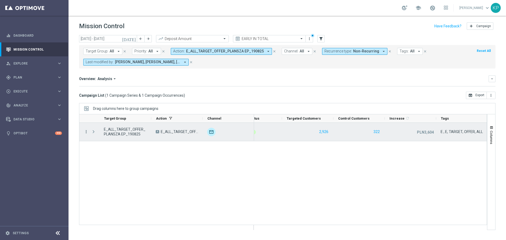
click at [86, 132] on icon "more_vert" at bounding box center [86, 131] width 5 height 5
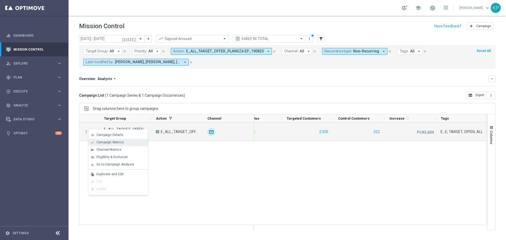
click at [102, 143] on span "Campaign Metrics" at bounding box center [109, 142] width 27 height 4
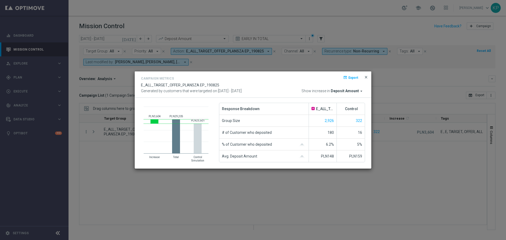
click at [367, 76] on span "close" at bounding box center [366, 77] width 4 height 4
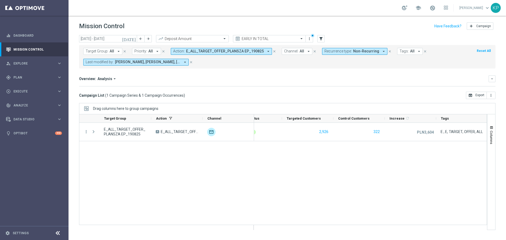
click at [226, 51] on span "E_ALL_TARGET_OFFER_PLANSZA EP_190825" at bounding box center [225, 51] width 78 height 4
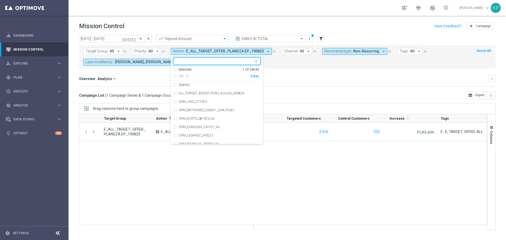
click at [176, 71] on div "Selected 1 Of 34644" at bounding box center [215, 69] width 85 height 4
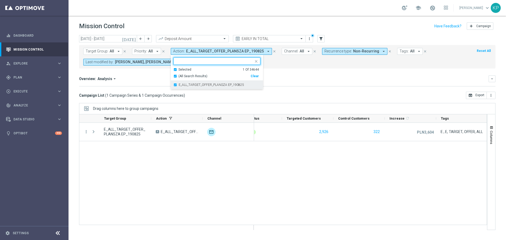
click at [177, 83] on div "E_ALL_TARGET_OFFER_PLANSZA EP_190825" at bounding box center [216, 85] width 87 height 8
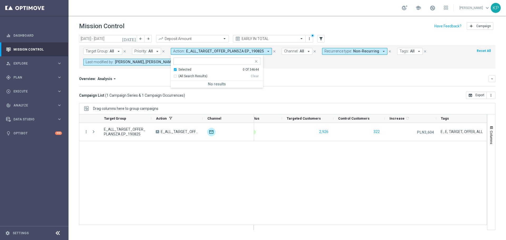
click at [178, 70] on div "Selected" at bounding box center [184, 69] width 13 height 4
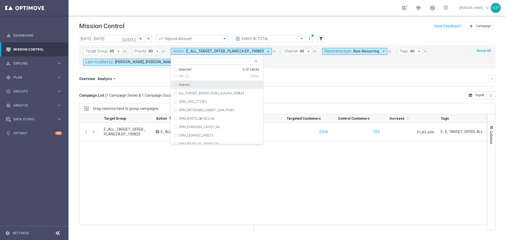
click at [181, 62] on input "text" at bounding box center [214, 61] width 77 height 4
paste input "E_ALL_TARGET_BET_1DEPO 100 PLN PREV MONTH_200825"
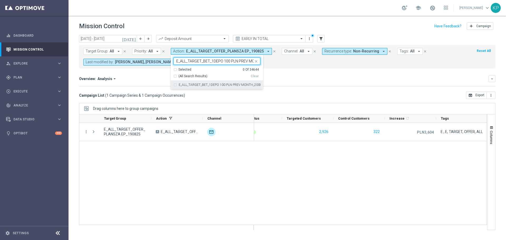
scroll to position [0, 21]
click at [185, 84] on label "E_ALL_TARGET_BET_1DEPO 100 PLN PREV MONTH_200825" at bounding box center [220, 84] width 82 height 3
type input "E_ALL_TARGET_BET_1DEPO 100 PLN PREV MONTH_200825"
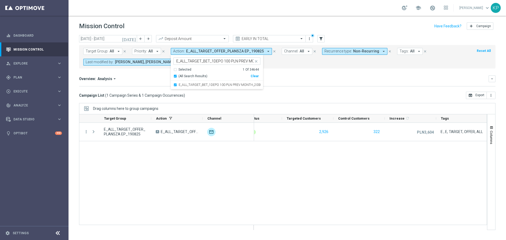
click at [276, 80] on div "Overview: Analysis arrow_drop_down" at bounding box center [284, 78] width 410 height 5
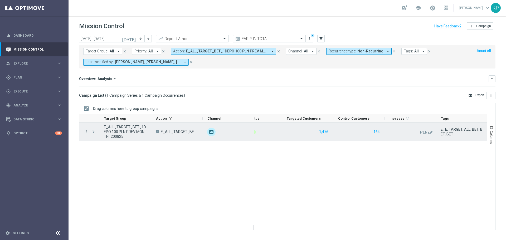
click at [86, 130] on icon "more_vert" at bounding box center [86, 131] width 5 height 5
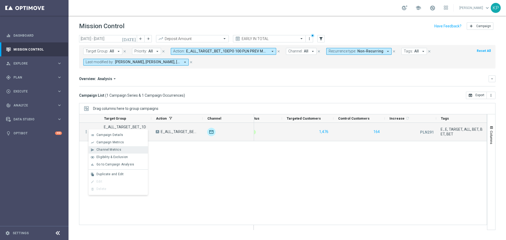
click at [106, 149] on span "Channel Metrics" at bounding box center [108, 150] width 25 height 4
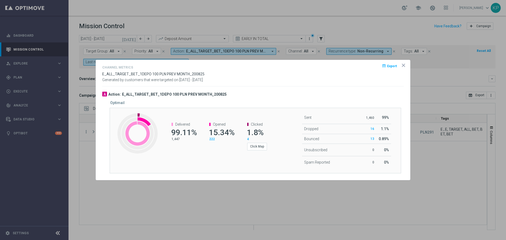
click at [402, 65] on icon "icon" at bounding box center [403, 65] width 5 height 5
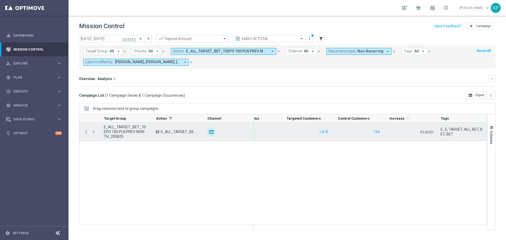
click at [84, 130] on icon "more_vert" at bounding box center [86, 131] width 5 height 5
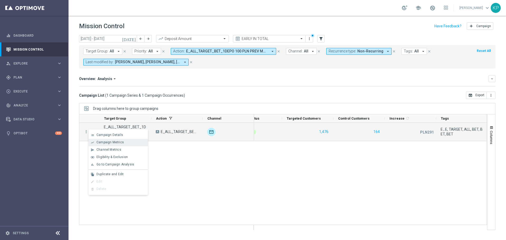
click at [99, 143] on span "Campaign Metrics" at bounding box center [109, 142] width 27 height 4
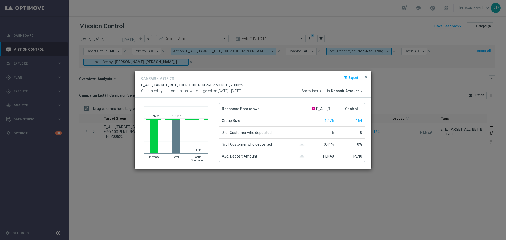
click at [366, 74] on button "close" at bounding box center [365, 77] width 5 height 6
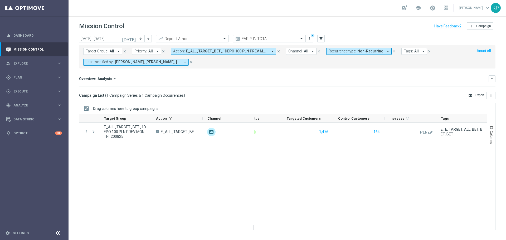
click at [242, 54] on span "E_ALL_TARGET_BET_1DEPO 100 PLN PREV MONTH_200825" at bounding box center [227, 51] width 82 height 4
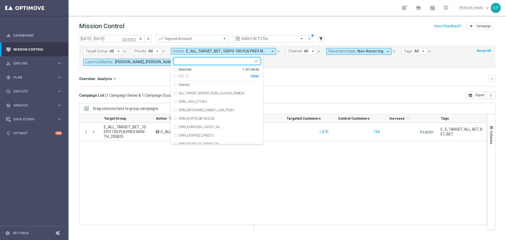
click at [186, 69] on div "Selected" at bounding box center [184, 69] width 13 height 4
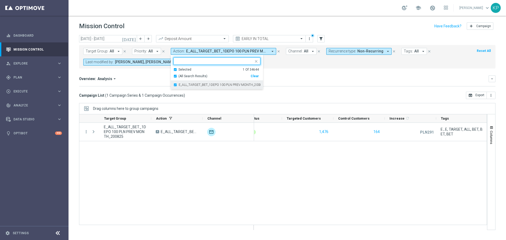
click at [184, 84] on label "E_ALL_TARGET_BET_1DEPO 100 PLN PREV MONTH_200825" at bounding box center [220, 84] width 82 height 3
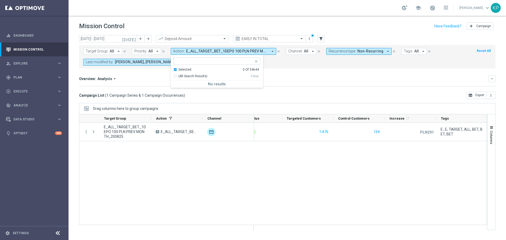
click at [179, 70] on div "Selected" at bounding box center [184, 69] width 13 height 4
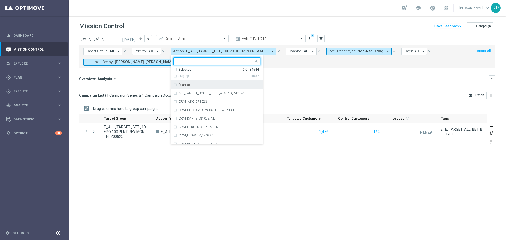
click at [182, 61] on input "text" at bounding box center [214, 61] width 77 height 4
paste input "E_ALL_TARGET_BET_2DEPO 200 PLN PREV MONTH_200825"
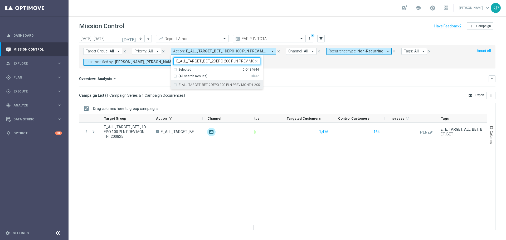
scroll to position [0, 21]
click at [184, 84] on label "E_ALL_TARGET_BET_2DEPO 200 PLN PREV MONTH_200825" at bounding box center [220, 84] width 82 height 3
type input "E_ALL_TARGET_BET_2DEPO 200 PLN PREV MONTH_200825"
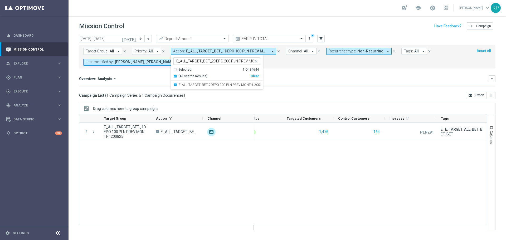
click at [292, 79] on div "Overview: Analysis arrow_drop_down" at bounding box center [284, 78] width 410 height 5
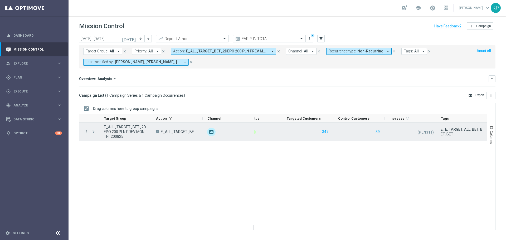
drag, startPoint x: 86, startPoint y: 131, endPoint x: 88, endPoint y: 133, distance: 3.5
click at [86, 131] on icon "more_vert" at bounding box center [86, 131] width 5 height 5
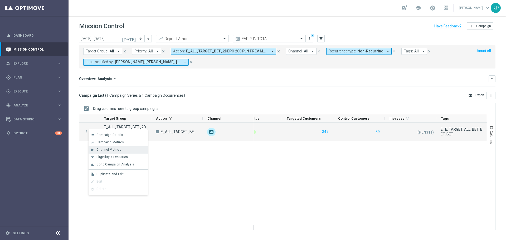
click at [100, 149] on span "Channel Metrics" at bounding box center [108, 150] width 25 height 4
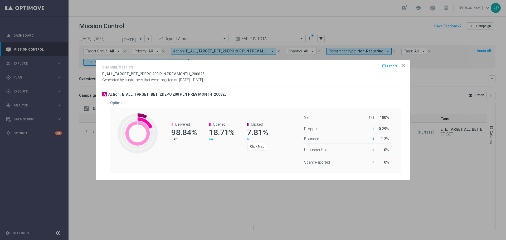
click at [403, 63] on icon "icon" at bounding box center [403, 65] width 5 height 5
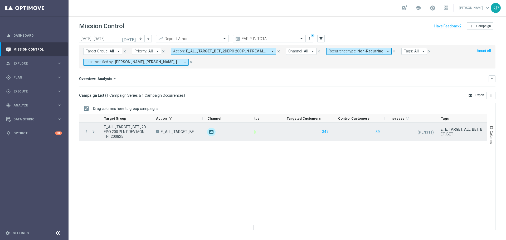
click at [83, 131] on div "more_vert" at bounding box center [83, 132] width 9 height 18
click at [85, 132] on icon "more_vert" at bounding box center [86, 131] width 5 height 5
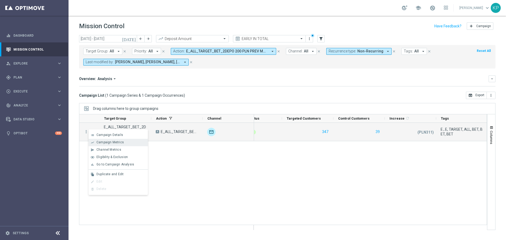
click at [105, 141] on span "Campaign Metrics" at bounding box center [109, 142] width 27 height 4
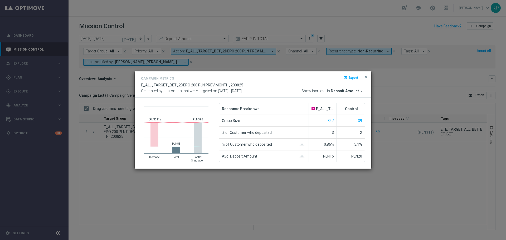
drag, startPoint x: 365, startPoint y: 77, endPoint x: 334, endPoint y: 73, distance: 31.1
click at [365, 77] on span "close" at bounding box center [366, 77] width 4 height 4
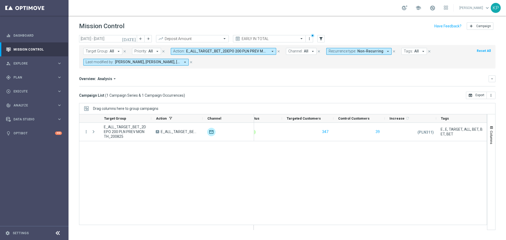
click at [240, 54] on span "E_ALL_TARGET_BET_2DEPO 200 PLN PREV MONTH_200825" at bounding box center [227, 51] width 82 height 4
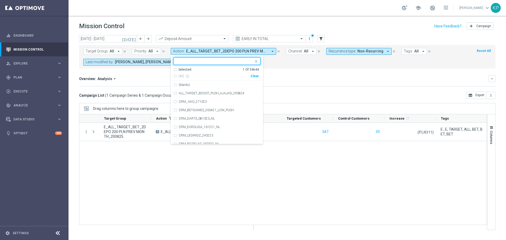
click at [184, 69] on div "Selected" at bounding box center [184, 69] width 13 height 4
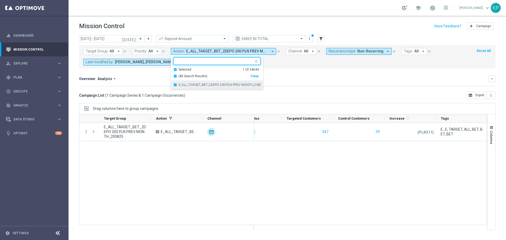
click at [183, 83] on div "E_ALL_TARGET_BET_2DEPO 200 PLN PREV MONTH_200825" at bounding box center [216, 85] width 87 height 8
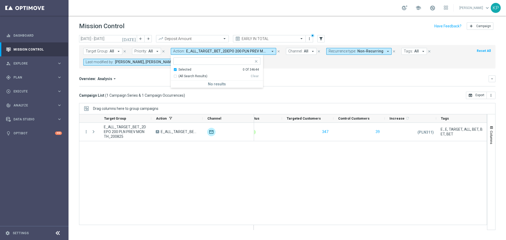
click at [182, 70] on div "Selected" at bounding box center [184, 69] width 13 height 4
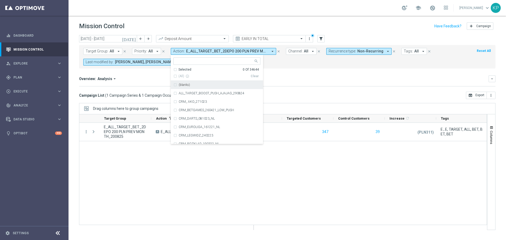
click at [185, 61] on input "text" at bounding box center [214, 61] width 77 height 4
paste input "E_ALL_TARGET_OFFER_FEN BEN_3DEPO_CASHBACK_REM_200825"
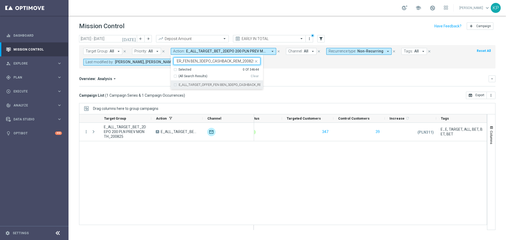
click at [189, 85] on label "E_ALL_TARGET_OFFER_FEN BEN_3DEPO_CASHBACK_REM_200825" at bounding box center [220, 84] width 82 height 3
type input "E_ALL_TARGET_OFFER_FEN BEN_3DEPO_CASHBACK_REM_200825"
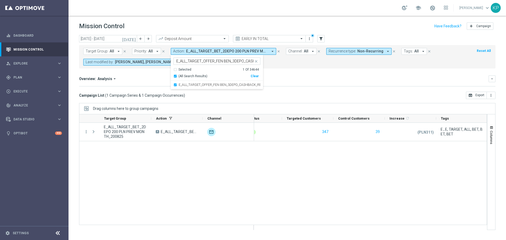
click at [303, 88] on mini-dashboard "Overview: Analysis arrow_drop_down keyboard_arrow_down Increase In Deposit Amou…" at bounding box center [287, 80] width 416 height 23
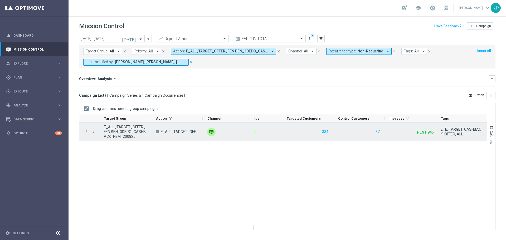
click at [89, 130] on div at bounding box center [94, 132] width 11 height 18
click at [86, 132] on icon "more_vert" at bounding box center [86, 131] width 5 height 5
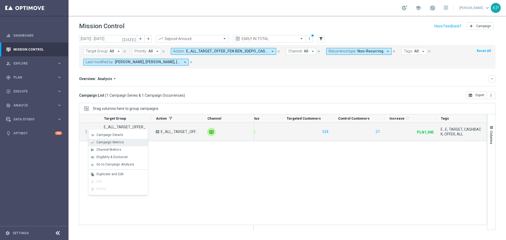
click at [104, 144] on span "Campaign Metrics" at bounding box center [109, 142] width 27 height 4
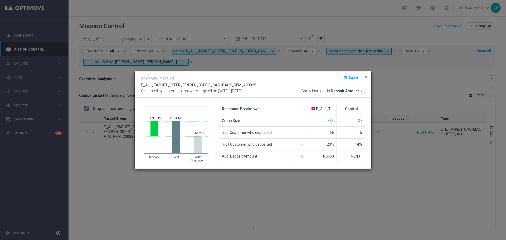
click at [370, 78] on div "Campaign Metrics open_in_browser Export E_ALL_TARGET_OFFER_FEN BEN_3DEPO_CASHBA…" at bounding box center [253, 84] width 237 height 27
click at [367, 77] on span "close" at bounding box center [366, 77] width 4 height 4
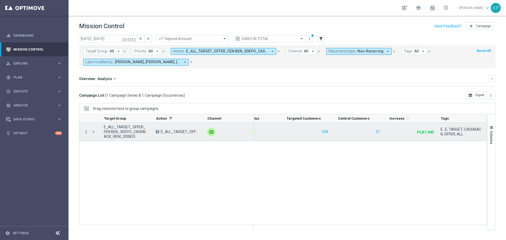
click at [88, 132] on icon "more_vert" at bounding box center [86, 131] width 5 height 5
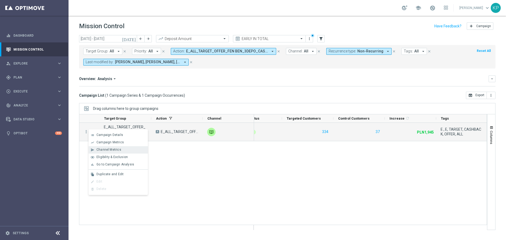
click at [101, 148] on span "Channel Metrics" at bounding box center [108, 150] width 25 height 4
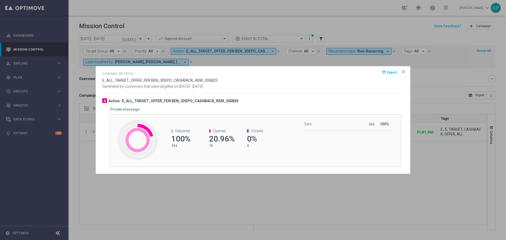
click at [157, 101] on h3 "E_ALL_TARGET_OFFER_FEN BEN_3DEPO_CASHBACK_REM_200825" at bounding box center [180, 101] width 117 height 5
click at [167, 80] on span "E_ALL_TARGET_OFFER_FEN BEN_3DEPO_CASHBACK_REM_200825" at bounding box center [159, 80] width 115 height 4
click at [203, 80] on span "E_ALL_TARGET_OFFER_FEN BEN_3DEPO_CASHBACK_REM_200825" at bounding box center [159, 80] width 115 height 4
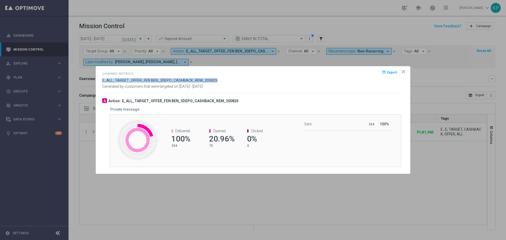
drag, startPoint x: 215, startPoint y: 80, endPoint x: 102, endPoint y: 81, distance: 113.3
click at [102, 81] on opti-dialog-container "Channel Metrics open_in_browser Export E_ALL_TARGET_OFFER_FEN BEN_3DEPO_CASHBAC…" at bounding box center [253, 119] width 314 height 107
copy span "E_ALL_TARGET_OFFER_FEN BEN_3DEPO_CASHBACK_REM_200825"
click at [403, 72] on icon "icon" at bounding box center [403, 71] width 3 height 3
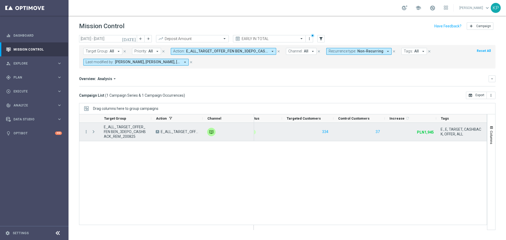
click at [84, 132] on div "more_vert" at bounding box center [83, 132] width 9 height 18
click at [85, 132] on icon "more_vert" at bounding box center [86, 131] width 5 height 5
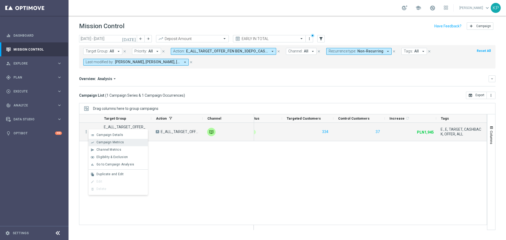
click at [96, 143] on div "show_chart" at bounding box center [93, 143] width 8 height 4
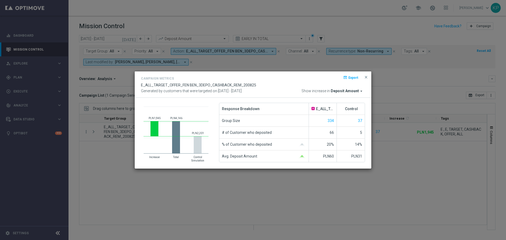
drag, startPoint x: 366, startPoint y: 78, endPoint x: 308, endPoint y: 70, distance: 58.7
click at [366, 78] on span "close" at bounding box center [366, 77] width 4 height 4
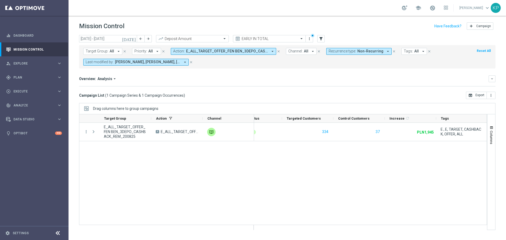
click at [251, 54] on button "Action: E_ALL_TARGET_OFFER_FEN BEN_3DEPO_CASHBACK_REM_200825 arrow_drop_down" at bounding box center [223, 51] width 105 height 7
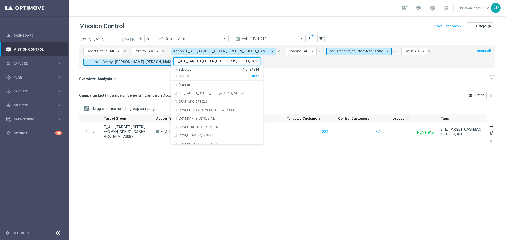
scroll to position [0, 38]
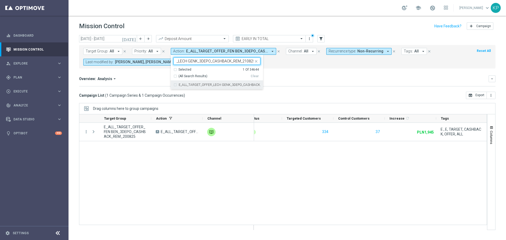
type input "E_ALL_TARGET_OFFER_LECH GENK_3DEPO_CASHBACK_REM_210825"
drag, startPoint x: 331, startPoint y: 88, endPoint x: 289, endPoint y: 75, distance: 43.1
click at [327, 87] on mini-dashboard "Overview: Analysis arrow_drop_down keyboard_arrow_down Increase In Deposit Amou…" at bounding box center [287, 80] width 416 height 23
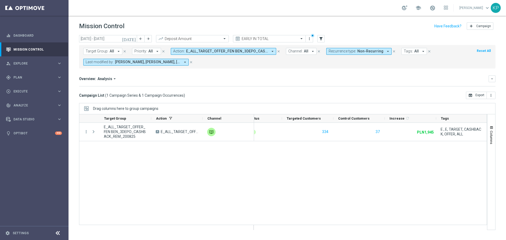
click at [230, 49] on button "Action: E_ALL_TARGET_OFFER_FEN BEN_3DEPO_CASHBACK_REM_200825 arrow_drop_down" at bounding box center [223, 51] width 105 height 7
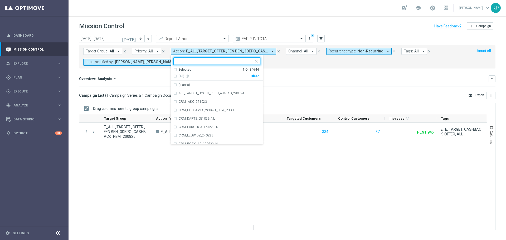
drag, startPoint x: 184, startPoint y: 68, endPoint x: 183, endPoint y: 76, distance: 7.7
click at [183, 68] on div "Selected" at bounding box center [184, 69] width 13 height 4
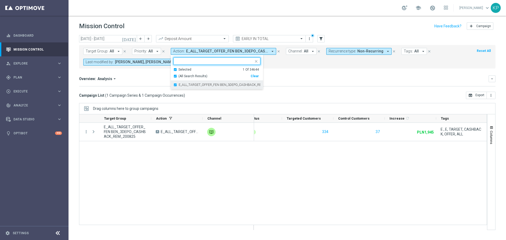
click at [183, 82] on div "E_ALL_TARGET_OFFER_FEN BEN_3DEPO_CASHBACK_REM_200825" at bounding box center [216, 85] width 87 height 8
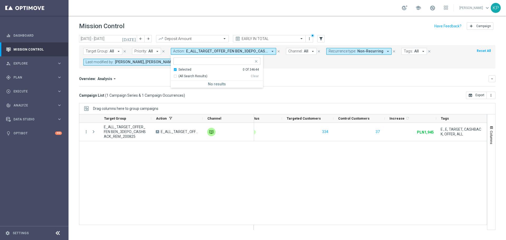
click at [181, 69] on div "Selected" at bounding box center [184, 69] width 13 height 4
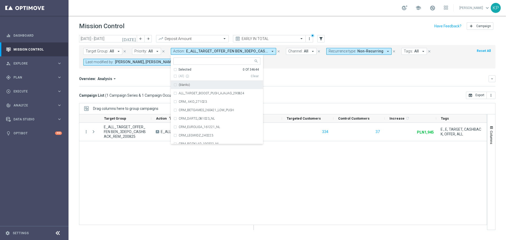
click at [184, 59] on div at bounding box center [214, 61] width 80 height 7
paste input "E_ALL_TARGET_OFFER_LECH GENK_3DEPO_CASHBACK_REM_210825"
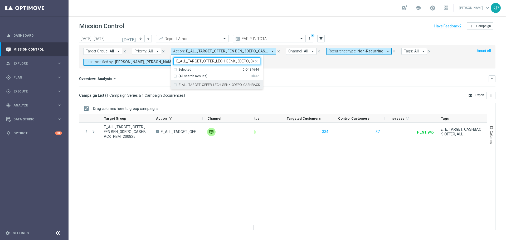
scroll to position [0, 38]
click at [192, 85] on label "E_ALL_TARGET_OFFER_LECH GENK_3DEPO_CASHBACK_REM_210825" at bounding box center [220, 84] width 82 height 3
type input "E_ALL_TARGET_OFFER_LECH GENK_3DEPO_CASHBACK_REM_210825"
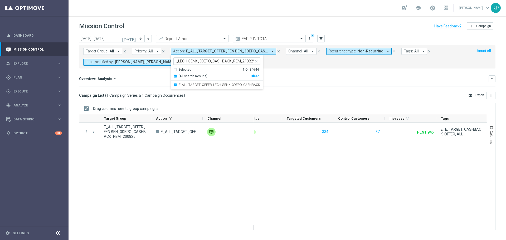
scroll to position [0, 0]
click at [307, 83] on div "Overview: Analysis arrow_drop_down keyboard_arrow_down Increase In Deposit Amou…" at bounding box center [287, 80] width 416 height 11
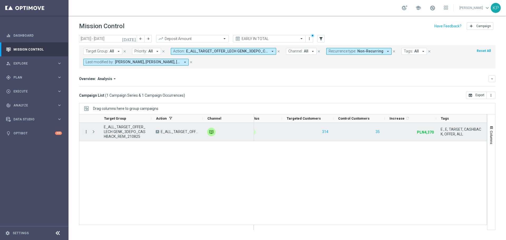
click at [86, 132] on icon "more_vert" at bounding box center [86, 131] width 5 height 5
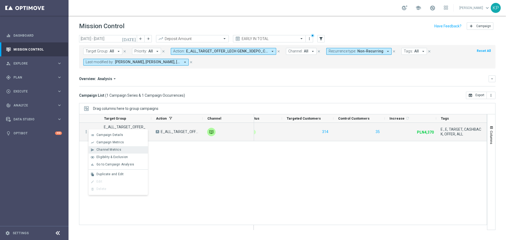
click at [104, 150] on span "Channel Metrics" at bounding box center [108, 150] width 25 height 4
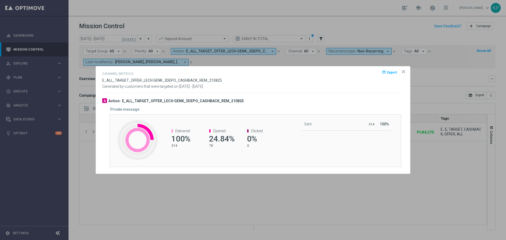
click at [404, 70] on icon "icon" at bounding box center [403, 71] width 5 height 5
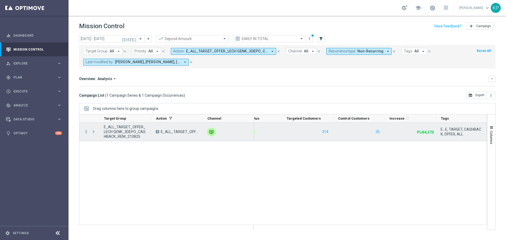
click at [87, 131] on icon "more_vert" at bounding box center [86, 131] width 5 height 5
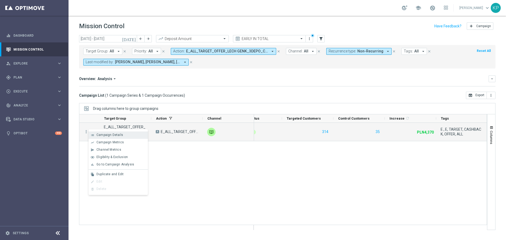
click at [97, 135] on span "Campaign Details" at bounding box center [109, 135] width 27 height 4
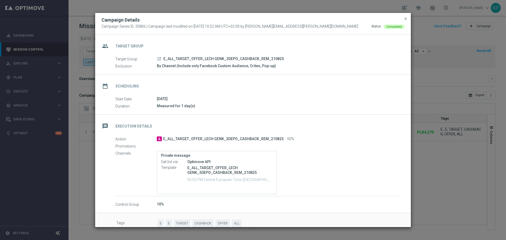
click at [406, 21] on button "close" at bounding box center [405, 19] width 5 height 6
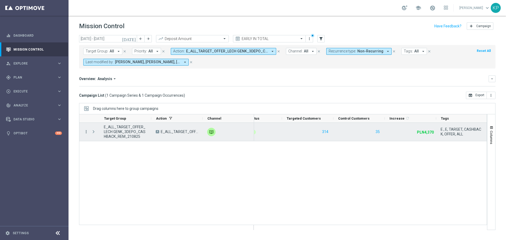
click at [86, 133] on icon "more_vert" at bounding box center [86, 131] width 5 height 5
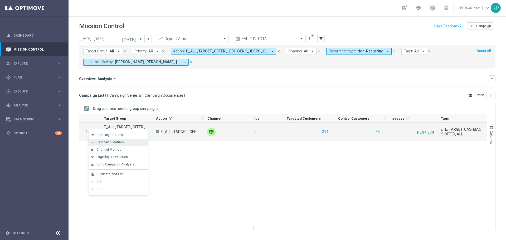
click at [104, 145] on div "show_chart Campaign Metrics" at bounding box center [118, 142] width 59 height 7
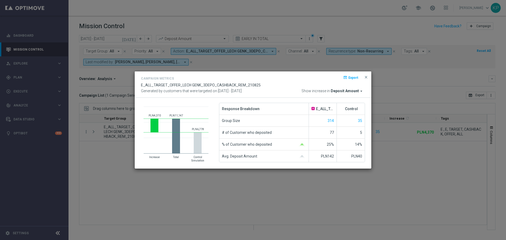
drag, startPoint x: 365, startPoint y: 75, endPoint x: 360, endPoint y: 75, distance: 5.8
click at [365, 75] on span "close" at bounding box center [366, 77] width 4 height 4
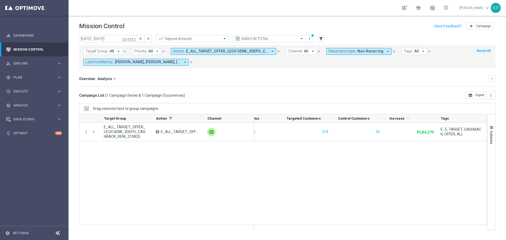
click at [245, 52] on span "E_ALL_TARGET_OFFER_LECH GENK_3DEPO_CASHBACK_REM_210825" at bounding box center [227, 51] width 82 height 4
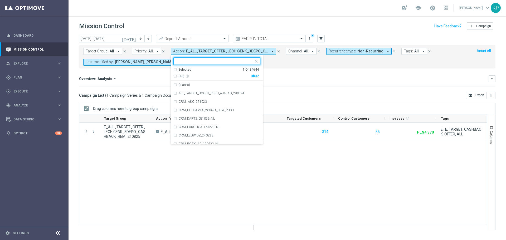
click at [288, 77] on div "Overview: Analysis arrow_drop_down" at bounding box center [284, 78] width 410 height 5
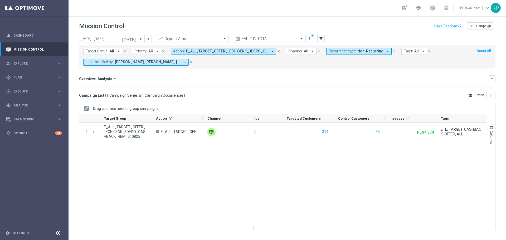
click at [239, 55] on button "Action: E_ALL_TARGET_OFFER_LECH GENK_3DEPO_CASHBACK_REM_210825 arrow_drop_down" at bounding box center [223, 51] width 105 height 7
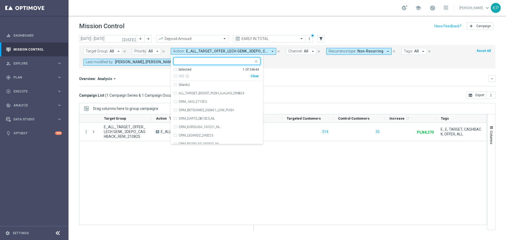
click at [182, 68] on div "Selected" at bounding box center [184, 69] width 13 height 4
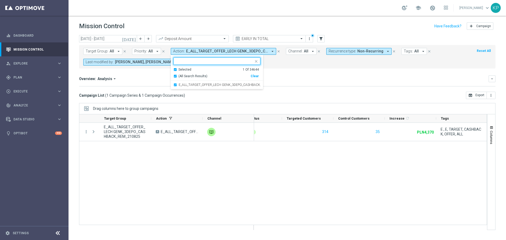
drag, startPoint x: 180, startPoint y: 83, endPoint x: 180, endPoint y: 76, distance: 7.1
click at [180, 83] on div "E_ALL_TARGET_OFFER_LECH GENK_3DEPO_CASHBACK_REM_210825" at bounding box center [216, 85] width 87 height 8
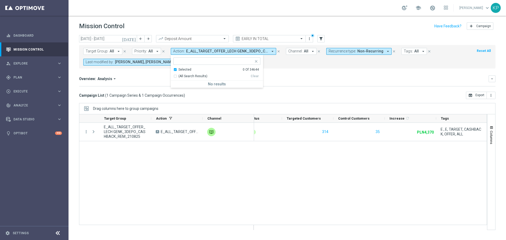
click at [179, 70] on div "Selected" at bounding box center [184, 69] width 13 height 4
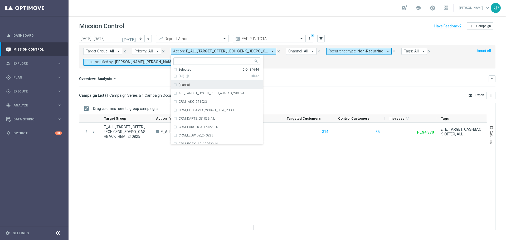
click at [181, 61] on input "text" at bounding box center [214, 61] width 77 height 4
paste input "E_ALL_TARGET_DEPO_3DEPO 200 PLN PREV MONTH_220825"
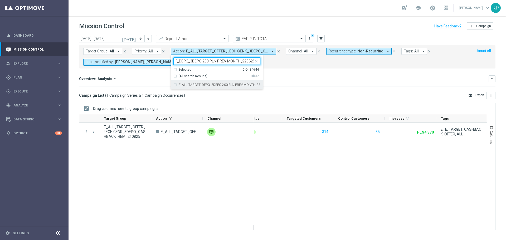
click at [192, 86] on label "E_ALL_TARGET_DEPO_3DEPO 200 PLN PREV MONTH_220825" at bounding box center [220, 84] width 82 height 3
type input "E_ALL_TARGET_DEPO_3DEPO 200 PLN PREV MONTH_220825"
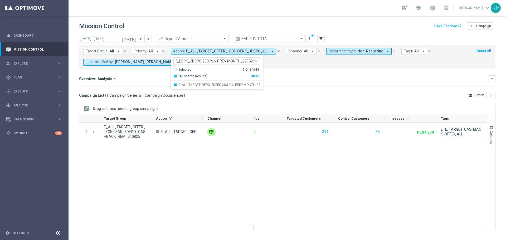
scroll to position [0, 0]
click at [298, 81] on div "Overview: Analysis arrow_drop_down keyboard_arrow_down" at bounding box center [287, 78] width 416 height 7
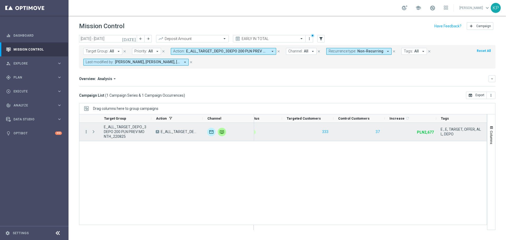
click at [86, 130] on icon "more_vert" at bounding box center [86, 131] width 5 height 5
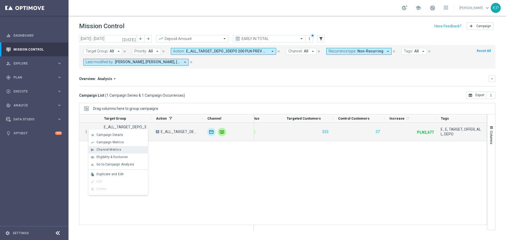
click at [107, 148] on span "Channel Metrics" at bounding box center [108, 150] width 25 height 4
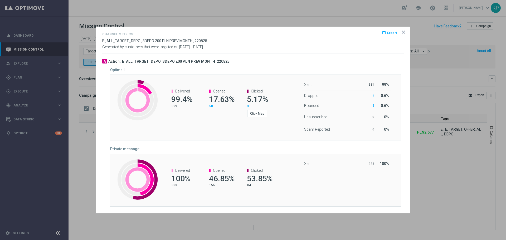
click at [237, 85] on div "Opened 17.63% 58" at bounding box center [219, 99] width 38 height 30
click at [244, 72] on div "Optimail" at bounding box center [259, 70] width 298 height 4
click at [405, 31] on icon "icon" at bounding box center [403, 32] width 5 height 5
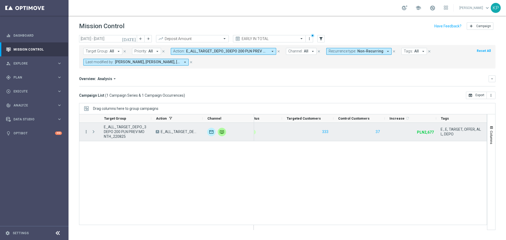
click at [88, 132] on icon "more_vert" at bounding box center [86, 131] width 5 height 5
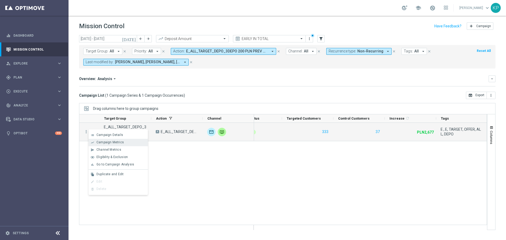
click at [104, 143] on span "Campaign Metrics" at bounding box center [109, 142] width 27 height 4
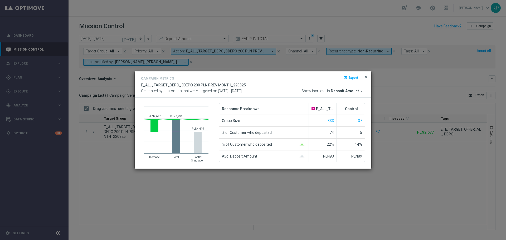
click at [365, 77] on span "close" at bounding box center [366, 77] width 4 height 4
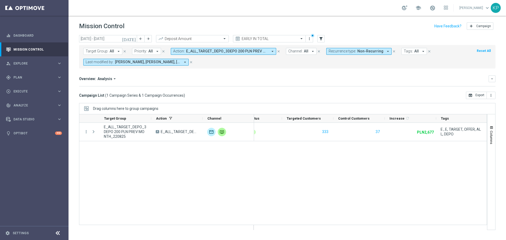
click at [357, 75] on div "Overview: Analysis arrow_drop_down keyboard_arrow_down" at bounding box center [287, 78] width 416 height 7
click at [187, 52] on span "E_ALL_TARGET_DEPO_3DEPO 200 PLN PREV MONTH_220825" at bounding box center [227, 51] width 82 height 4
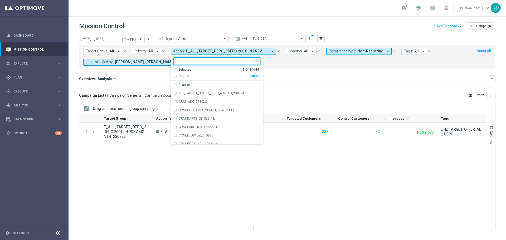
click at [179, 69] on div "Selected" at bounding box center [184, 69] width 13 height 4
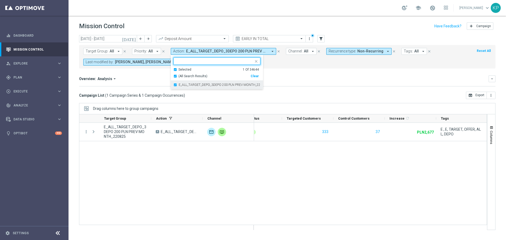
click at [179, 85] on label "E_ALL_TARGET_DEPO_3DEPO 200 PLN PREV MONTH_220825" at bounding box center [220, 84] width 82 height 3
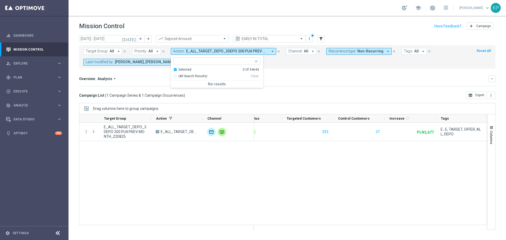
click at [176, 69] on div "Selected 0 Of 34644" at bounding box center [215, 69] width 85 height 4
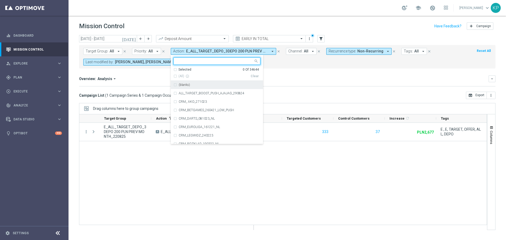
click at [178, 61] on input "text" at bounding box center [214, 61] width 77 height 4
paste input "E_ALL_TARGET_ZBR_1DEPO 200 PLN PREV MONTH_220825"
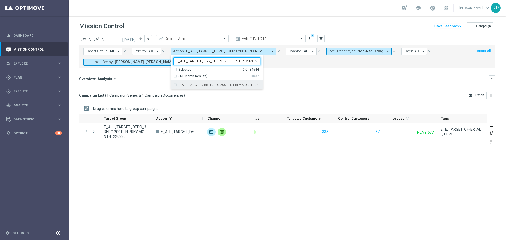
scroll to position [0, 22]
click at [184, 85] on label "E_ALL_TARGET_ZBR_1DEPO 200 PLN PREV MONTH_220825" at bounding box center [220, 84] width 82 height 3
type input "E_ALL_TARGET_ZBR_1DEPO 200 PLN PREV MONTH_220825"
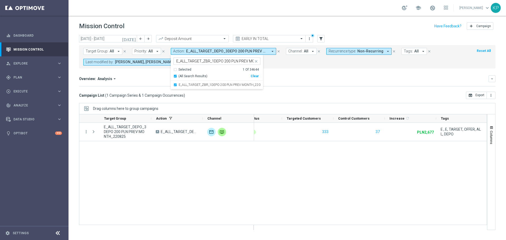
click at [305, 84] on div "Overview: Analysis arrow_drop_down keyboard_arrow_down Increase In Deposit Amou…" at bounding box center [287, 80] width 416 height 11
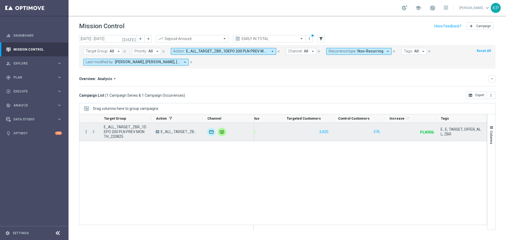
click at [86, 131] on icon "more_vert" at bounding box center [86, 131] width 5 height 5
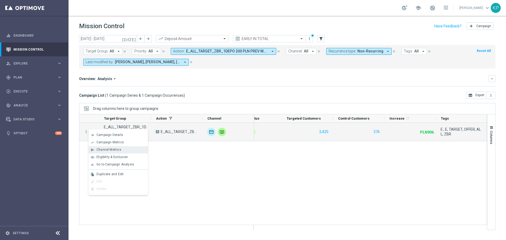
click at [100, 147] on div "send Channel Metrics" at bounding box center [118, 149] width 59 height 7
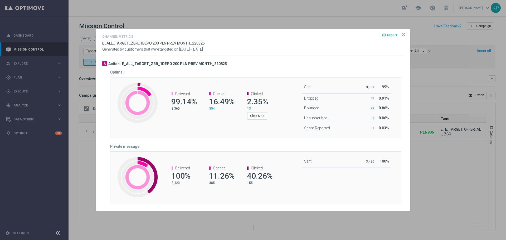
click at [196, 63] on h3 "E_ALL_TARGET_ZBR_1DEPO 200 PLN PREV MONTH_220825" at bounding box center [174, 63] width 105 height 5
copy div "E_ALL_TARGET_ZBR_1DEPO 200 PLN PREV MONTH_220825"
click at [406, 35] on opti-dialog-container "Channel Metrics open_in_browser Export E_ALL_TARGET_ZBR_1DEPO 200 PLN PREV MONT…" at bounding box center [253, 119] width 314 height 181
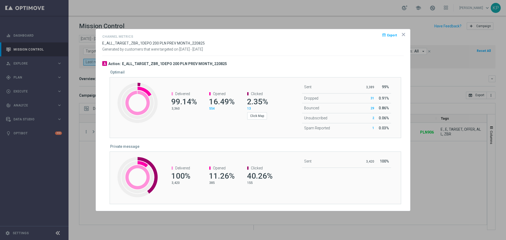
click at [402, 34] on icon "icon" at bounding box center [403, 34] width 5 height 5
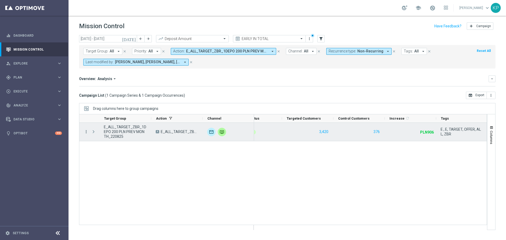
click at [85, 133] on icon "more_vert" at bounding box center [86, 131] width 5 height 5
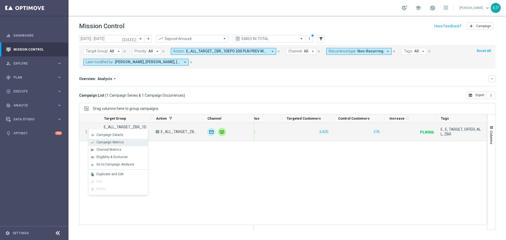
click at [108, 142] on span "Campaign Metrics" at bounding box center [109, 142] width 27 height 4
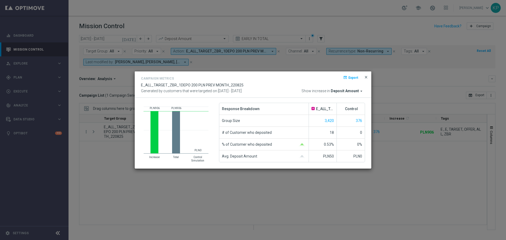
click at [365, 76] on span "close" at bounding box center [366, 77] width 4 height 4
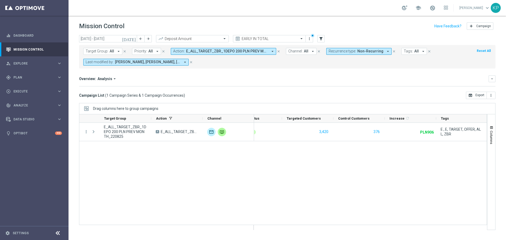
click at [220, 54] on span "E_ALL_TARGET_ZBR_1DEPO 200 PLN PREV MONTH_220825" at bounding box center [227, 51] width 82 height 4
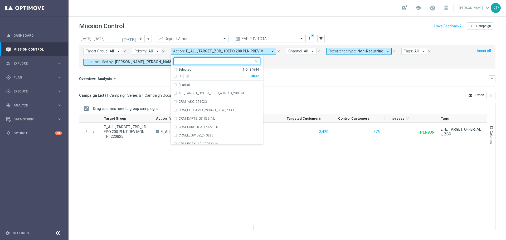
drag, startPoint x: 187, startPoint y: 68, endPoint x: 184, endPoint y: 76, distance: 8.3
click at [186, 69] on div "Selected" at bounding box center [184, 69] width 13 height 4
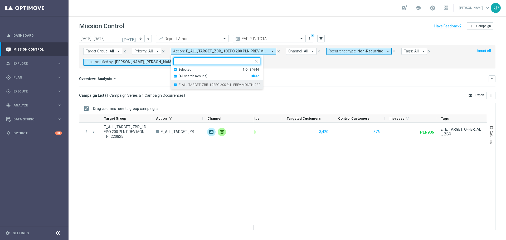
click at [182, 86] on label "E_ALL_TARGET_ZBR_1DEPO 200 PLN PREV MONTH_220825" at bounding box center [220, 84] width 82 height 3
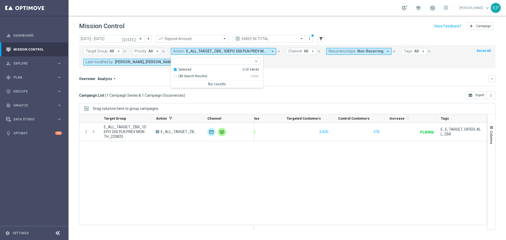
click at [179, 70] on div "Selected" at bounding box center [184, 69] width 13 height 4
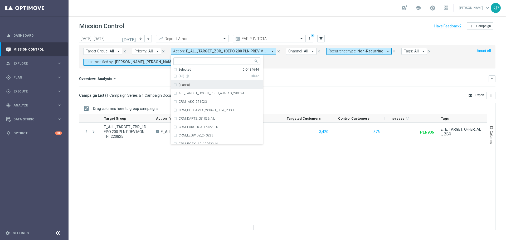
click at [184, 61] on input "text" at bounding box center [214, 61] width 77 height 4
paste input "E_ALL_TARGET_ZBR_2DEPO 200 PLN PREV MONTH_220825"
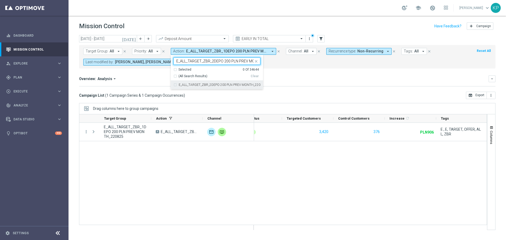
scroll to position [0, 22]
click at [191, 85] on label "E_ALL_TARGET_ZBR_2DEPO 200 PLN PREV MONTH_220825" at bounding box center [220, 84] width 82 height 3
type input "E_ALL_TARGET_ZBR_2DEPO 200 PLN PREV MONTH_220825"
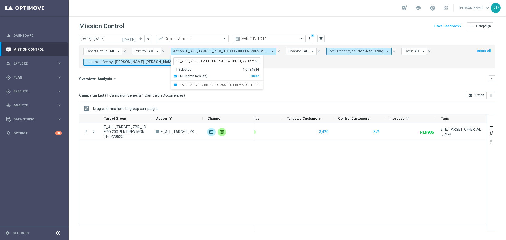
scroll to position [0, 0]
click at [316, 85] on div "Overview: Analysis arrow_drop_down keyboard_arrow_down Increase In Deposit Amou…" at bounding box center [287, 80] width 416 height 11
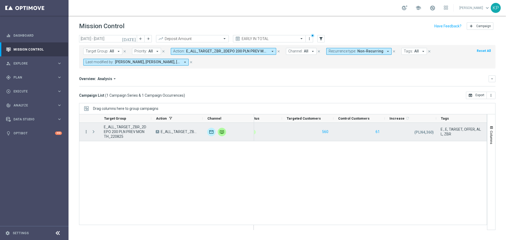
click at [86, 130] on icon "more_vert" at bounding box center [86, 131] width 5 height 5
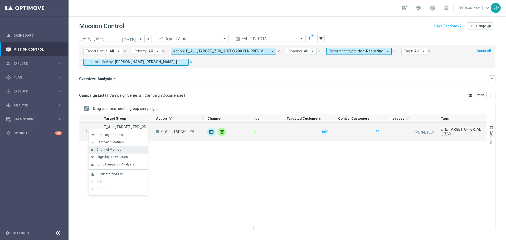
click at [103, 149] on span "Channel Metrics" at bounding box center [108, 150] width 25 height 4
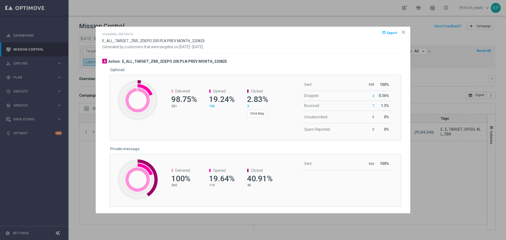
click at [180, 42] on span "E_ALL_TARGET_ZBR_2DEPO 200 PLN PREV MONTH_220825" at bounding box center [153, 41] width 103 height 4
copy div "E_ALL_TARGET_ZBR_2DEPO 200 PLN PREV MONTH_220825"
click at [403, 32] on icon "icon" at bounding box center [403, 32] width 3 height 3
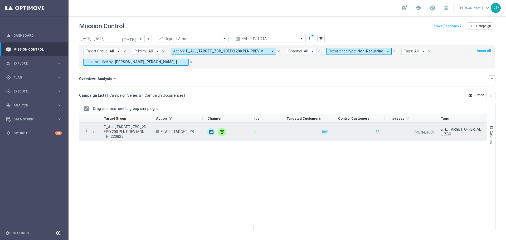
click at [86, 133] on icon "more_vert" at bounding box center [86, 131] width 5 height 5
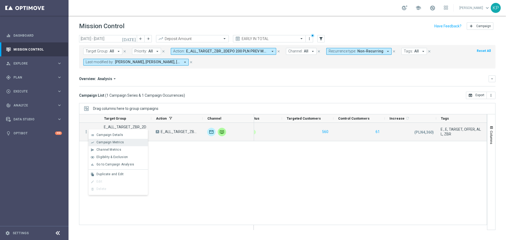
click at [100, 145] on div "show_chart Campaign Metrics" at bounding box center [118, 142] width 59 height 7
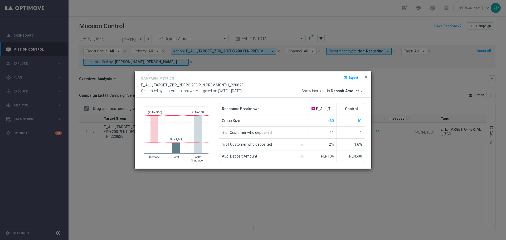
click at [367, 77] on span "close" at bounding box center [366, 77] width 4 height 4
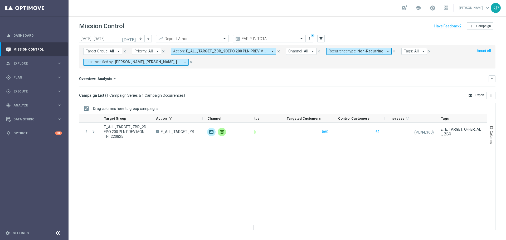
click at [245, 53] on span "E_ALL_TARGET_ZBR_2DEPO 200 PLN PREV MONTH_220825" at bounding box center [227, 51] width 82 height 4
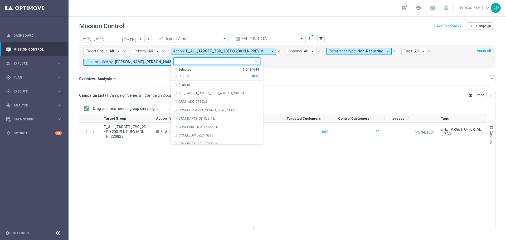
click at [191, 70] on div "Selected 1 Of 34644" at bounding box center [215, 69] width 85 height 4
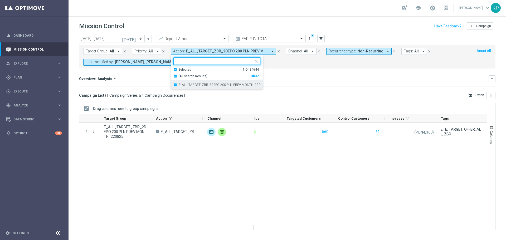
click at [187, 83] on label "E_ALL_TARGET_ZBR_2DEPO 200 PLN PREV MONTH_220825" at bounding box center [220, 84] width 82 height 3
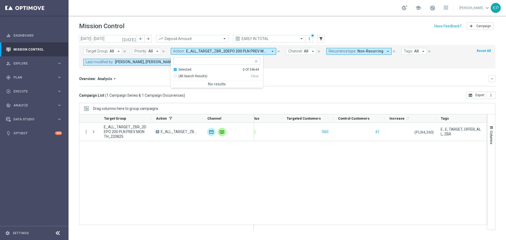
click at [181, 69] on div "Selected" at bounding box center [184, 69] width 13 height 4
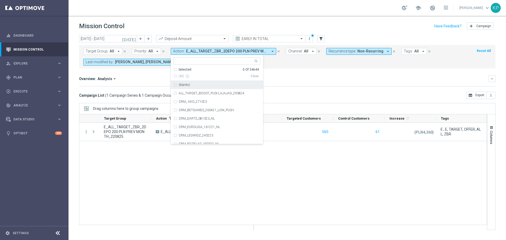
click at [186, 62] on input "text" at bounding box center [214, 61] width 77 height 4
paste input "E_ALL_TARGET_BET_100 PLN ACTIVE BOOST_220825"
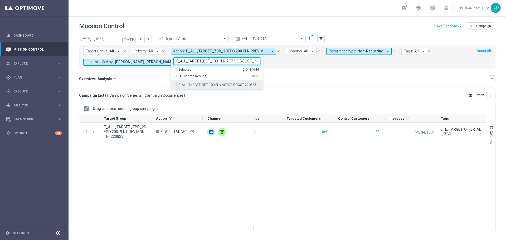
scroll to position [0, 11]
click at [199, 86] on label "E_ALL_TARGET_BET_100 PLN ACTIVE BOOST_220825" at bounding box center [217, 84] width 77 height 3
type input "E_ALL_TARGET_BET_100 PLN ACTIVE BOOST_220825"
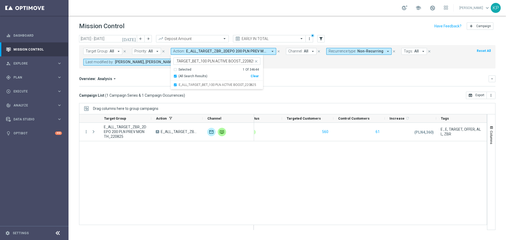
scroll to position [0, 0]
click at [298, 85] on div "Overview: Analysis arrow_drop_down keyboard_arrow_down Increase In Deposit Amou…" at bounding box center [287, 80] width 416 height 11
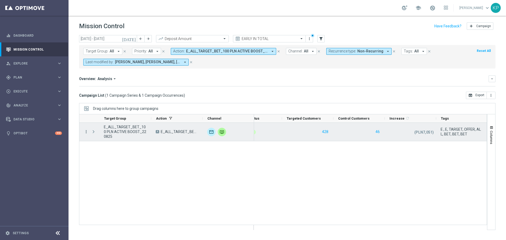
click at [86, 133] on icon "more_vert" at bounding box center [86, 131] width 5 height 5
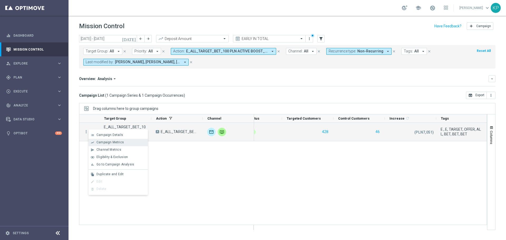
click at [94, 141] on icon "show_chart" at bounding box center [93, 143] width 4 height 4
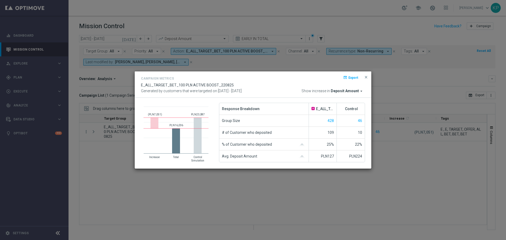
click at [366, 74] on button "close" at bounding box center [365, 77] width 5 height 6
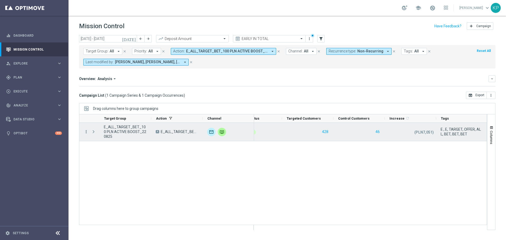
click at [87, 132] on icon "more_vert" at bounding box center [86, 131] width 5 height 5
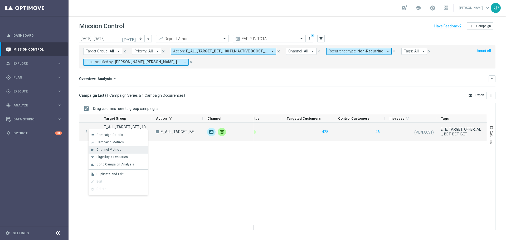
click at [101, 147] on div "send Channel Metrics" at bounding box center [118, 149] width 59 height 7
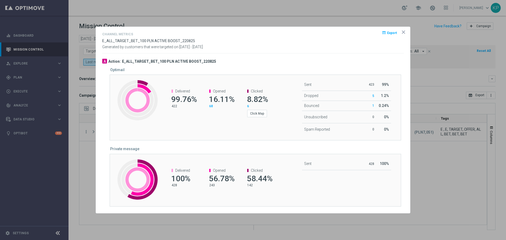
click at [402, 34] on icon "icon" at bounding box center [403, 32] width 5 height 5
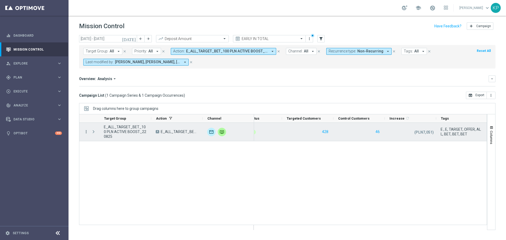
click at [88, 131] on div "more_vert E_ALL_TARGET_BET_100 PLN ACTIVE BOOST_220825 A E_ALL_TARGET_BET_100 P…" at bounding box center [166, 132] width 175 height 18
click at [85, 133] on icon "more_vert" at bounding box center [86, 131] width 5 height 5
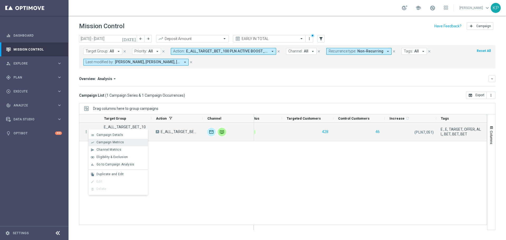
click at [97, 142] on span "Campaign Metrics" at bounding box center [109, 142] width 27 height 4
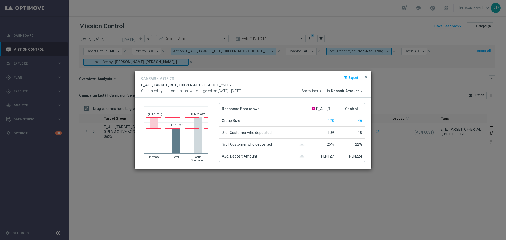
click at [364, 77] on button "close" at bounding box center [365, 77] width 5 height 6
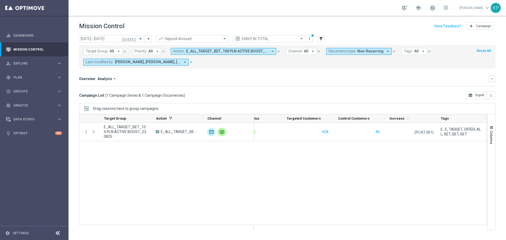
click at [231, 54] on button "Action: E_ALL_TARGET_BET_100 PLN ACTIVE BOOST_220825 arrow_drop_down" at bounding box center [223, 51] width 105 height 7
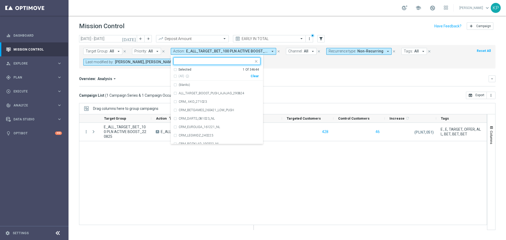
click at [183, 68] on ng-select "E_ALL_TARGET_BET_100 PLN ACTIVE BOOST_220825 Selected 1 Of 34644 (All) info_out…" at bounding box center [217, 100] width 92 height 87
click at [182, 70] on div "Selected" at bounding box center [184, 69] width 13 height 4
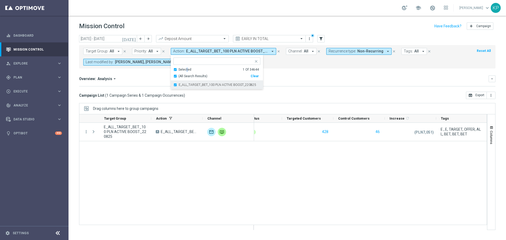
click at [182, 83] on label "E_ALL_TARGET_BET_100 PLN ACTIVE BOOST_220825" at bounding box center [217, 84] width 77 height 3
click at [176, 69] on div "Selected 0 Of 34644" at bounding box center [215, 69] width 85 height 4
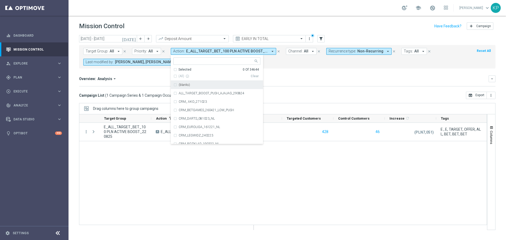
click at [179, 62] on input "text" at bounding box center [214, 61] width 77 height 4
paste input "E_ALL_TARGET_OFFER PLANSZA I CASHBACK REM_220825"
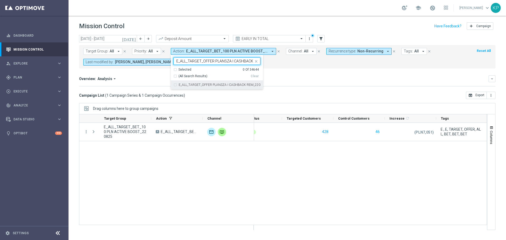
scroll to position [0, 21]
click at [188, 84] on label "E_ALL_TARGET_OFFER PLANSZA I CASHBACK REM_220825" at bounding box center [220, 84] width 82 height 3
type input "E_ALL_TARGET_OFFER PLANSZA I CASHBACK REM_220825"
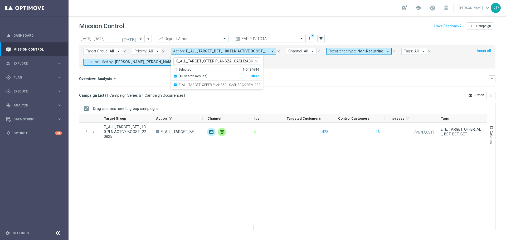
click at [307, 84] on div "Overview: Analysis arrow_drop_down keyboard_arrow_down Increase In Deposit Amou…" at bounding box center [287, 80] width 416 height 11
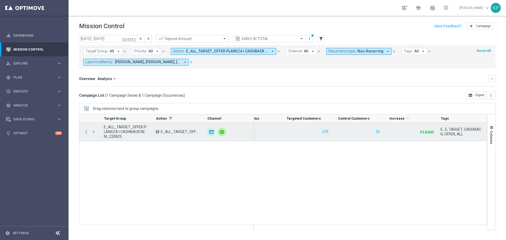
click at [85, 133] on icon "more_vert" at bounding box center [86, 131] width 5 height 5
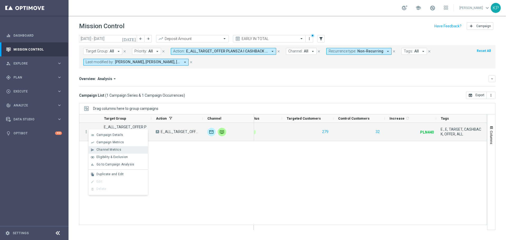
click at [100, 150] on span "Channel Metrics" at bounding box center [108, 150] width 25 height 4
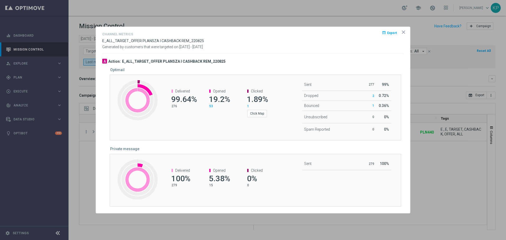
click at [402, 31] on icon "icon" at bounding box center [403, 32] width 5 height 5
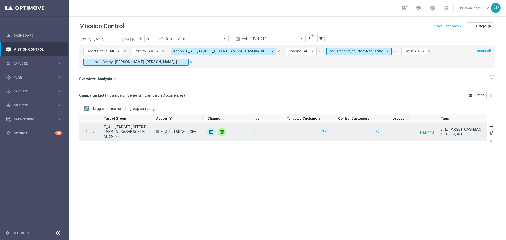
click at [87, 133] on icon "more_vert" at bounding box center [86, 131] width 5 height 5
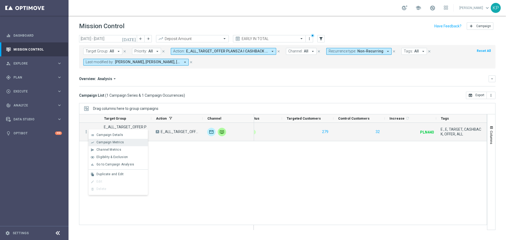
click at [96, 143] on div "show_chart" at bounding box center [93, 143] width 8 height 4
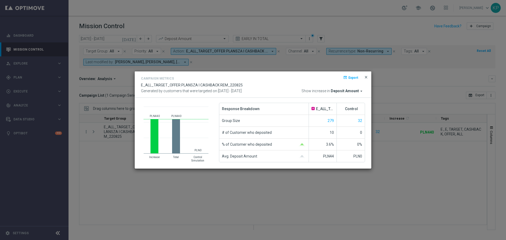
click at [367, 75] on div "Campaign Metrics open_in_browser Export E_ALL_TARGET_OFFER PLANSZA I CASHBACK R…" at bounding box center [253, 84] width 237 height 27
click at [367, 75] on span "close" at bounding box center [366, 77] width 4 height 4
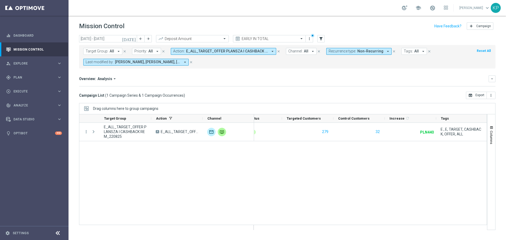
click at [255, 51] on span "E_ALL_TARGET_OFFER PLANSZA I CASHBACK REM_220825" at bounding box center [227, 51] width 82 height 4
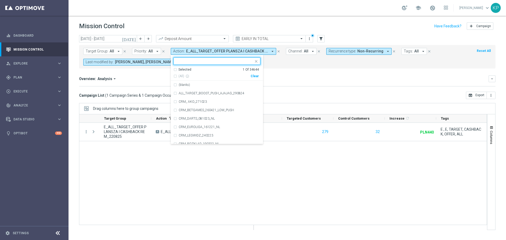
click at [181, 71] on div "Selected" at bounding box center [184, 69] width 13 height 4
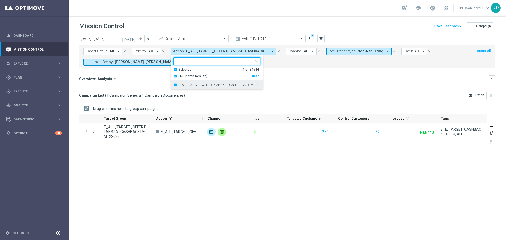
click at [184, 86] on label "E_ALL_TARGET_OFFER PLANSZA I CASHBACK REM_220825" at bounding box center [220, 84] width 82 height 3
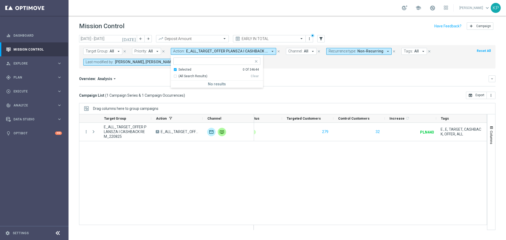
click at [184, 71] on div "Selected" at bounding box center [184, 69] width 13 height 4
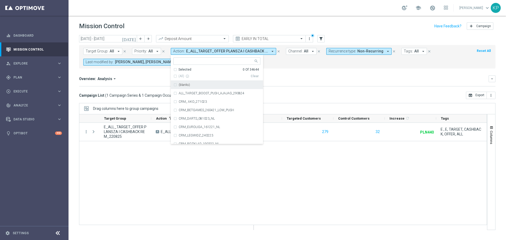
click at [185, 64] on div at bounding box center [215, 61] width 78 height 5
paste input "E_ALL_TARGET_OFFER_PLANSZA_220825"
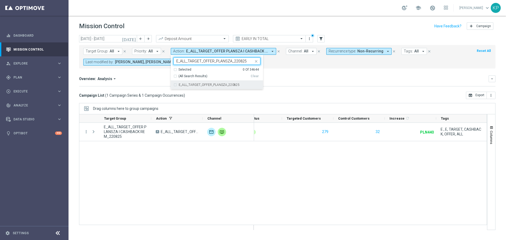
click at [193, 82] on div "E_ALL_TARGET_OFFER_PLANSZA_220825" at bounding box center [216, 85] width 87 height 8
type input "E_ALL_TARGET_OFFER_PLANSZA_220825"
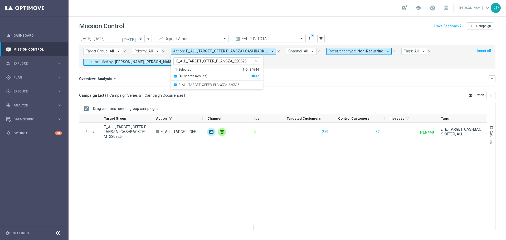
click at [313, 83] on div "Overview: Analysis arrow_drop_down keyboard_arrow_down Increase In Deposit Amou…" at bounding box center [287, 80] width 416 height 11
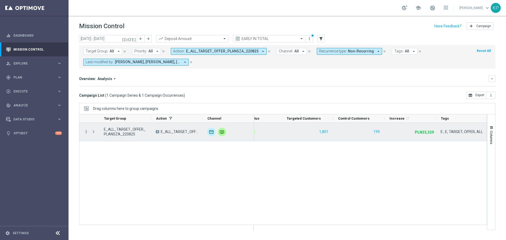
click at [88, 131] on icon "more_vert" at bounding box center [86, 131] width 5 height 5
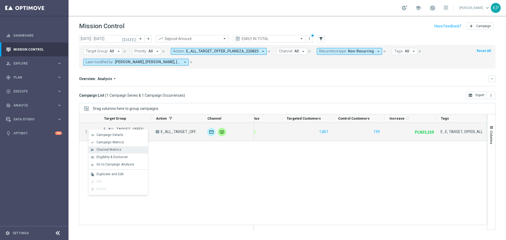
click at [102, 151] on span "Channel Metrics" at bounding box center [108, 150] width 25 height 4
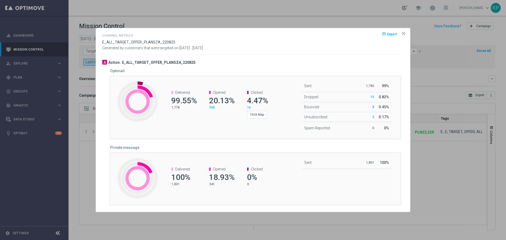
drag, startPoint x: 402, startPoint y: 31, endPoint x: 364, endPoint y: 51, distance: 42.7
click at [402, 31] on icon "icon" at bounding box center [403, 33] width 5 height 5
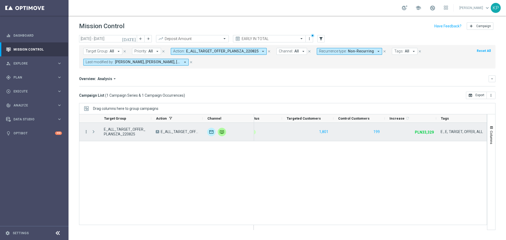
click at [85, 133] on icon "more_vert" at bounding box center [86, 131] width 5 height 5
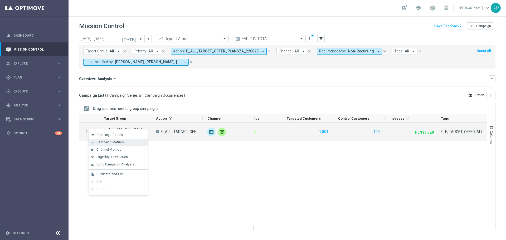
click at [97, 142] on span "Campaign Metrics" at bounding box center [109, 142] width 27 height 4
